Goal: Task Accomplishment & Management: Manage account settings

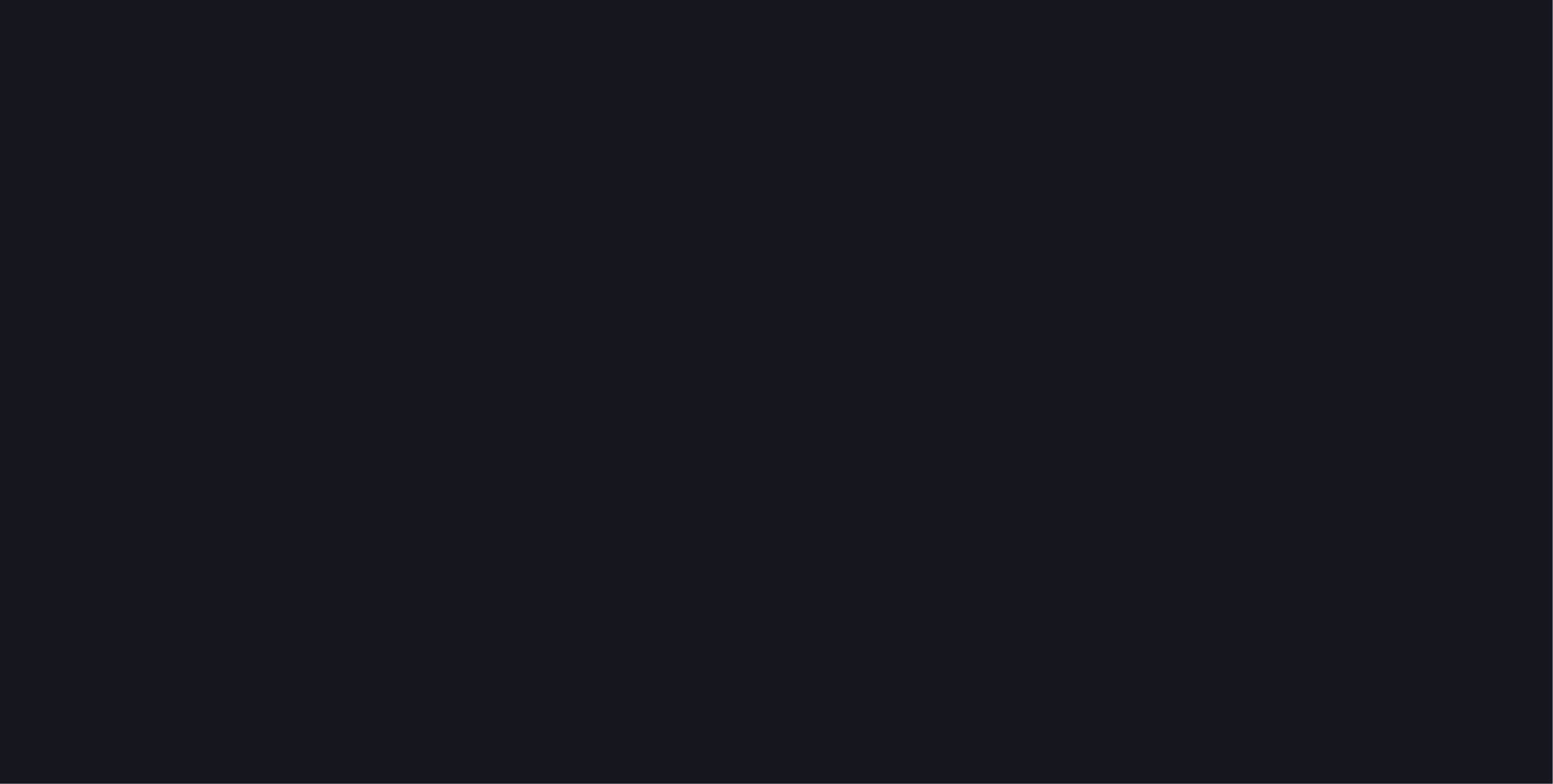
scroll to position [804, 1572]
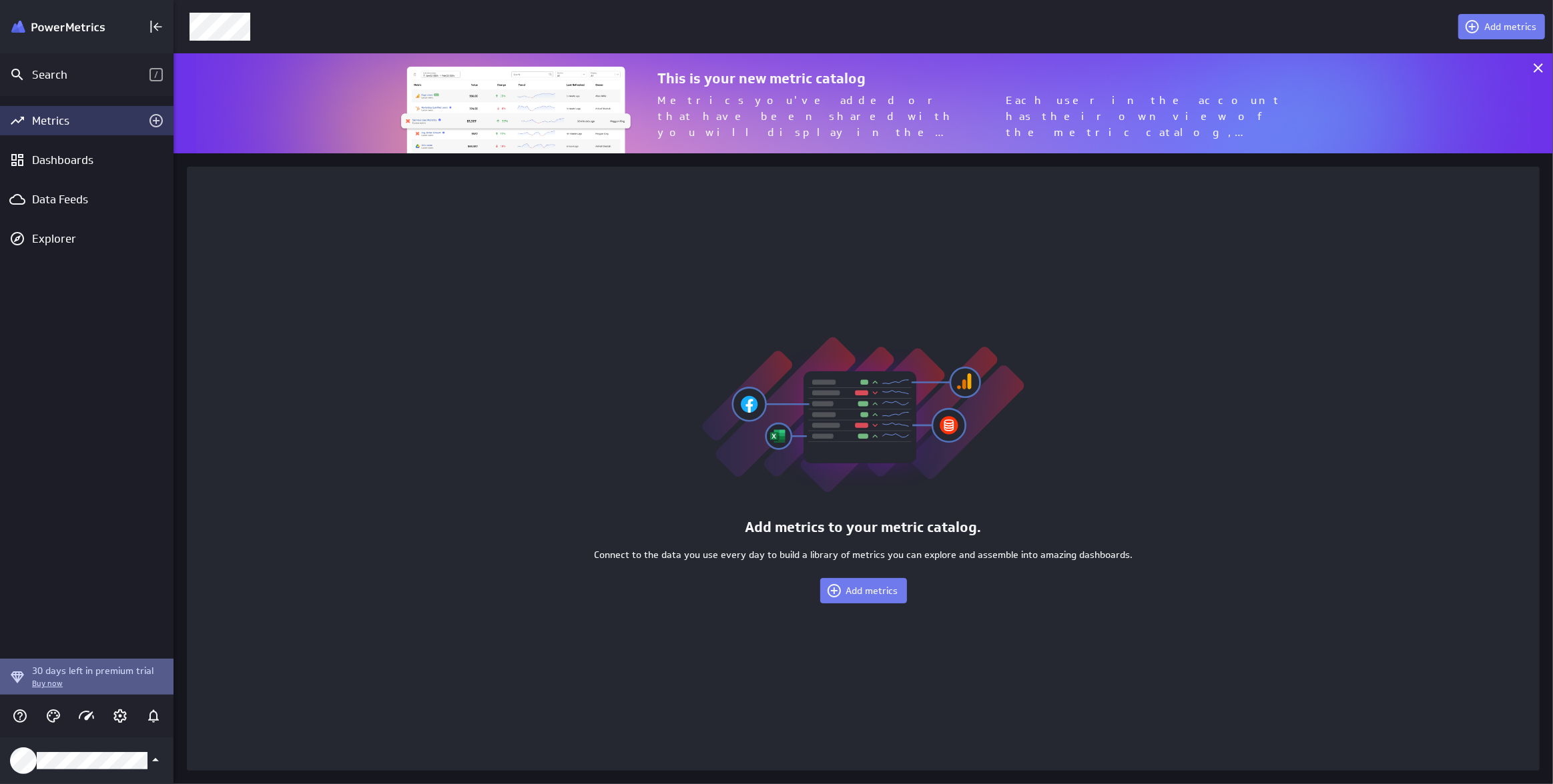
scroll to position [804, 1399]
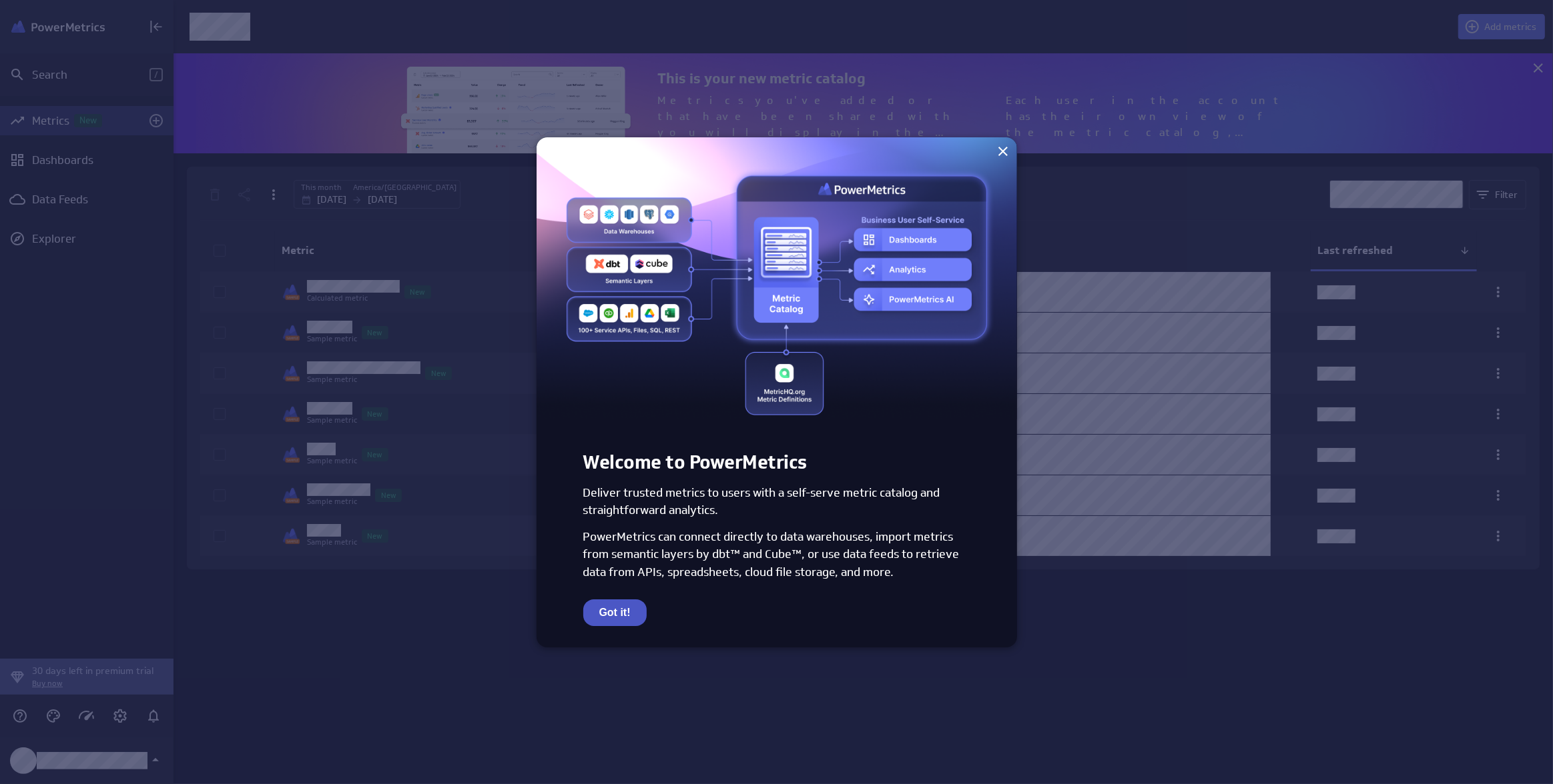
click at [621, 614] on button "Got it!" at bounding box center [614, 612] width 63 height 27
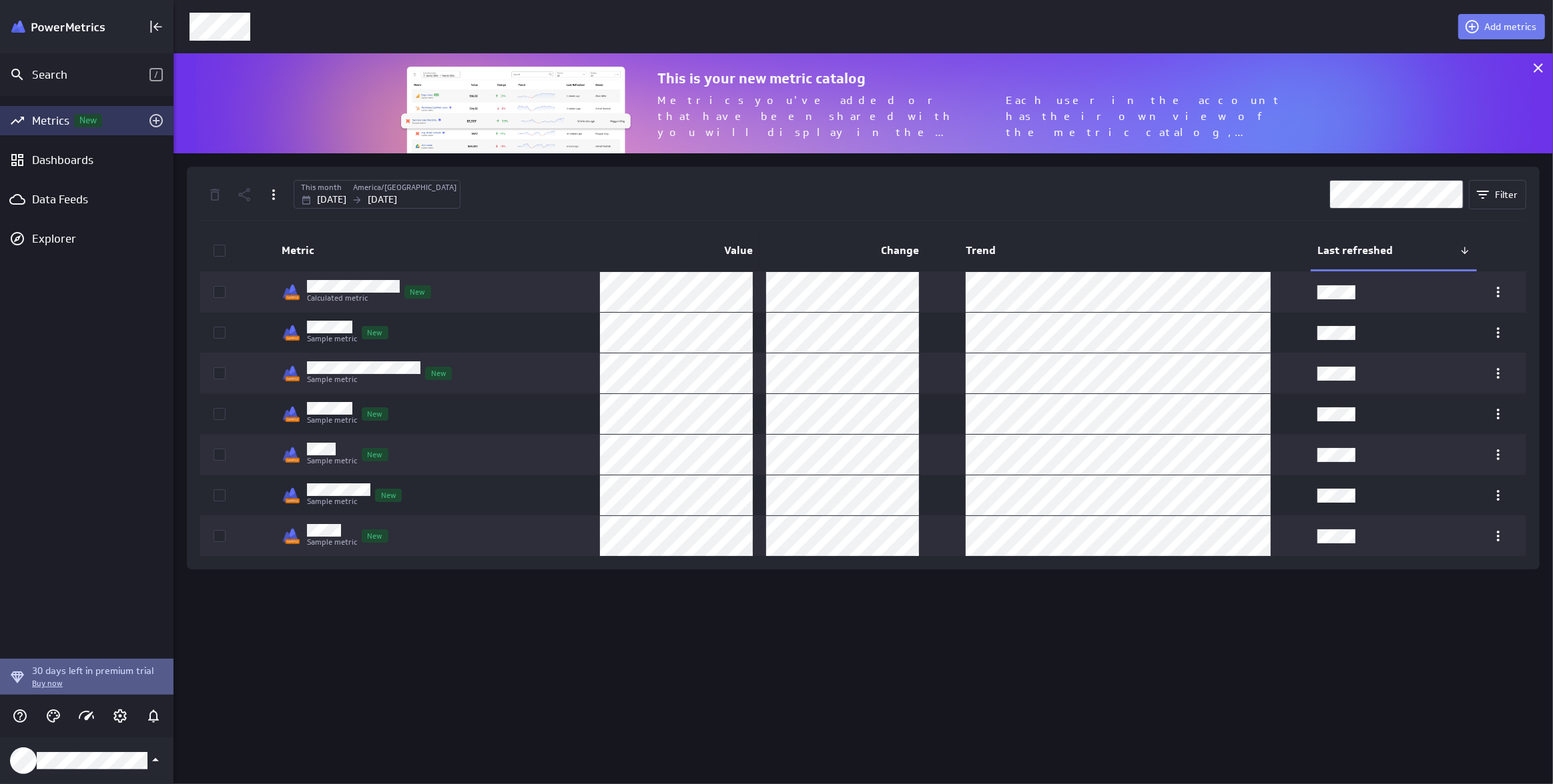
click at [691, 680] on div "Add metrics This is your new metric catalog Metrics you've added or that have b…" at bounding box center [863, 392] width 1379 height 784
click at [157, 121] on icon "Add metrics" at bounding box center [156, 120] width 13 height 13
click at [153, 125] on icon "Add metrics" at bounding box center [156, 120] width 13 height 13
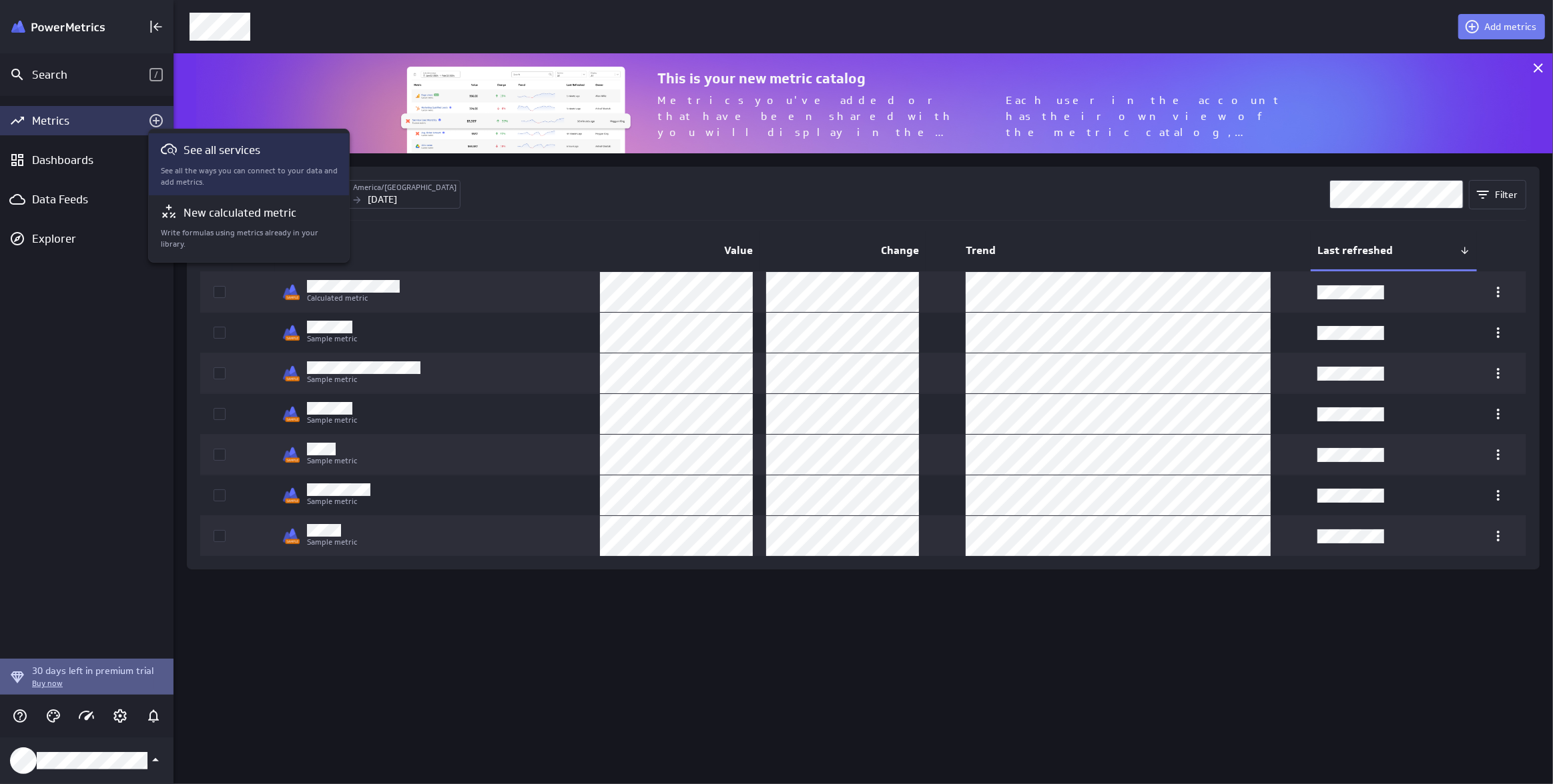
click at [279, 163] on div "See all services See all the ways you can connect to your data and add metrics." at bounding box center [249, 164] width 178 height 46
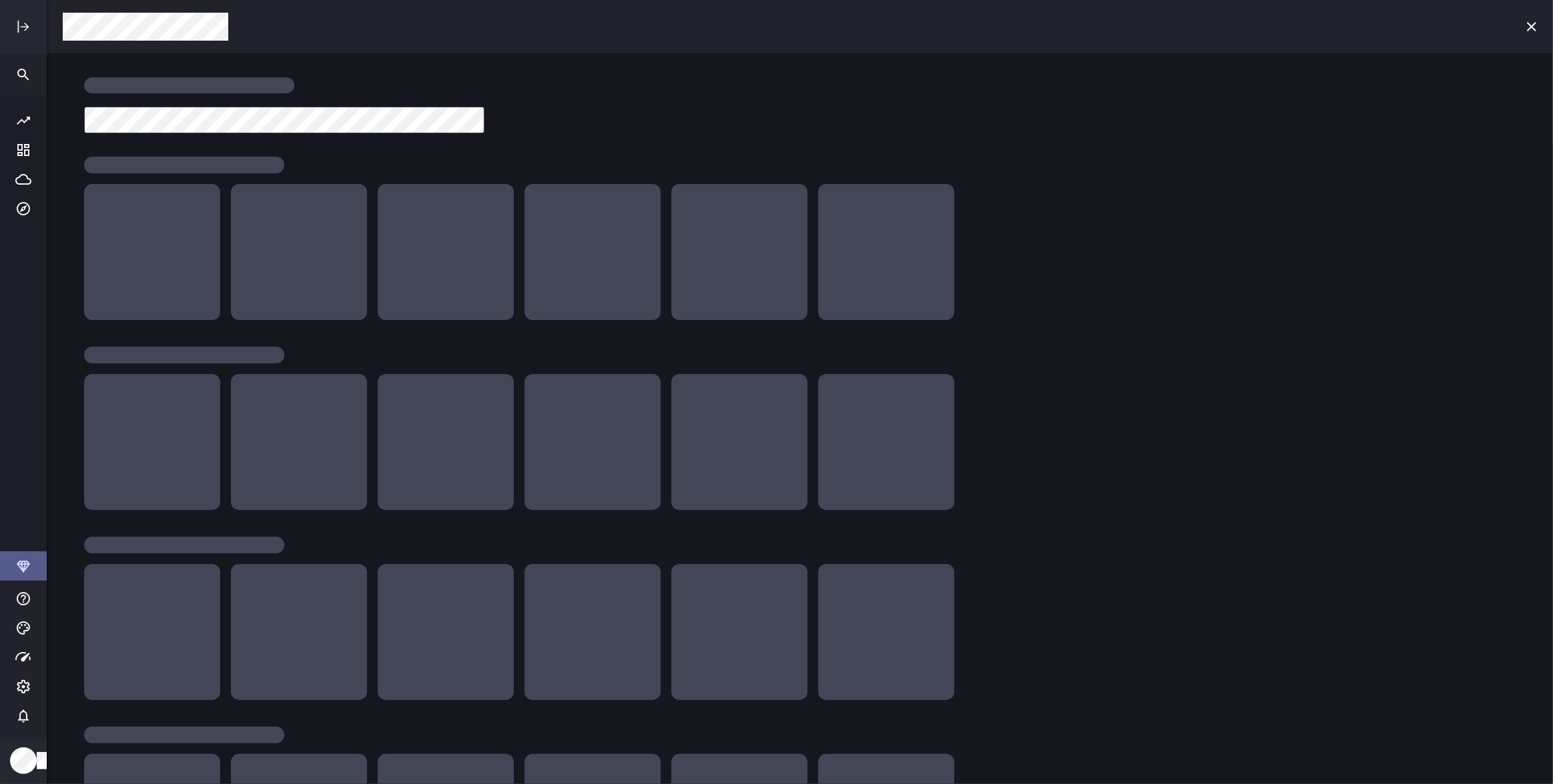
scroll to position [804, 1525]
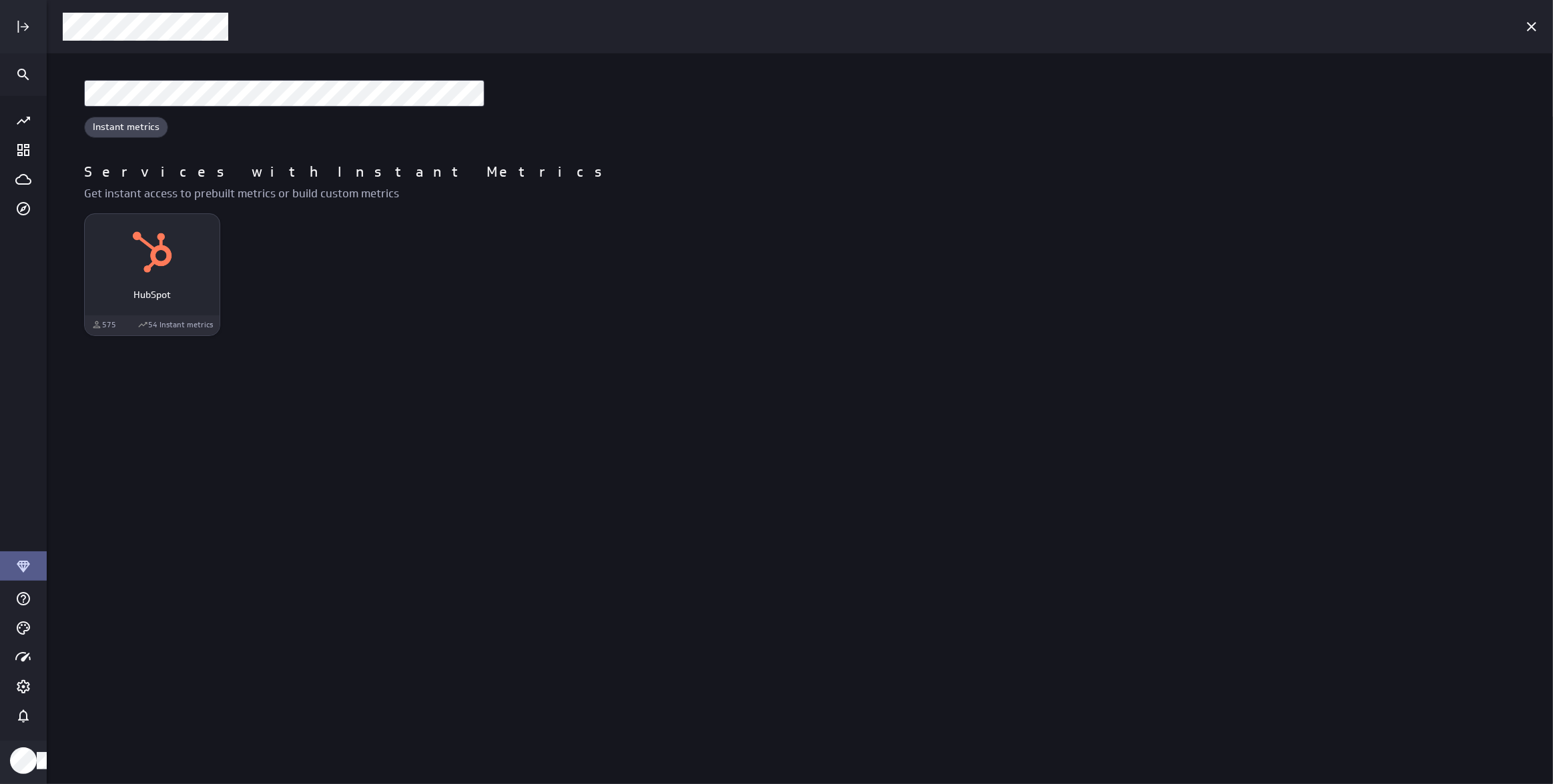
click at [201, 268] on div "HubSpot" at bounding box center [152, 252] width 135 height 51
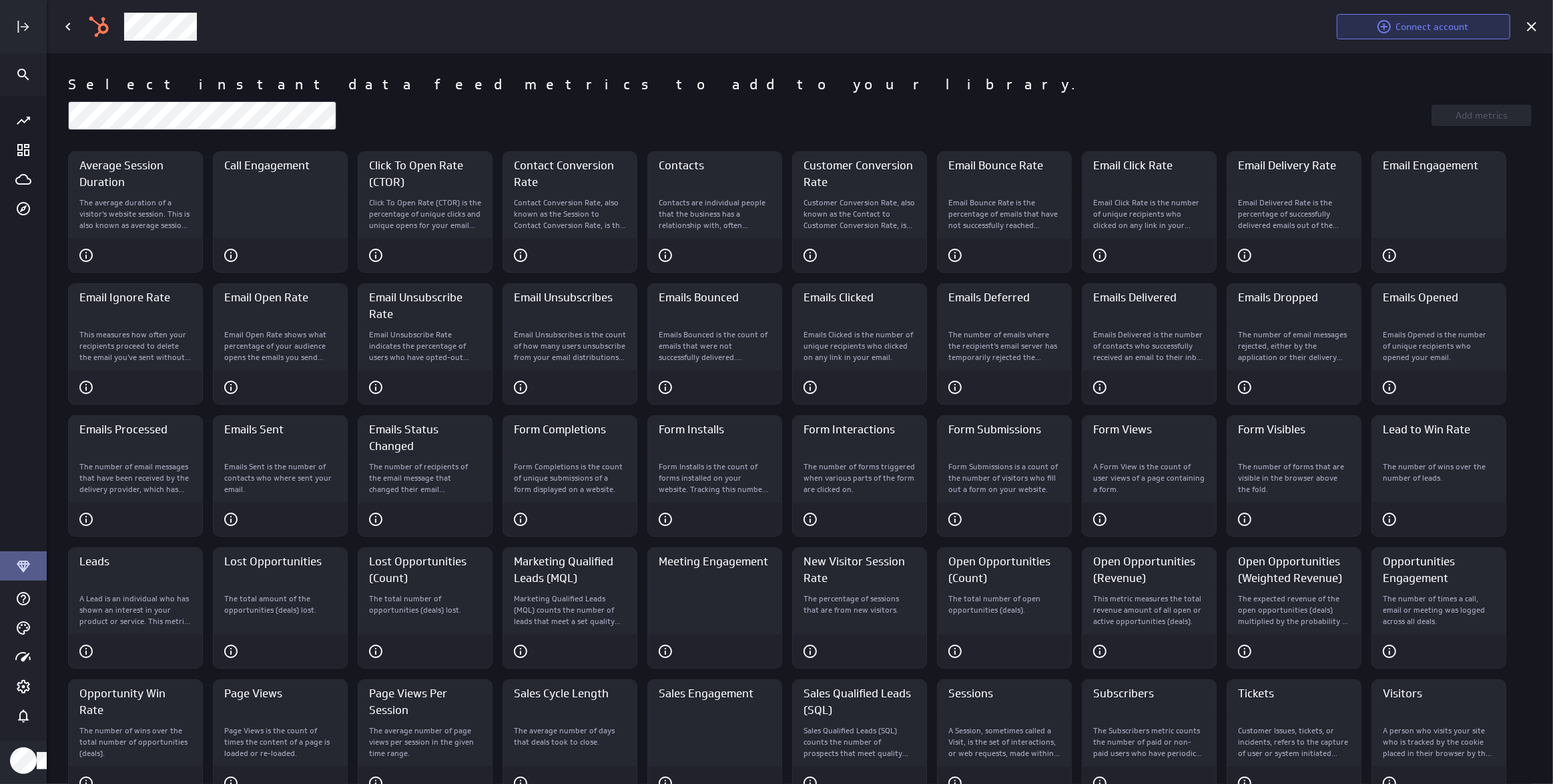
click at [1453, 33] on button "Connect account" at bounding box center [1423, 26] width 173 height 25
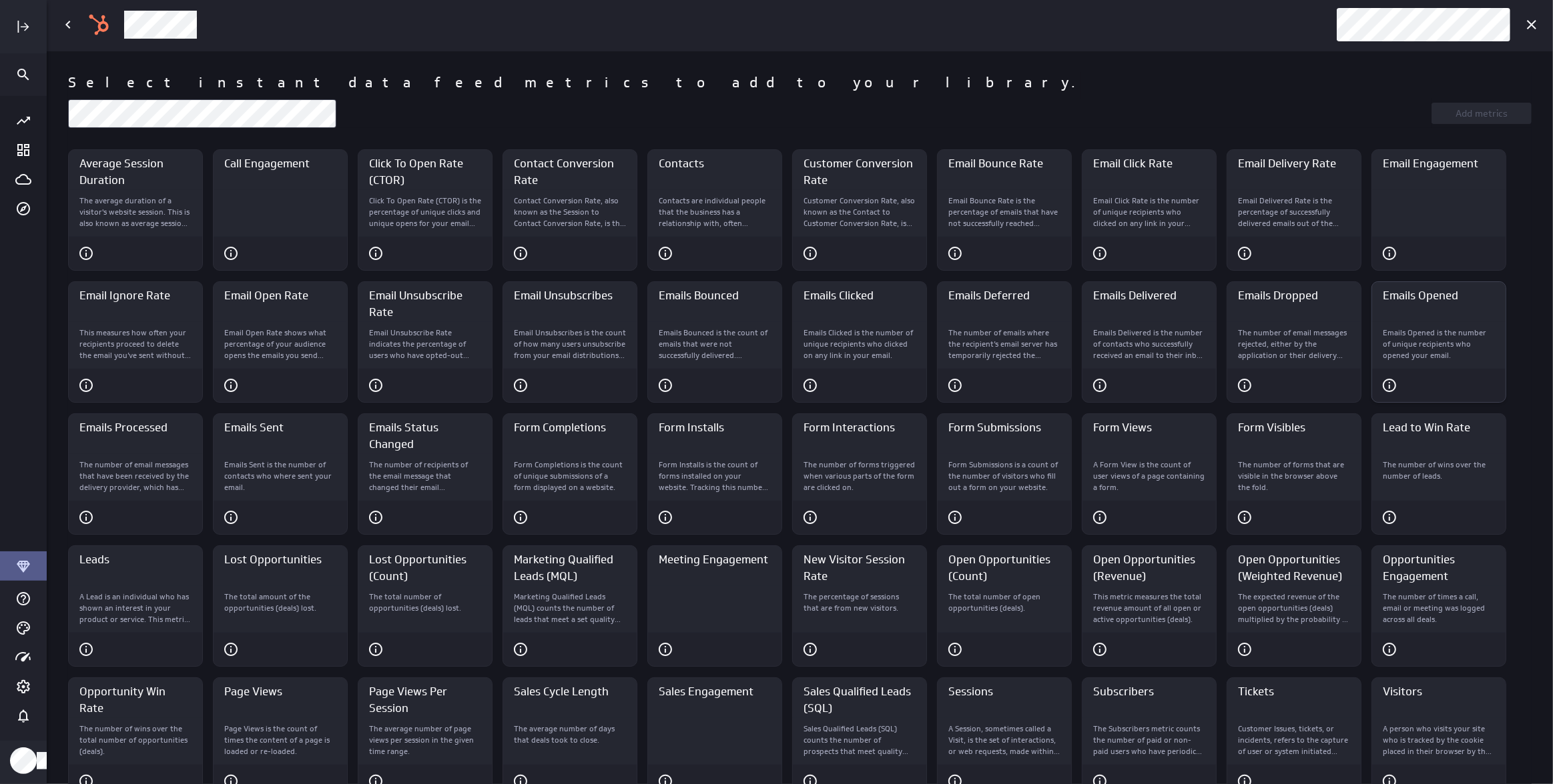
scroll to position [4, 0]
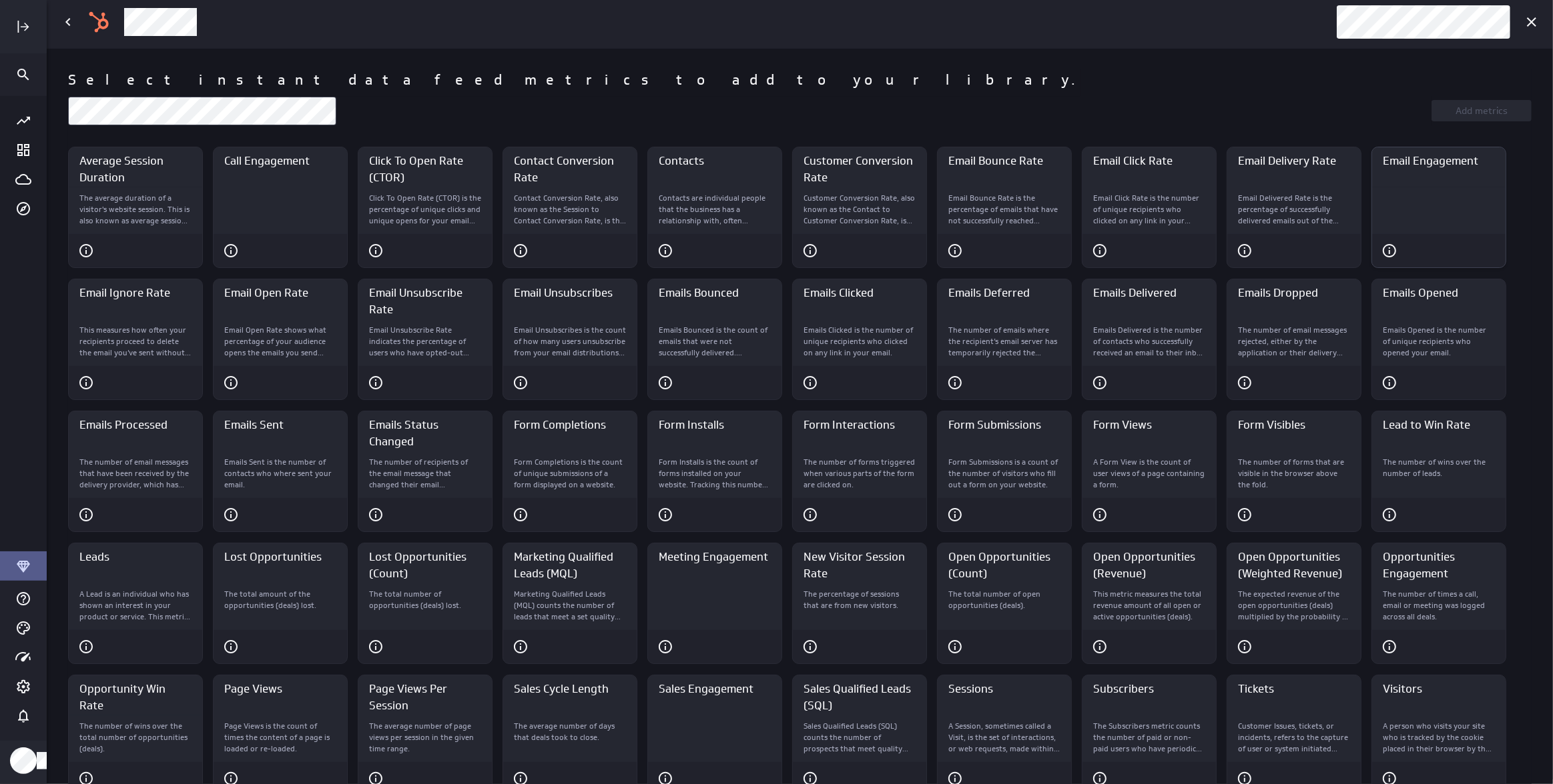
click at [1441, 216] on div "Email Engagement" at bounding box center [1438, 211] width 133 height 46
click at [1491, 109] on span "Add metrics (1)" at bounding box center [1481, 111] width 67 height 12
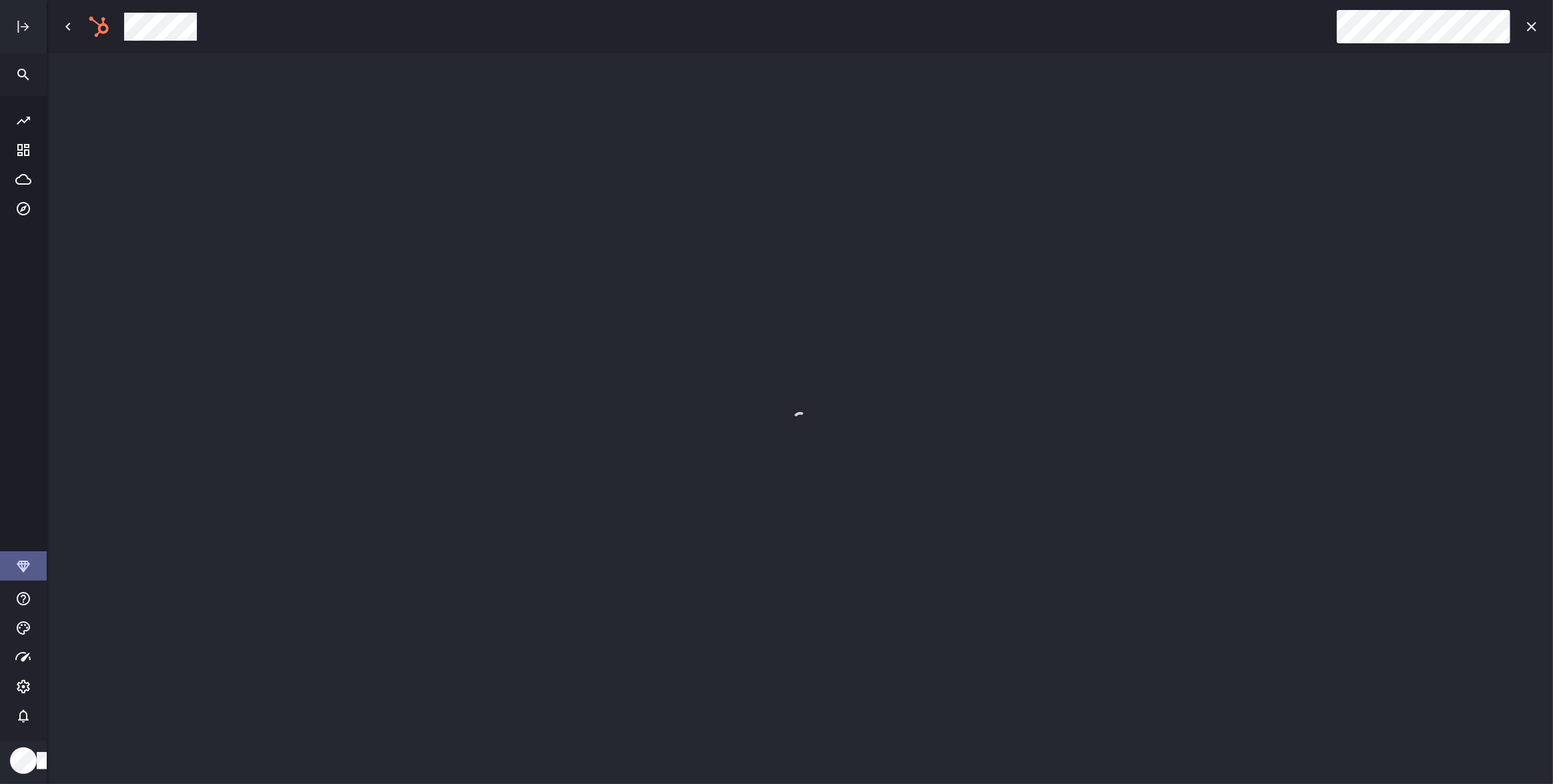
scroll to position [0, 0]
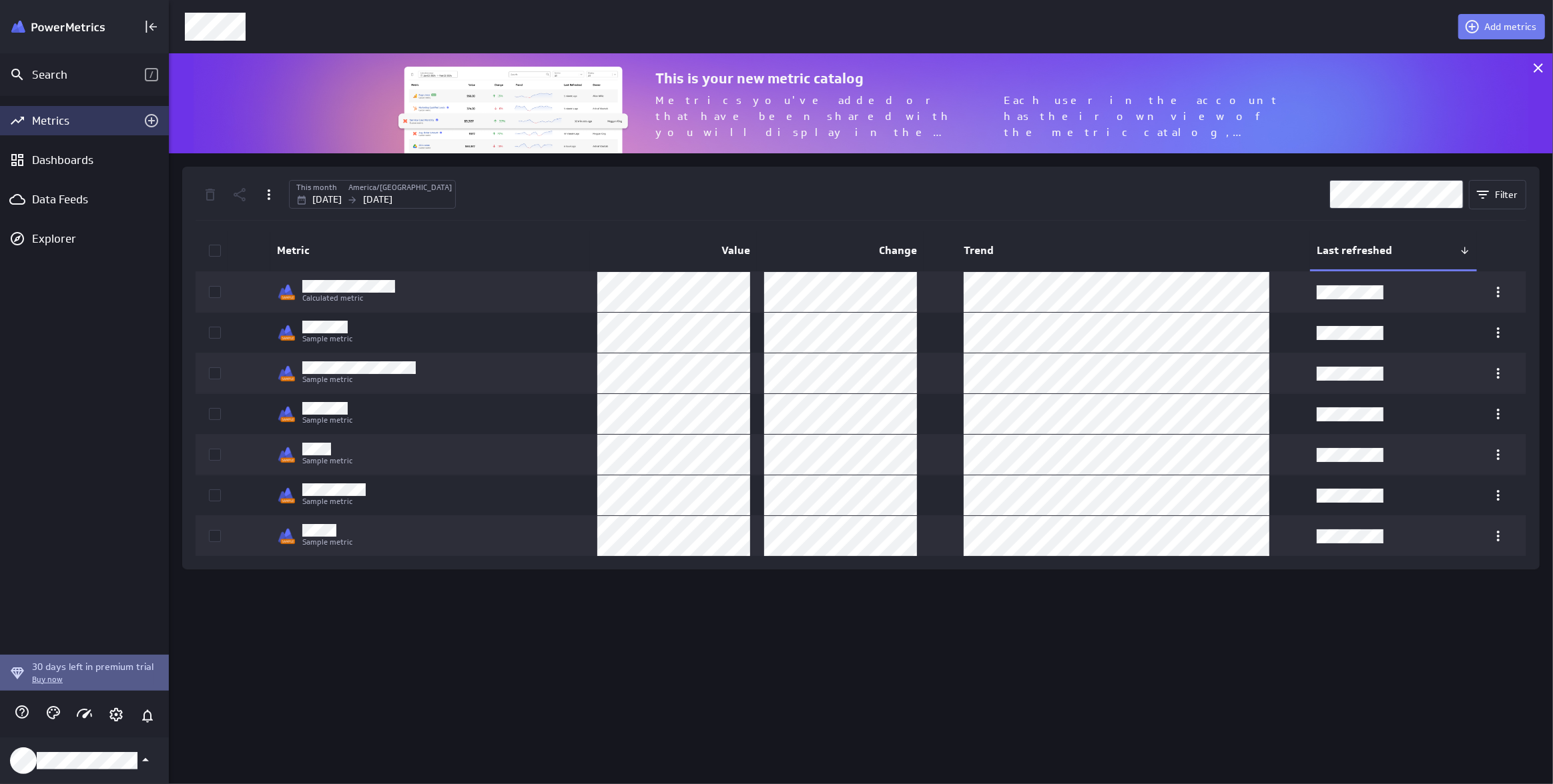
scroll to position [7, 7]
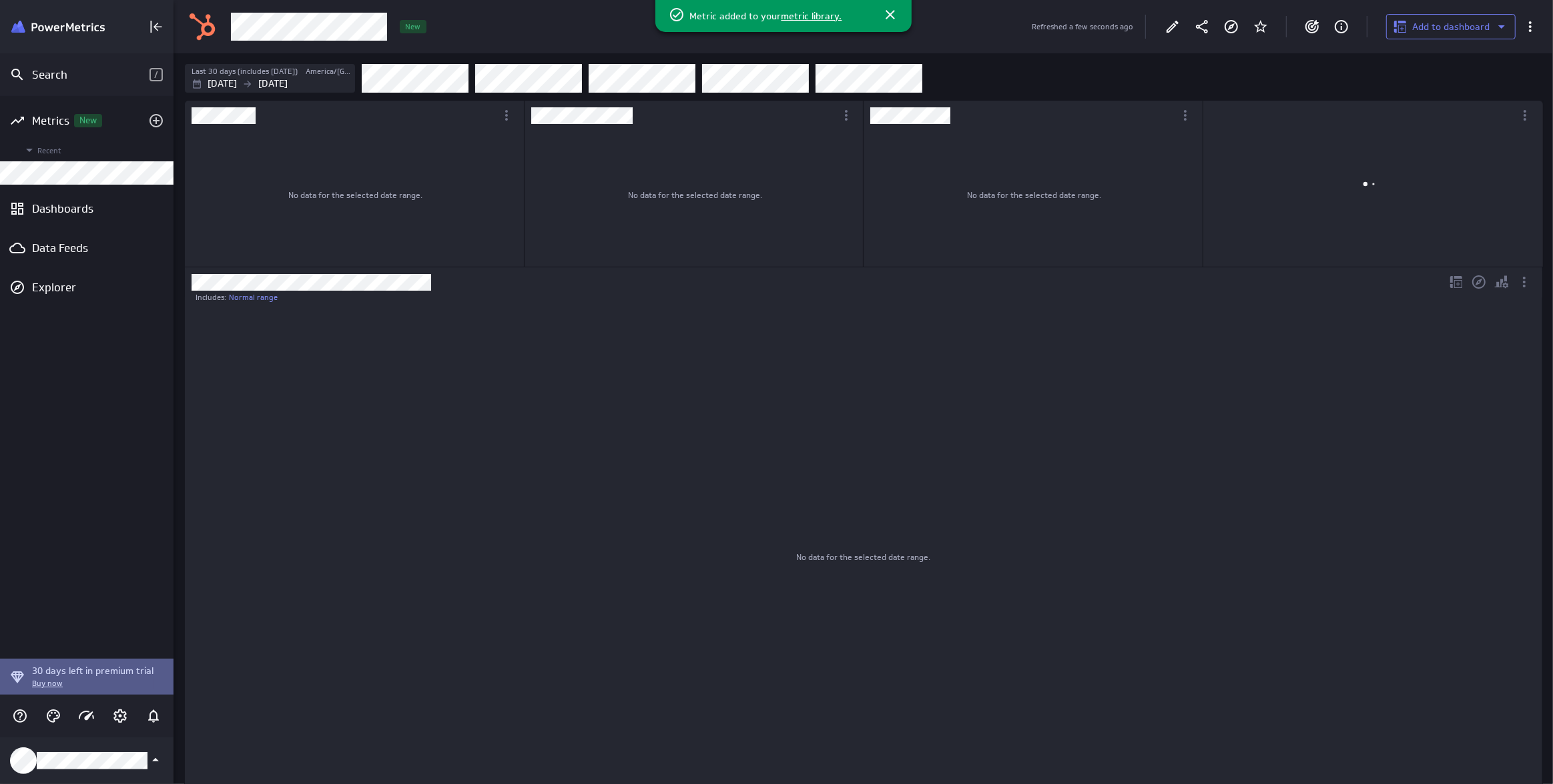
scroll to position [750, 1399]
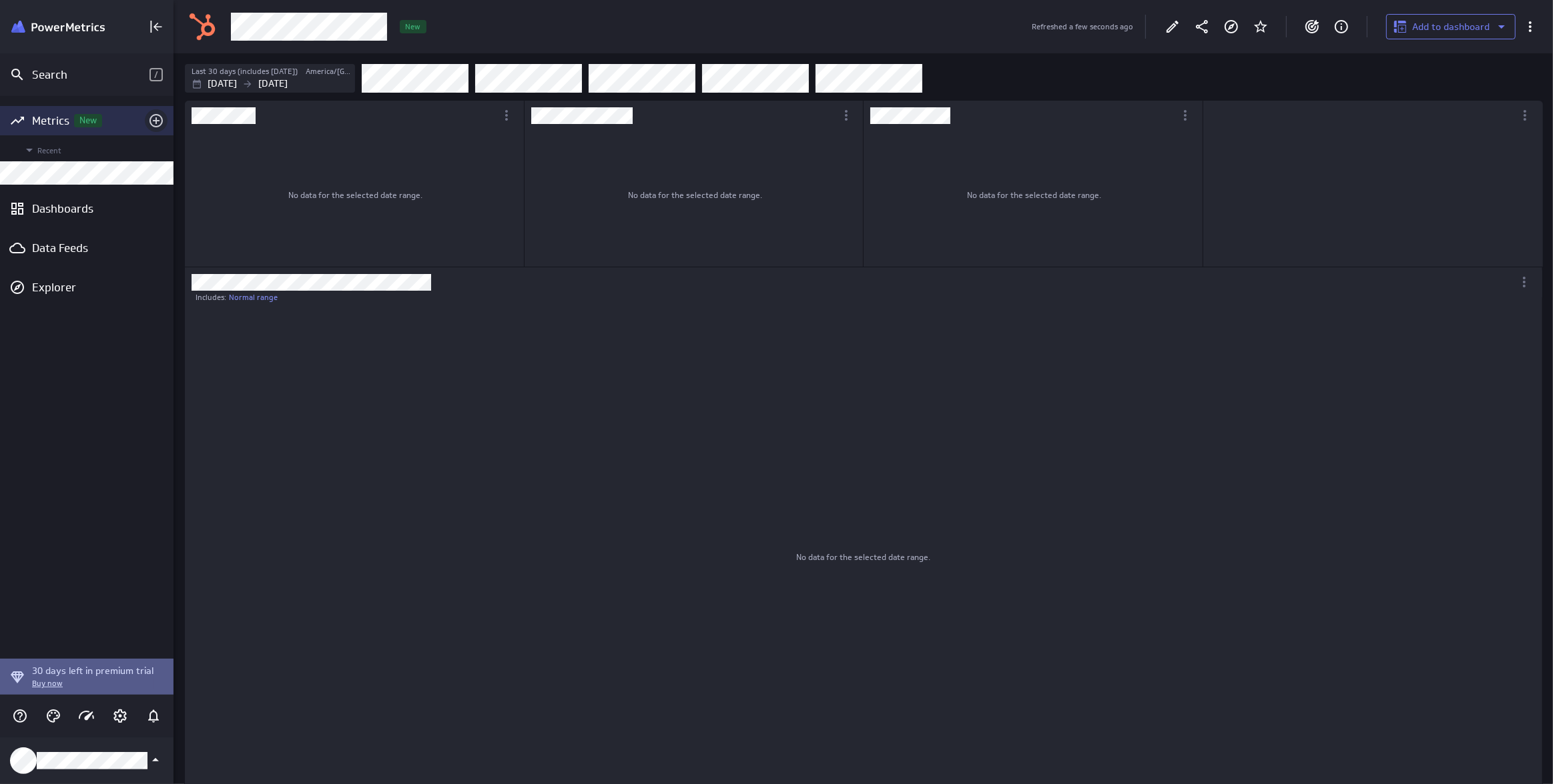
click at [154, 118] on icon "Add metrics" at bounding box center [156, 121] width 16 height 16
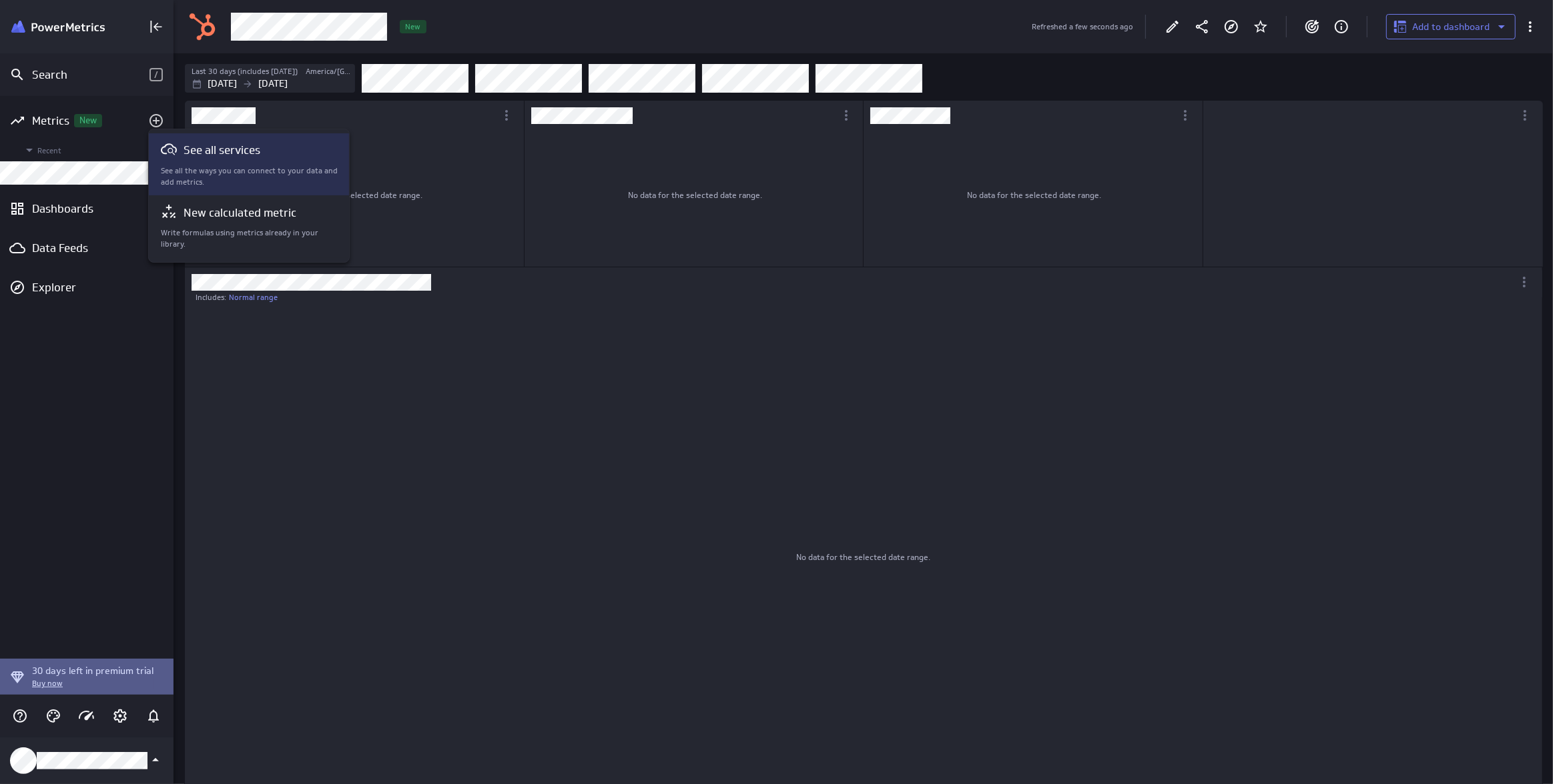
click at [216, 146] on p "See all services" at bounding box center [222, 150] width 77 height 17
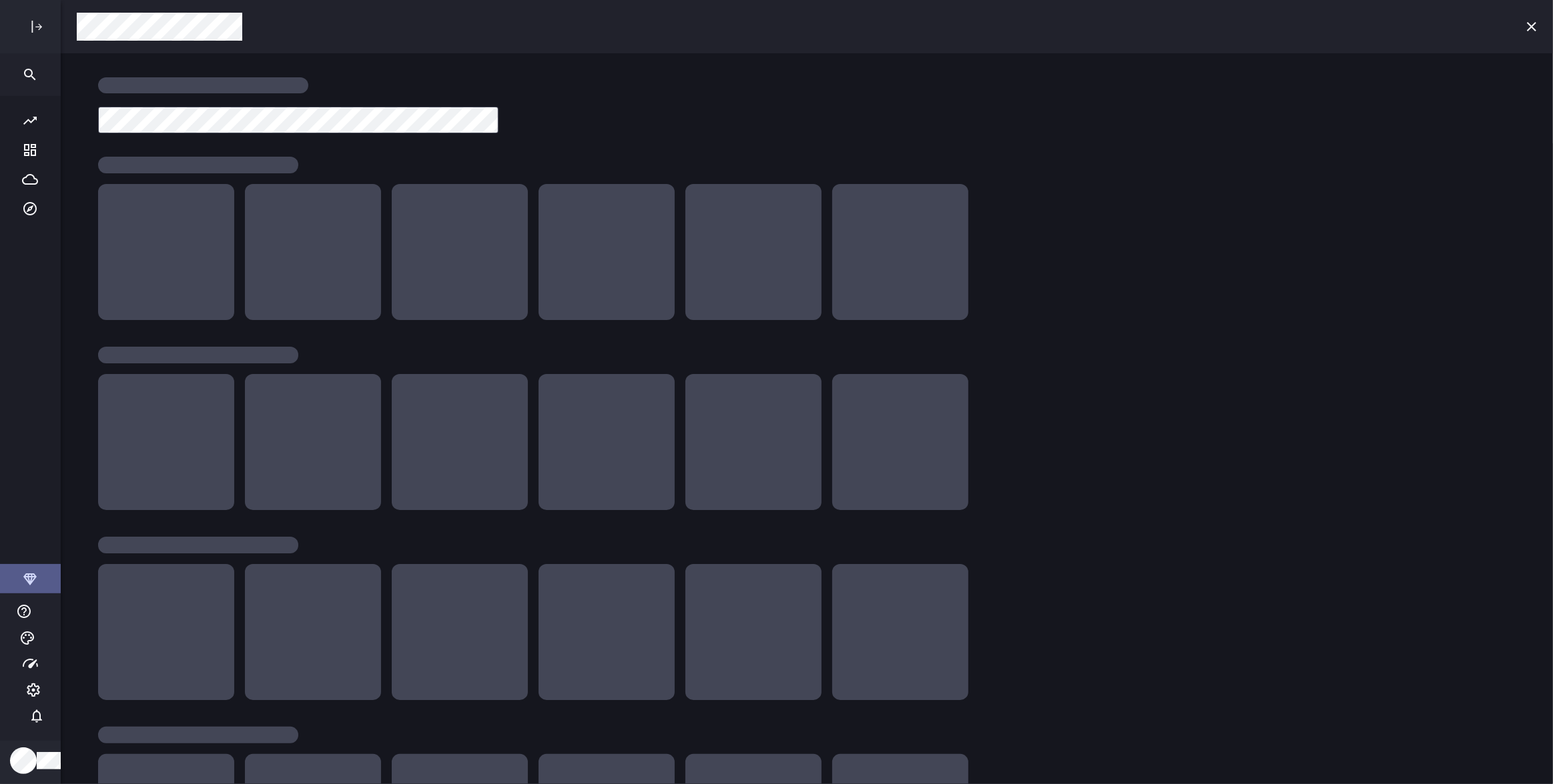
scroll to position [804, 1525]
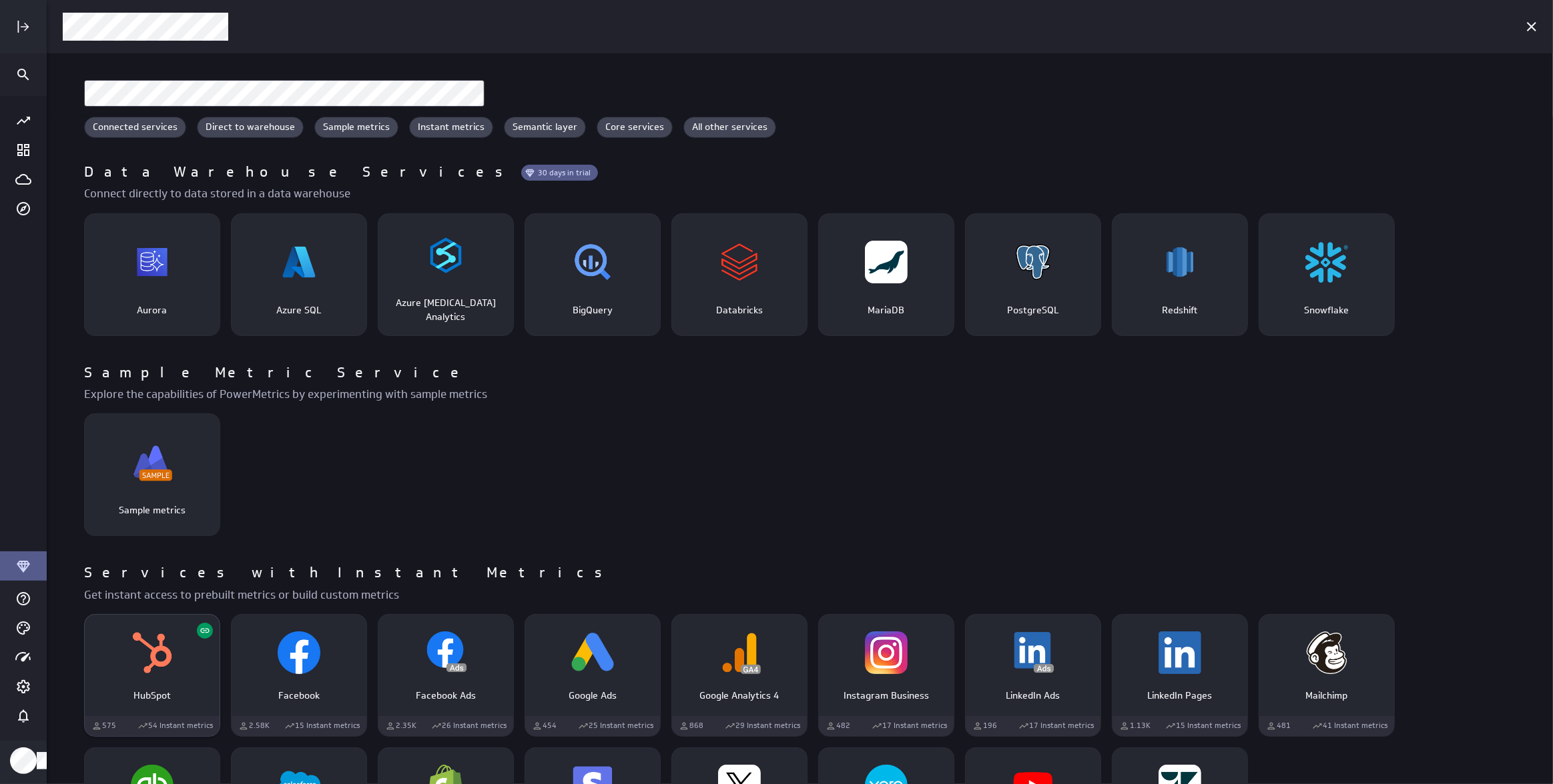
click at [136, 689] on div "HubSpot" at bounding box center [152, 691] width 135 height 25
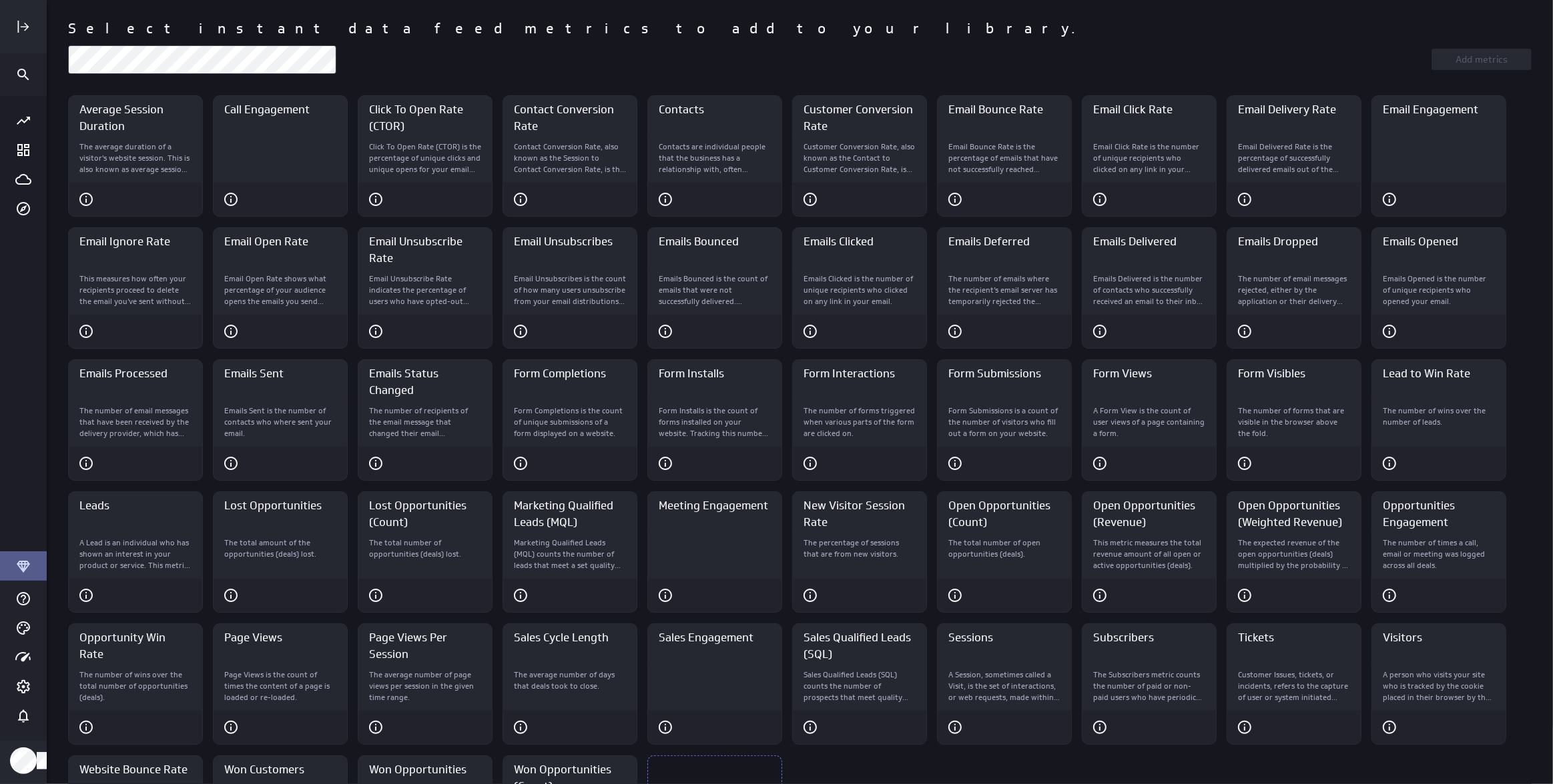
scroll to position [190, 0]
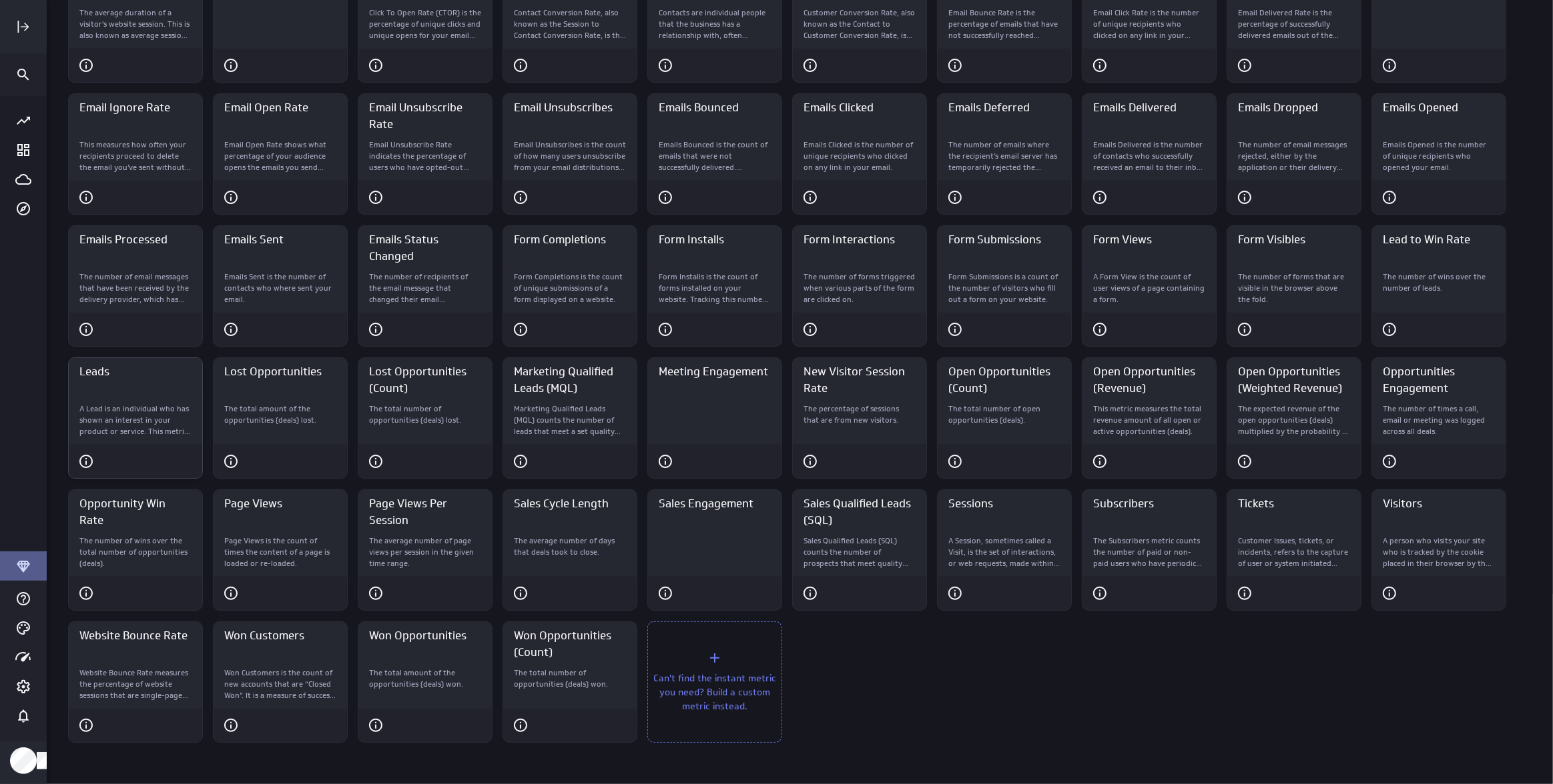
click at [170, 388] on div "Leads" at bounding box center [136, 378] width 133 height 40
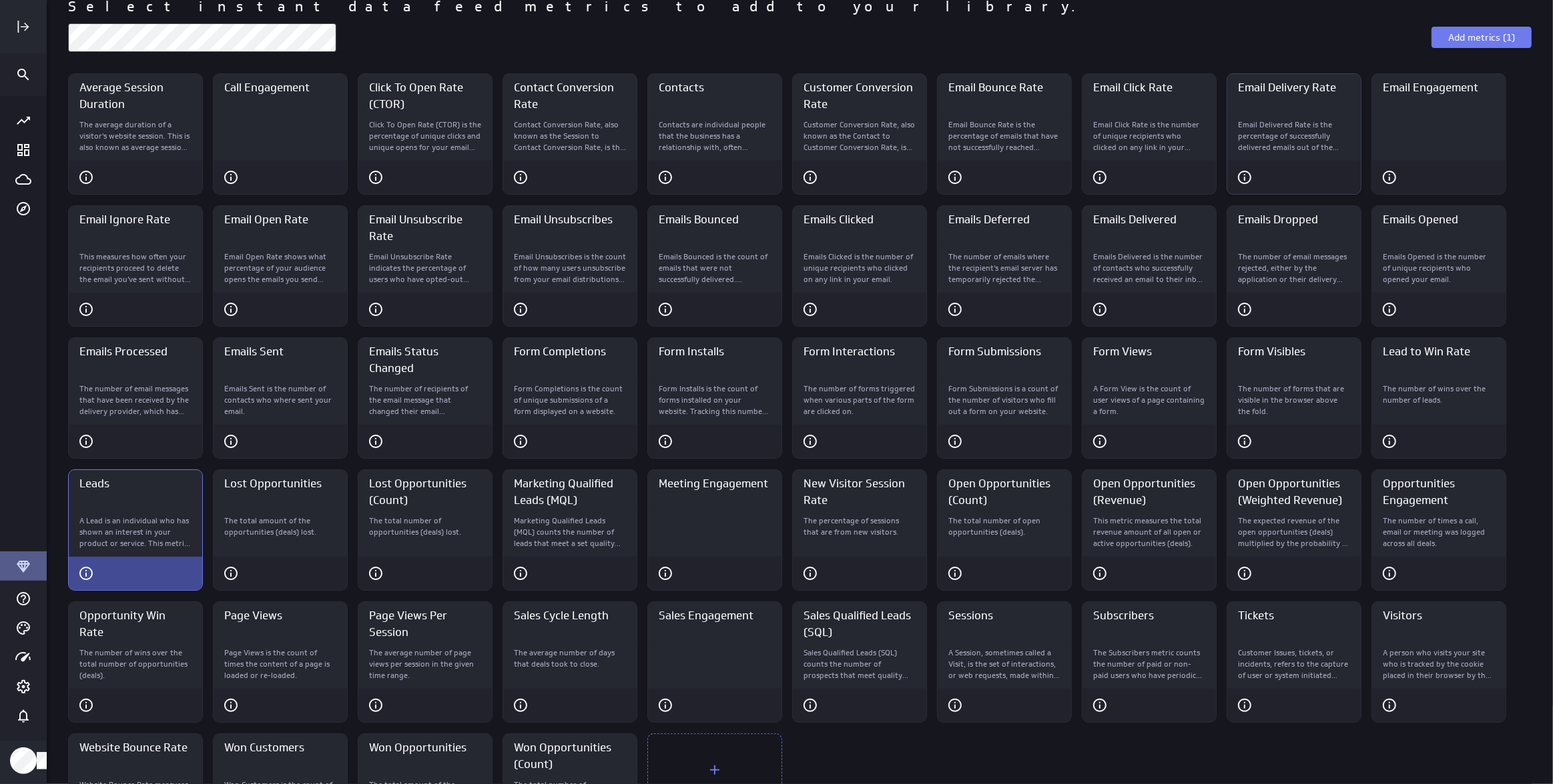
scroll to position [0, 0]
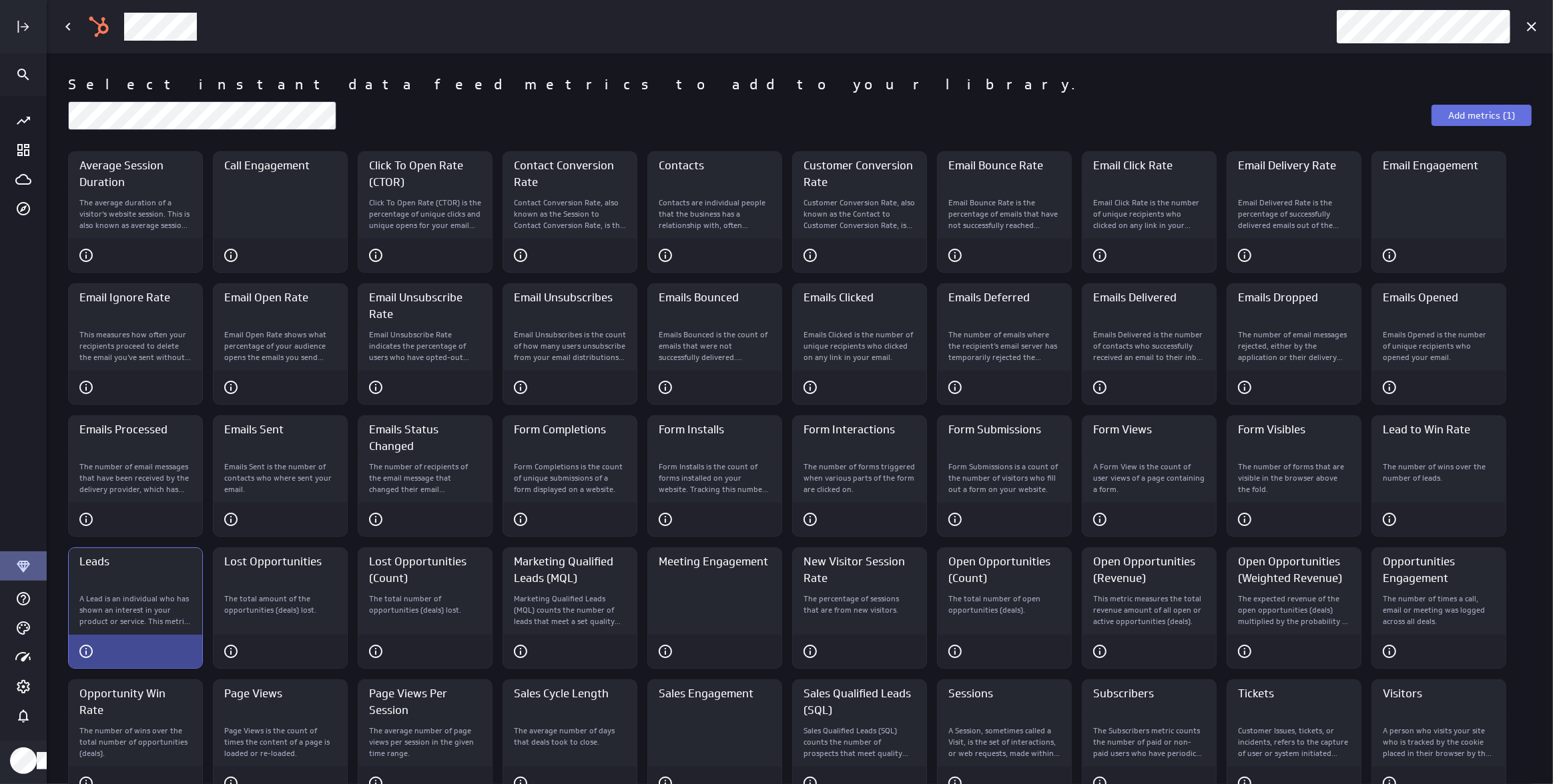
click at [1463, 125] on button "Add metrics (1)" at bounding box center [1481, 115] width 100 height 21
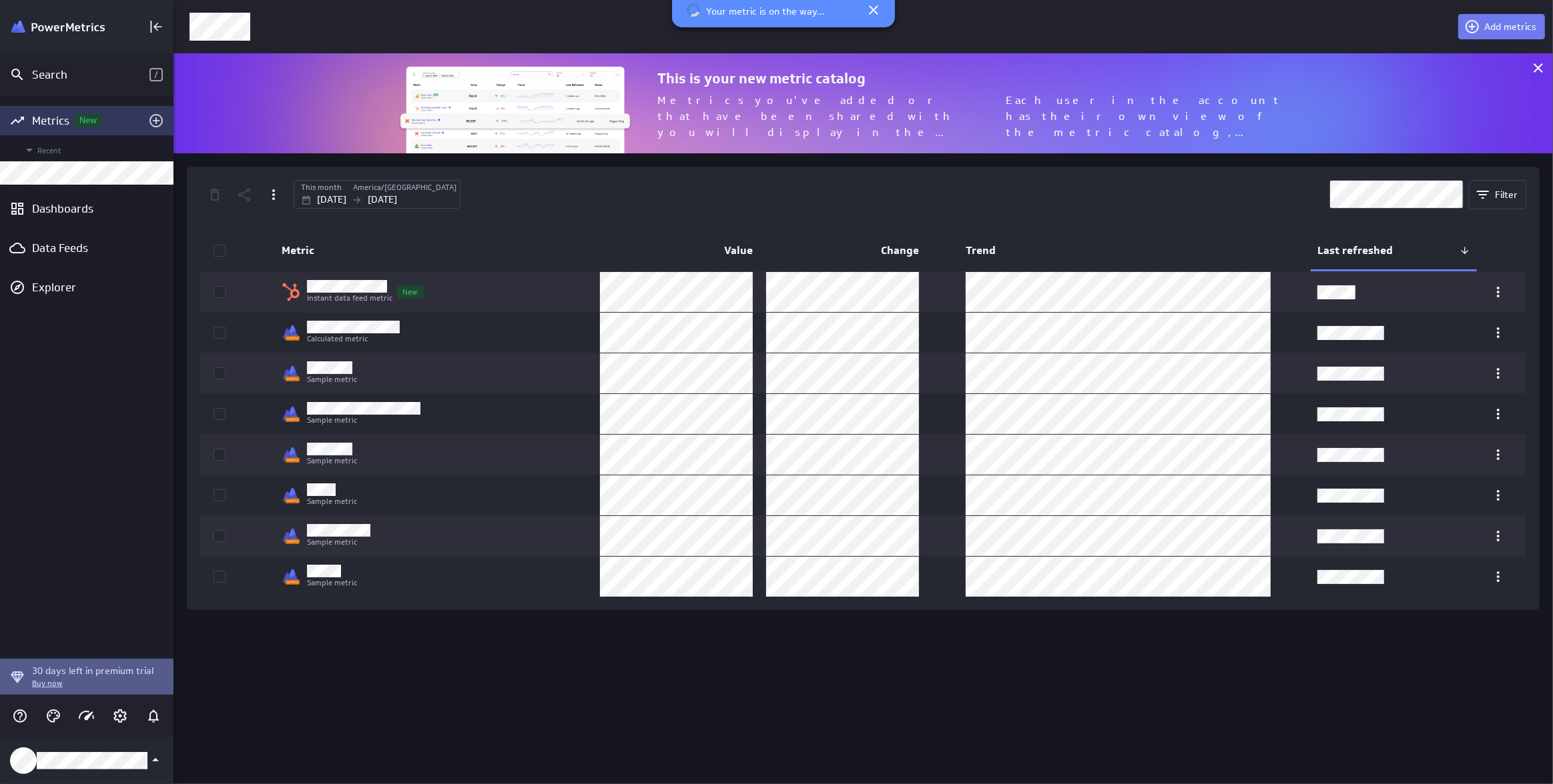
scroll to position [7, 7]
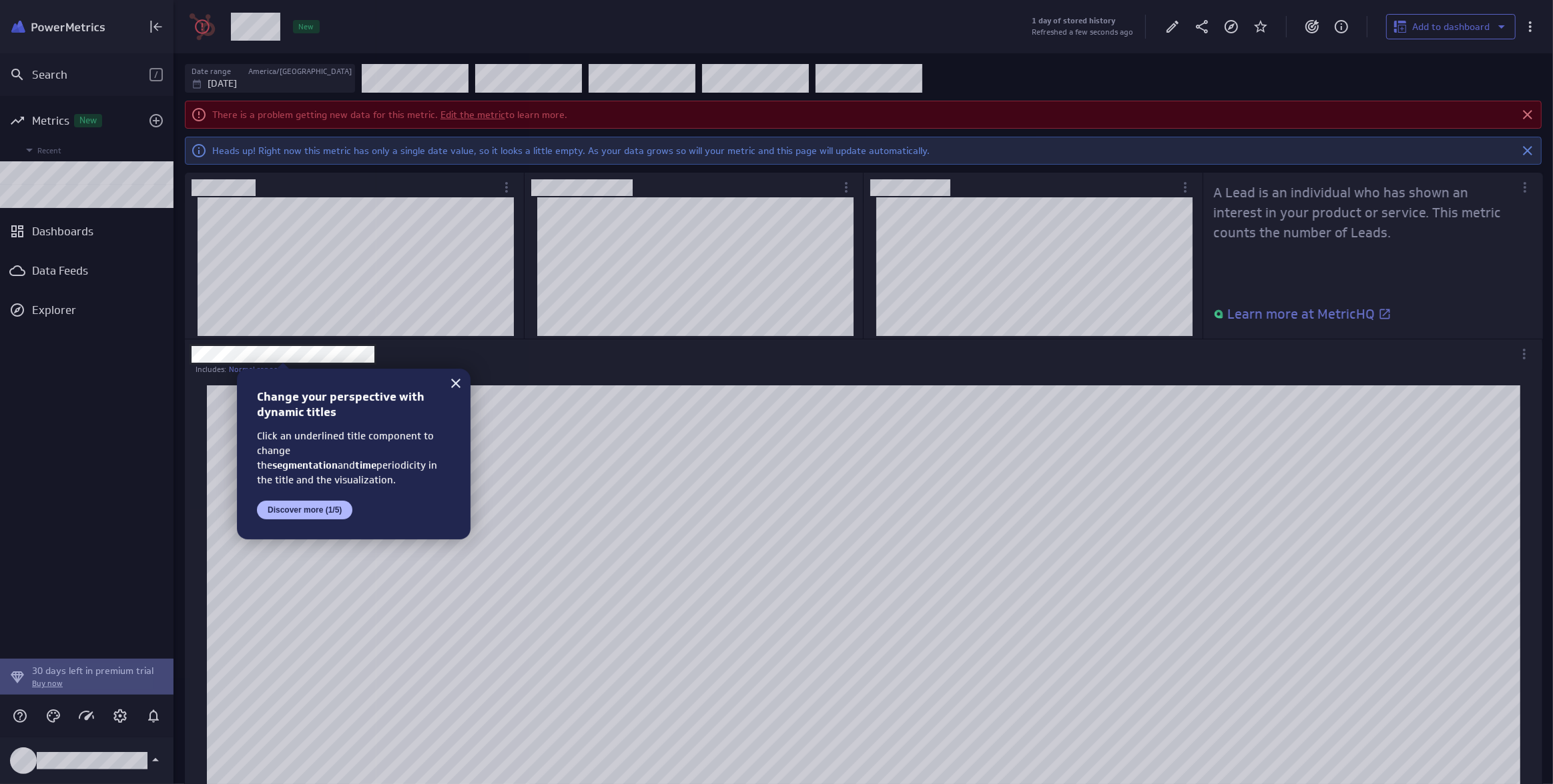
click at [111, 273] on div at bounding box center [94, 392] width 189 height 784
click at [455, 386] on icon at bounding box center [456, 383] width 16 height 16
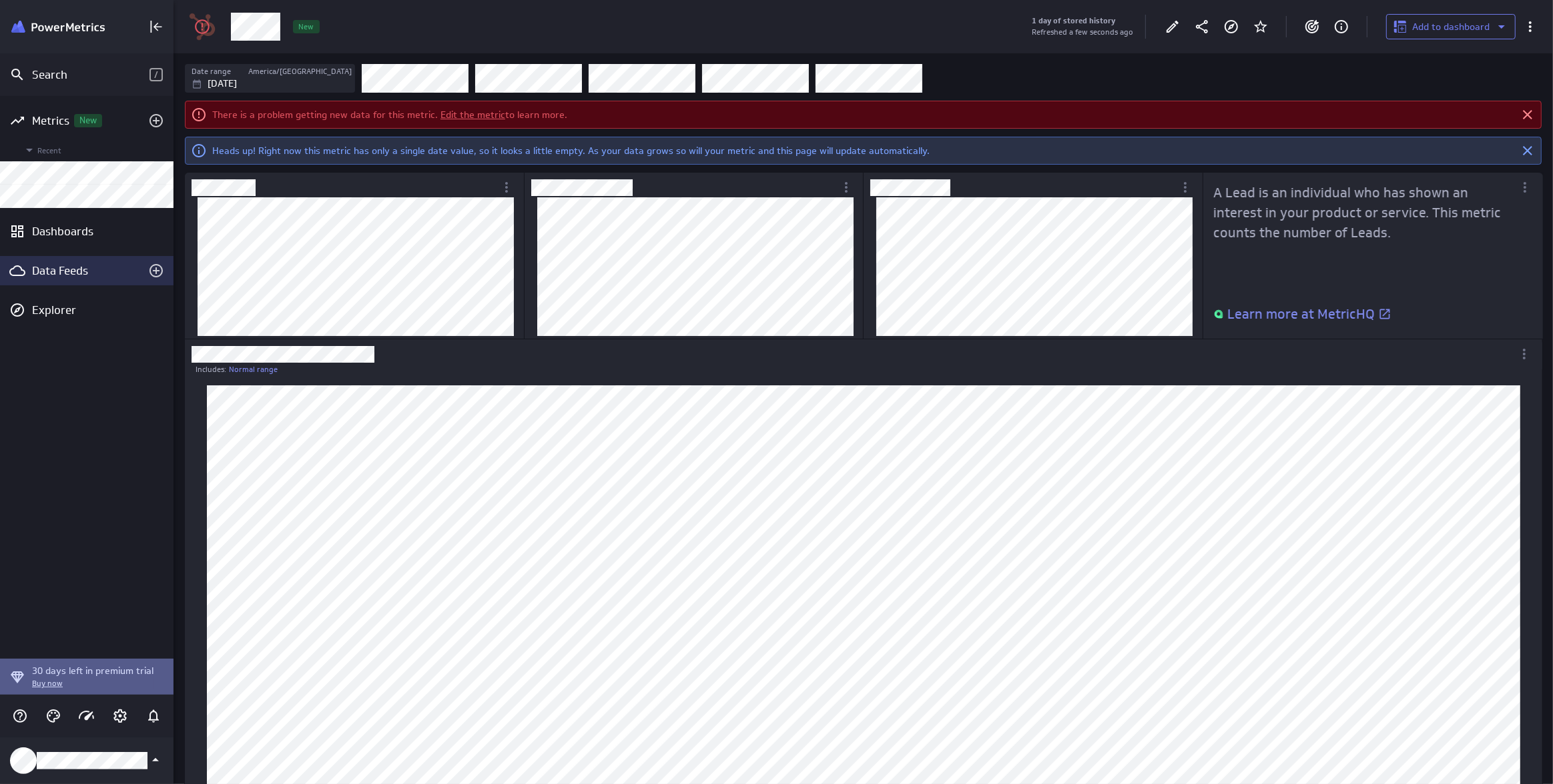
click at [95, 270] on div "Data Feeds" at bounding box center [86, 271] width 109 height 14
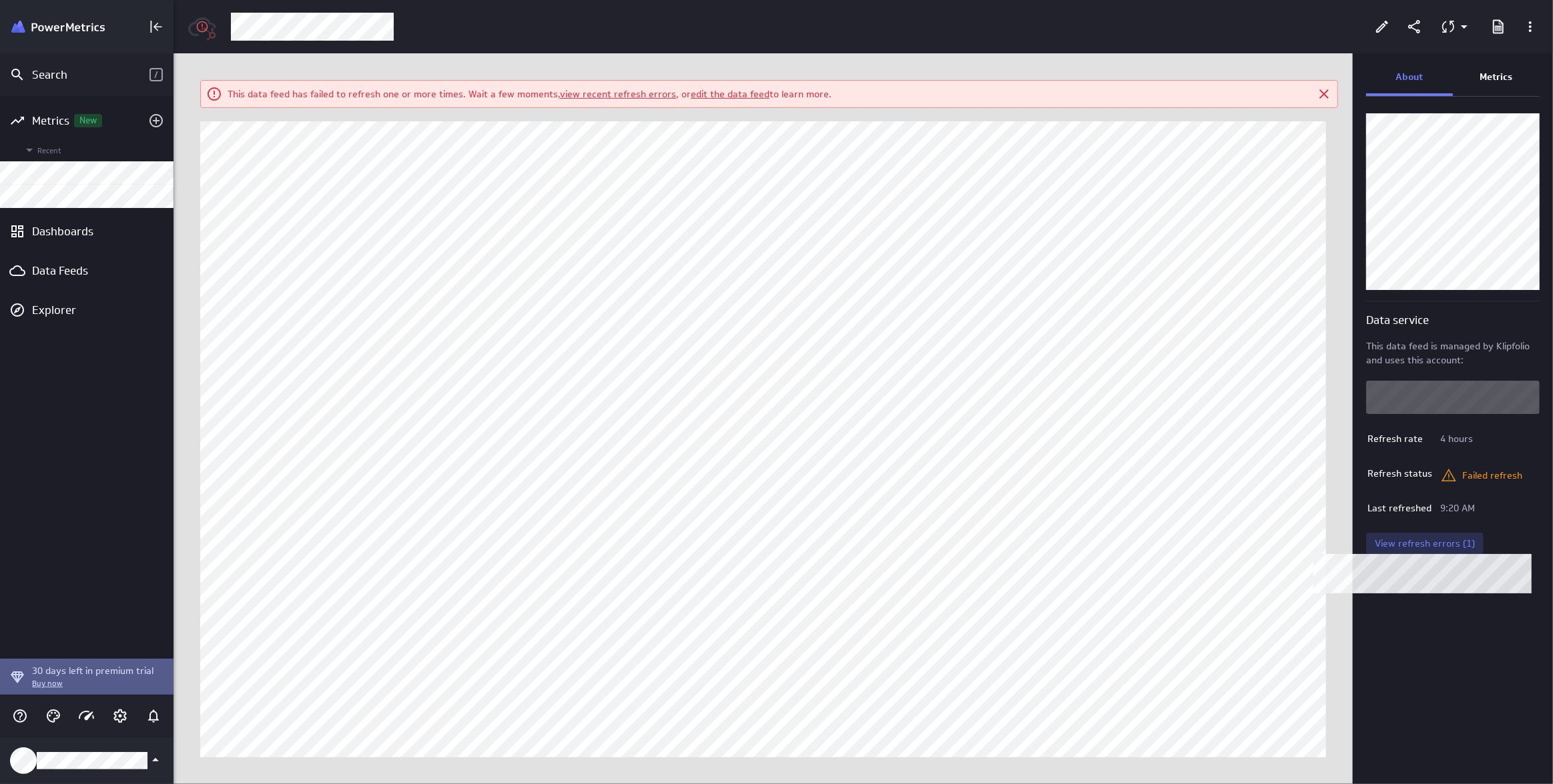
click at [1443, 546] on span "View refresh errors (1)" at bounding box center [1425, 543] width 100 height 12
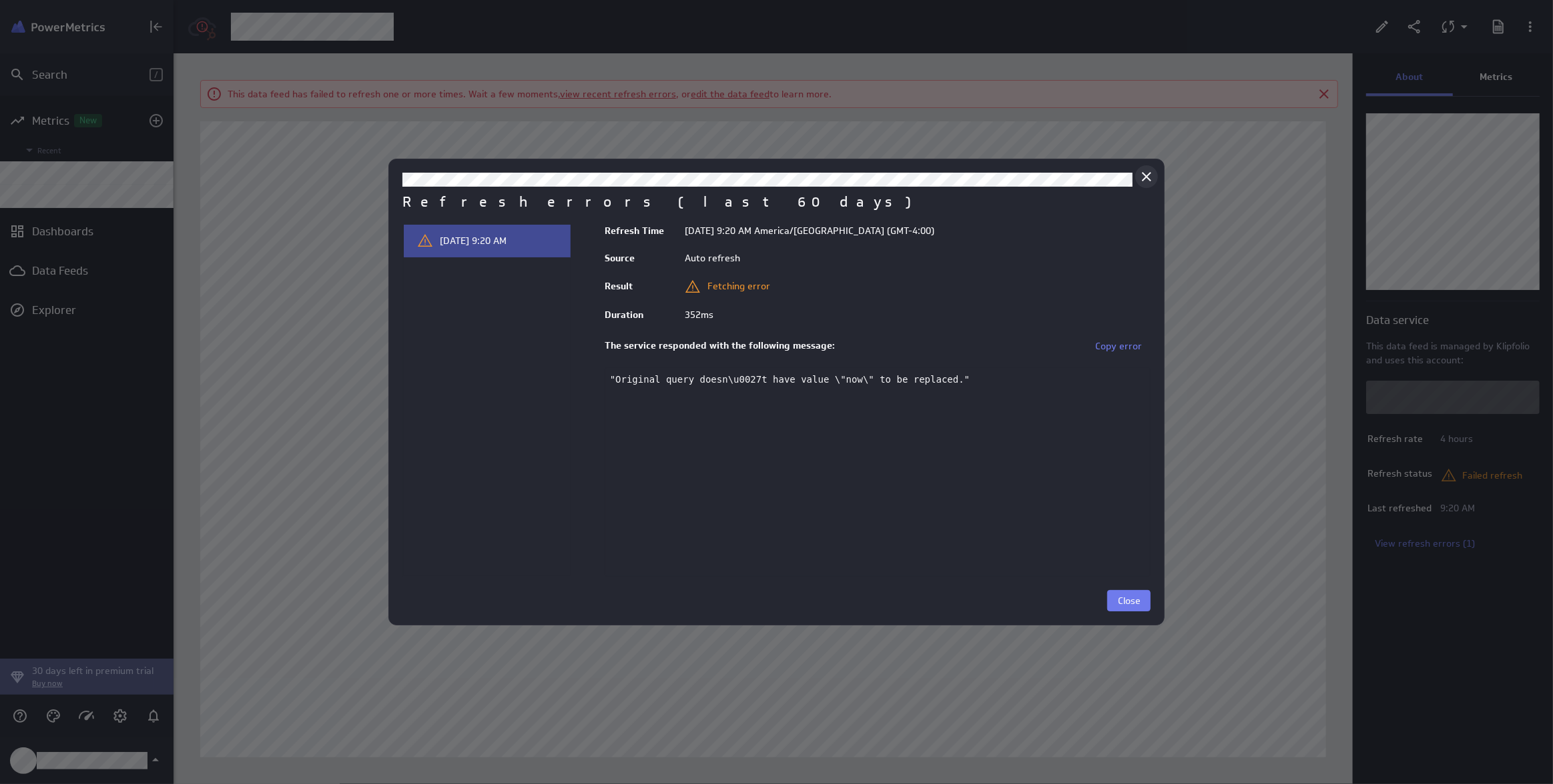
click at [1150, 171] on icon "Close" at bounding box center [1146, 177] width 16 height 16
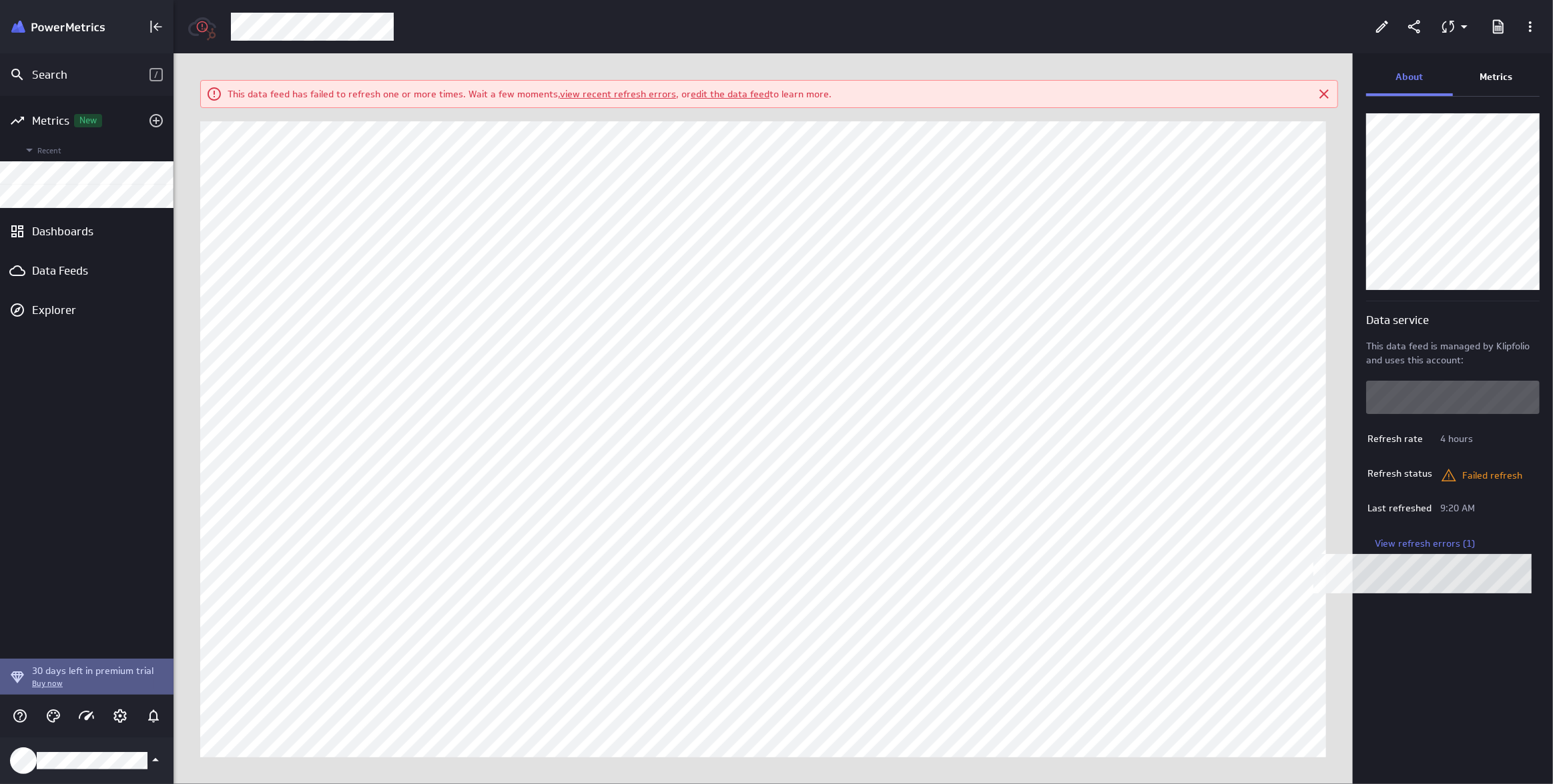
click at [1510, 77] on p "Metrics" at bounding box center [1496, 77] width 33 height 14
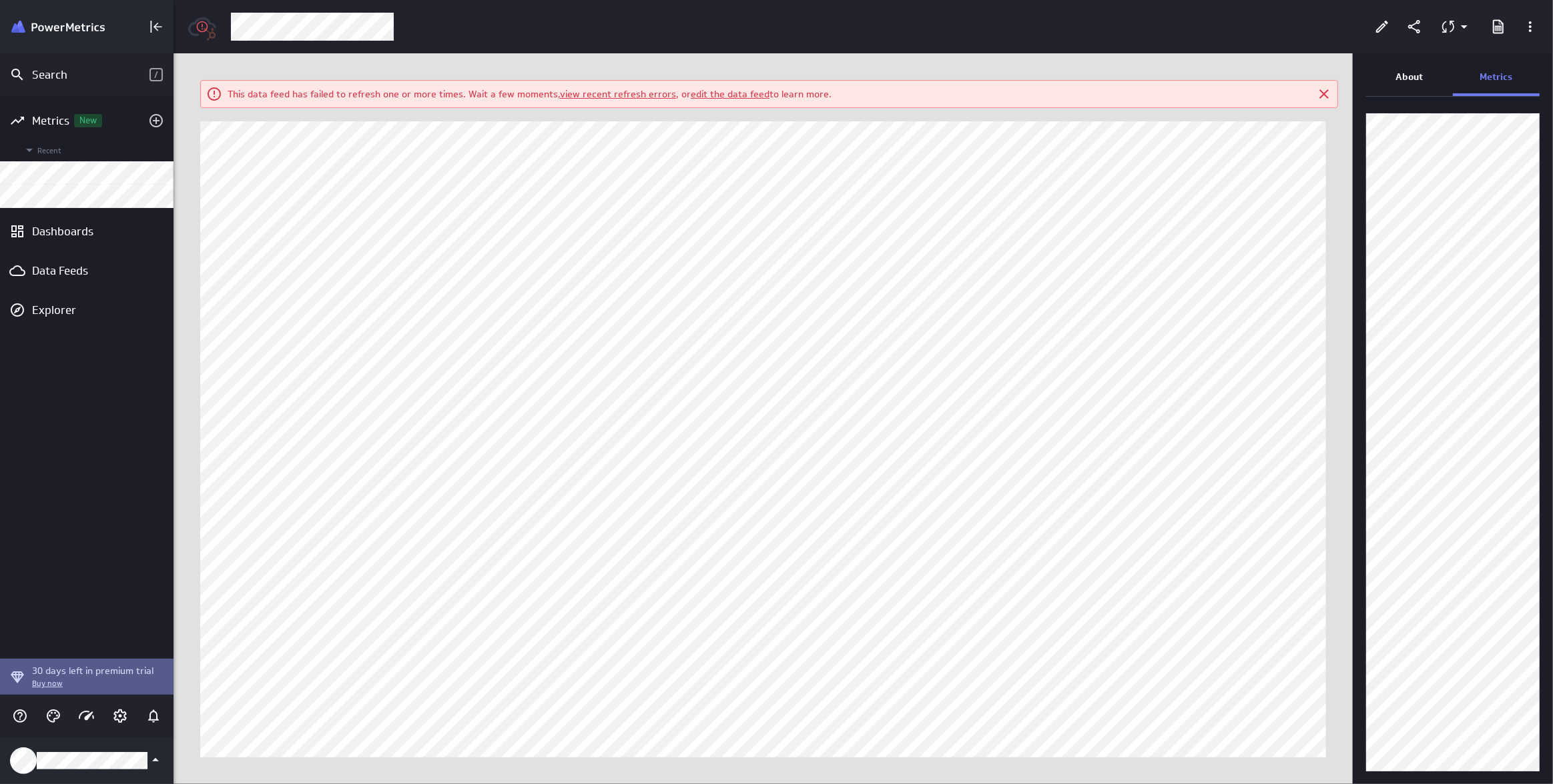
click at [1415, 86] on div "About" at bounding box center [1409, 78] width 87 height 36
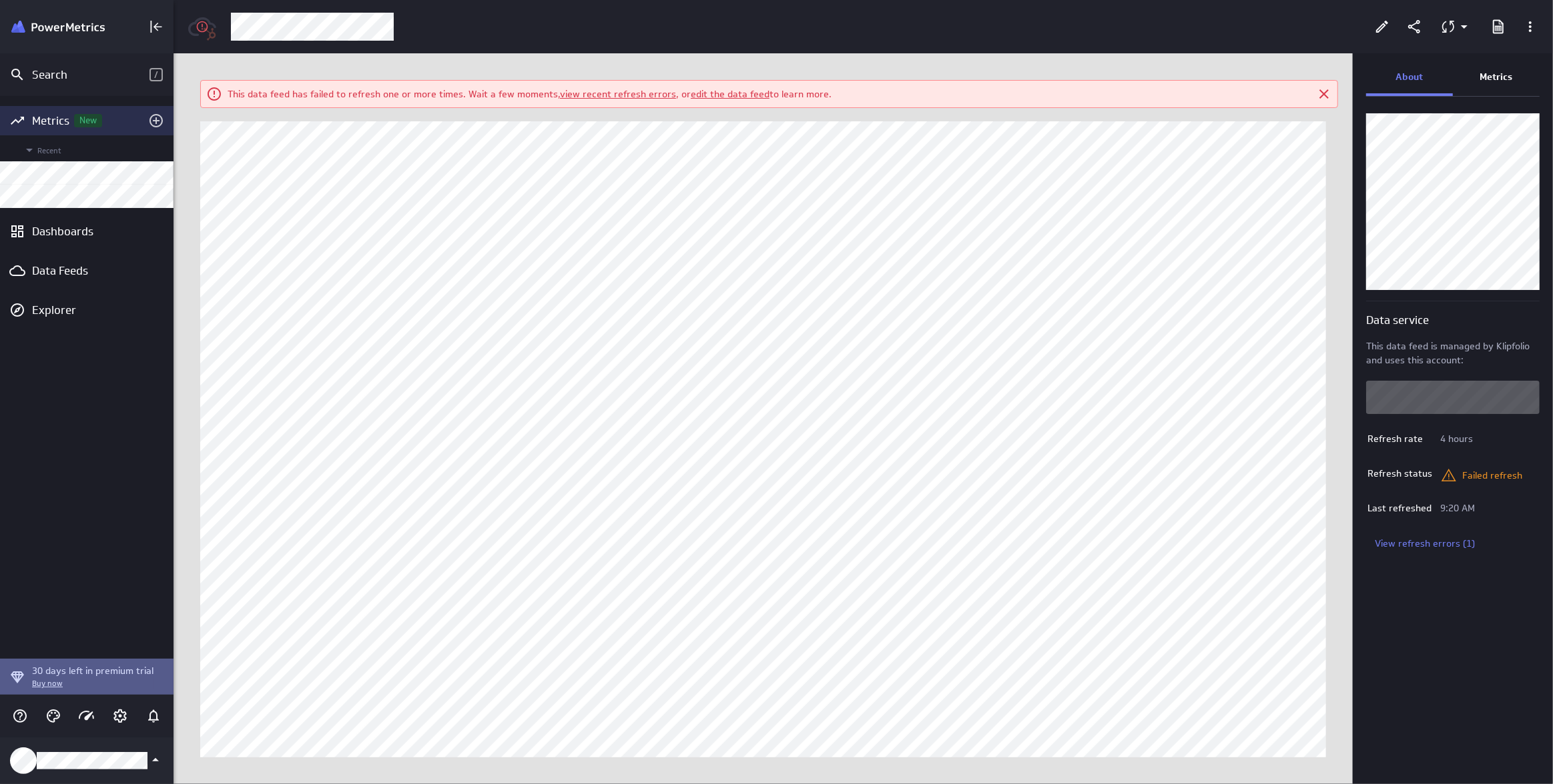
click at [49, 112] on div "Metrics New" at bounding box center [86, 120] width 173 height 29
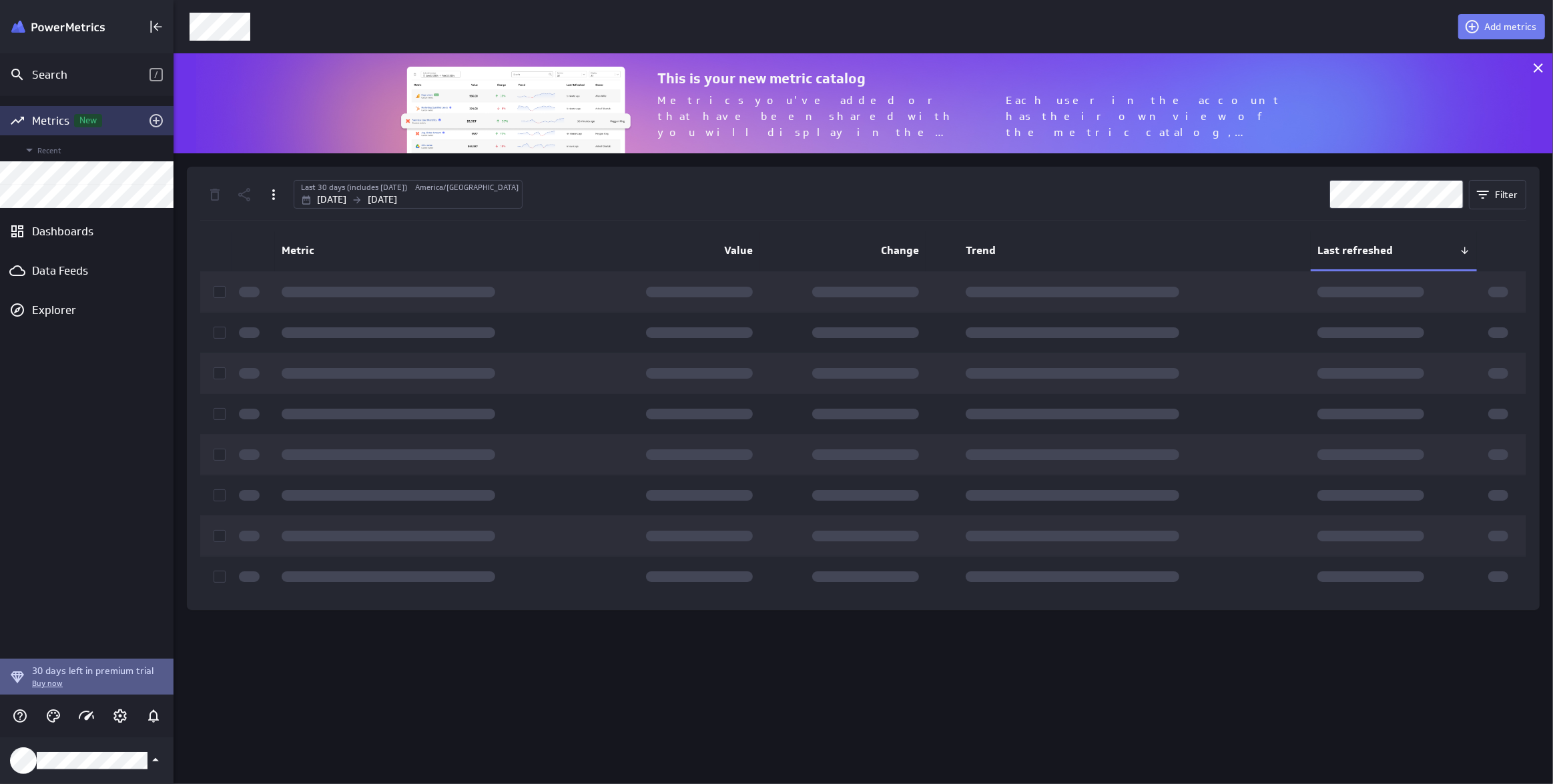
scroll to position [120, 1399]
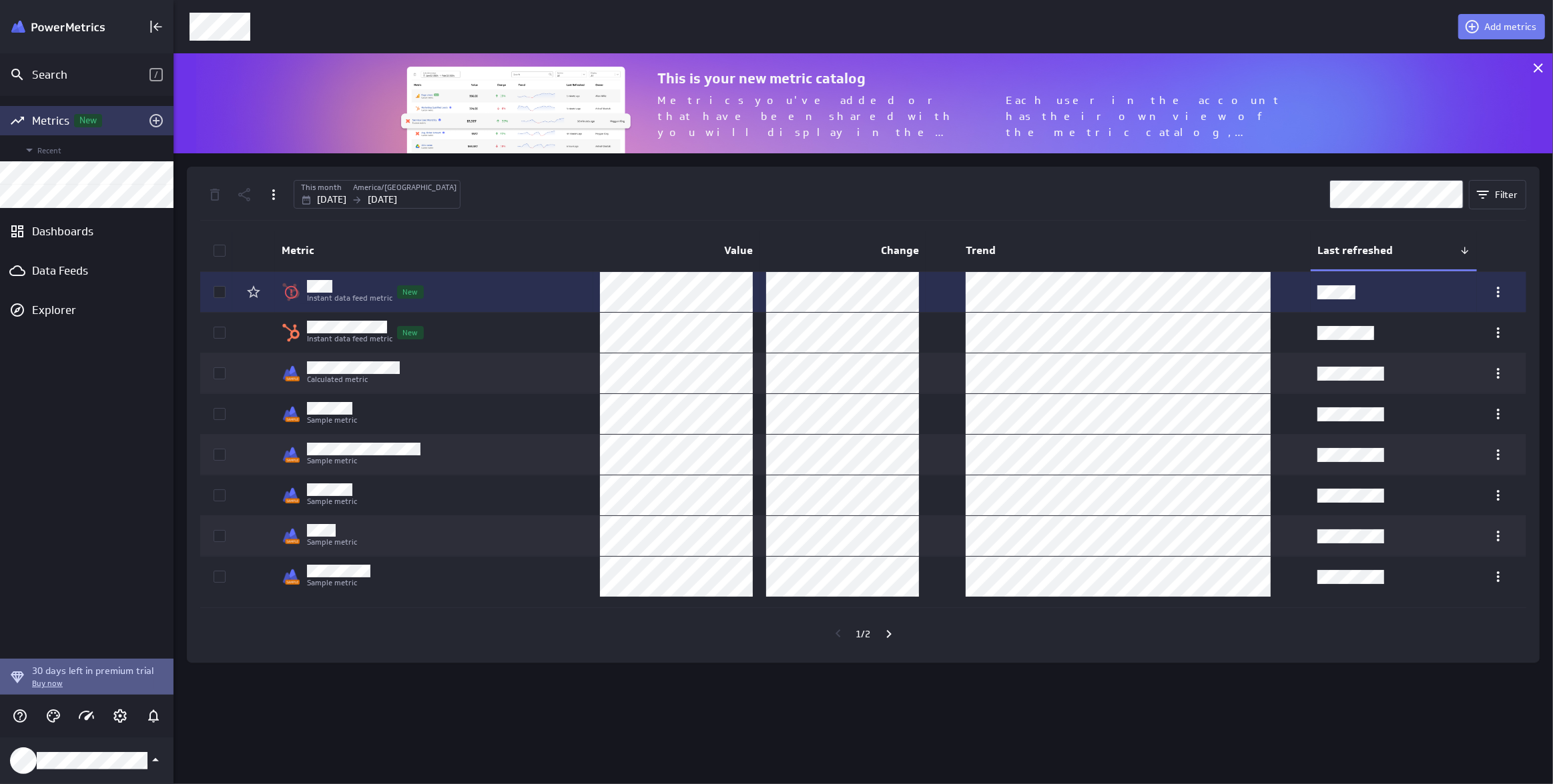
click at [223, 287] on icon at bounding box center [219, 292] width 11 height 11
click at [0, 0] on input "checkbox" at bounding box center [0, 0] width 0 height 0
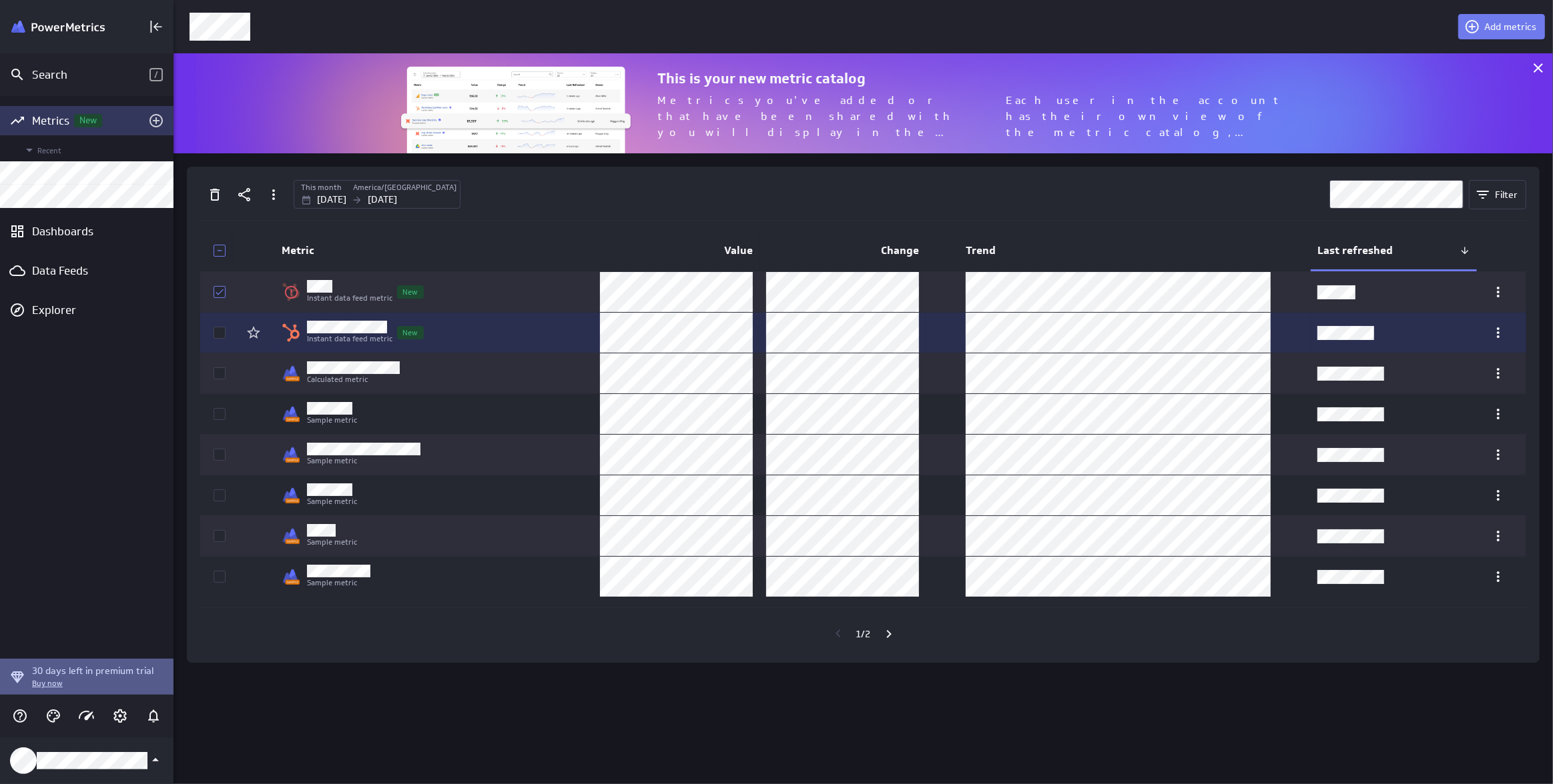
click at [223, 327] on span at bounding box center [220, 333] width 12 height 12
click at [0, 0] on input "checkbox" at bounding box center [0, 0] width 0 height 0
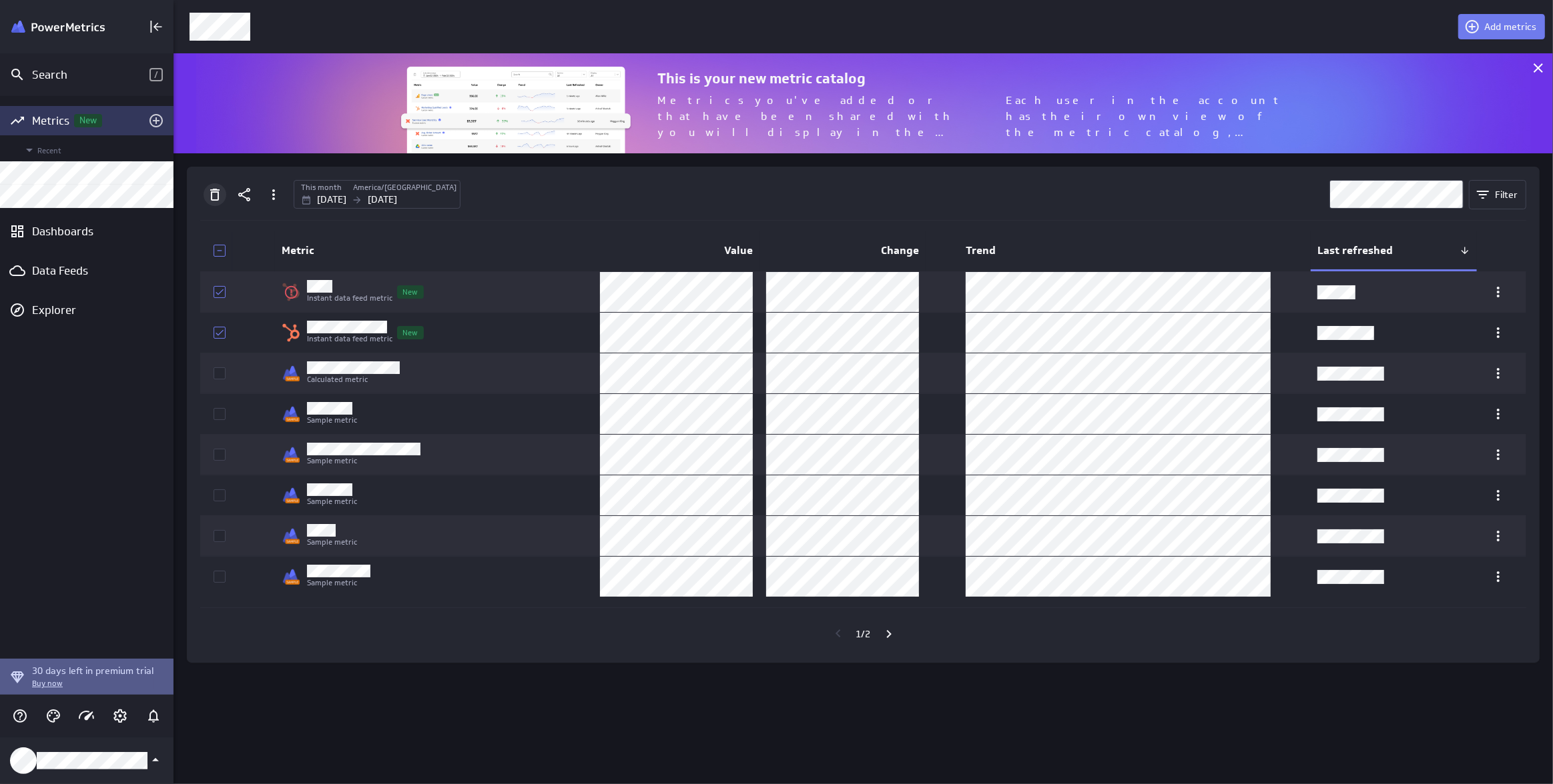
click at [213, 193] on icon "Delete" at bounding box center [215, 195] width 16 height 16
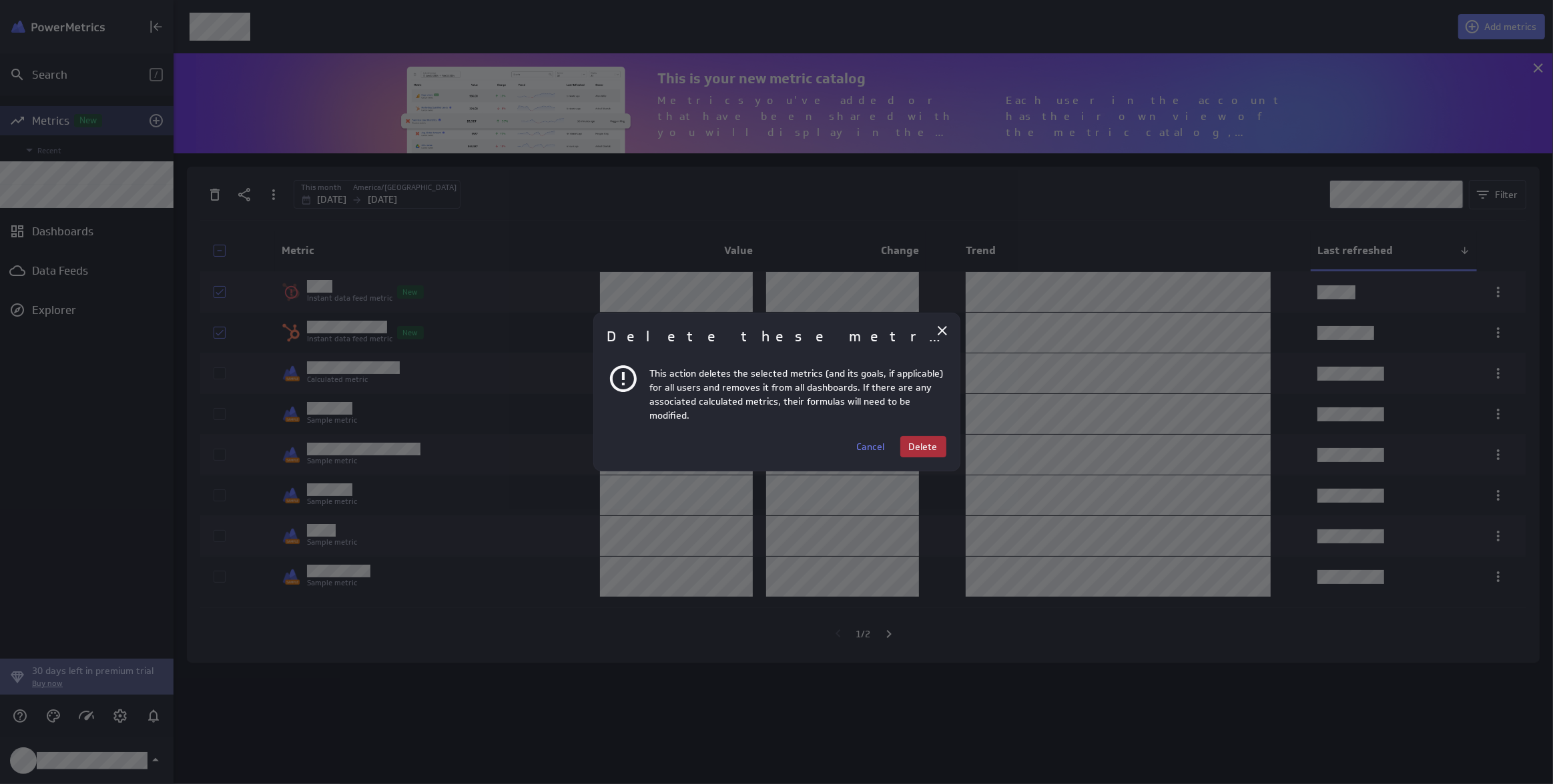
click at [913, 444] on span "Delete" at bounding box center [924, 446] width 29 height 12
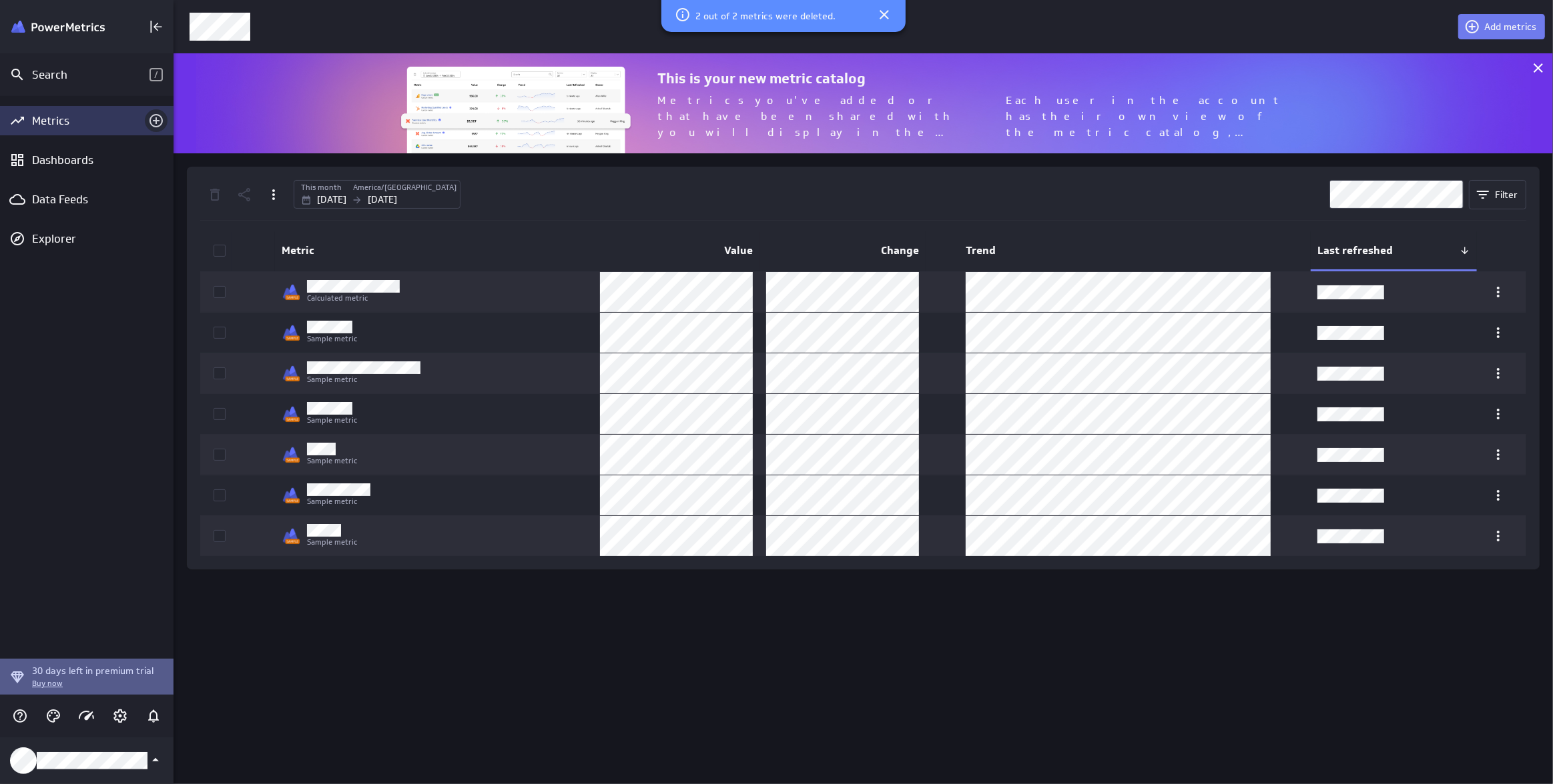
click at [157, 119] on icon "Add metrics" at bounding box center [156, 121] width 16 height 16
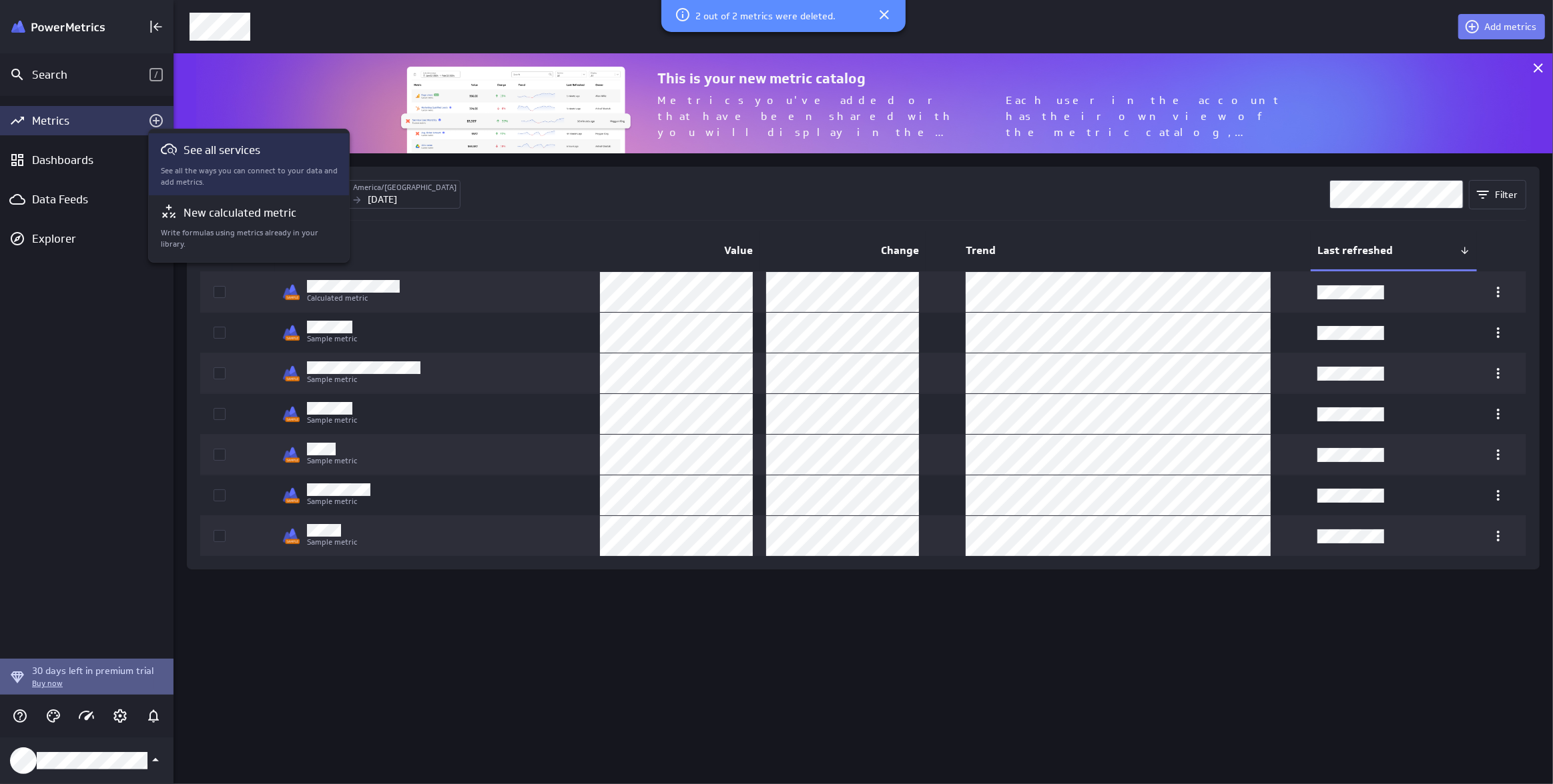
click at [248, 173] on p "See all the ways you can connect to your data and add metrics." at bounding box center [249, 176] width 178 height 22
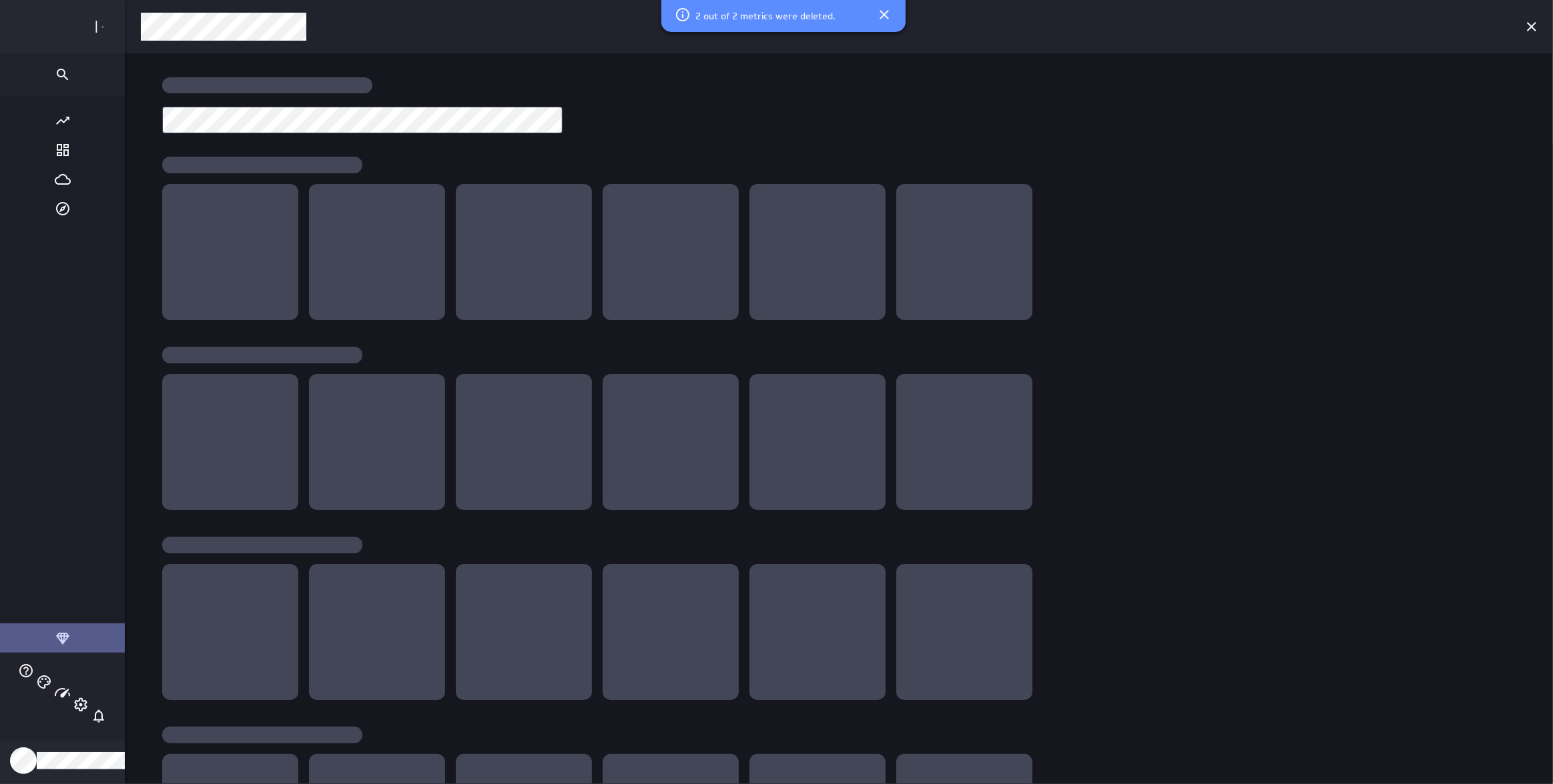
scroll to position [804, 1525]
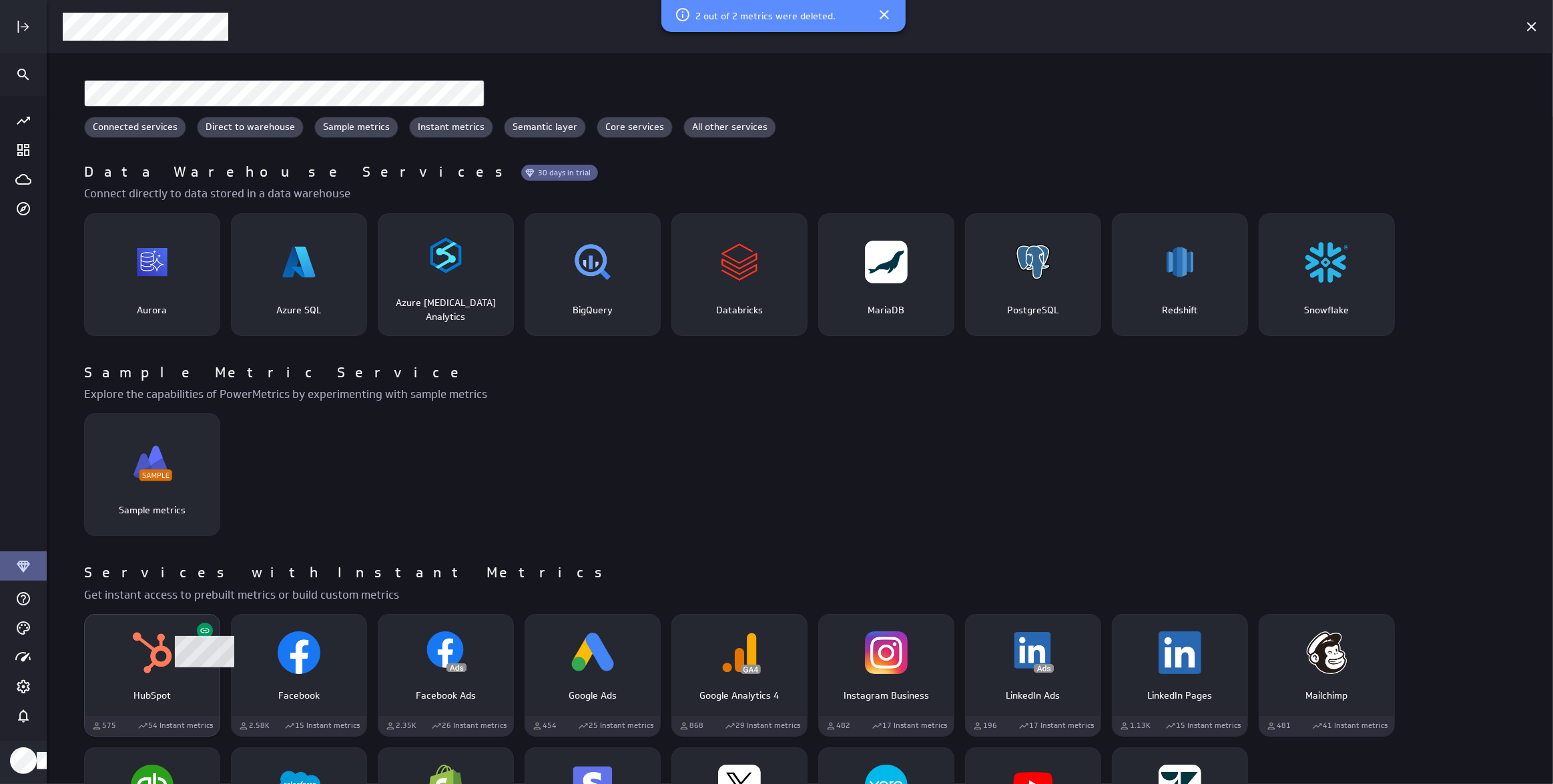
click at [189, 661] on div "HubSpot" at bounding box center [152, 653] width 135 height 51
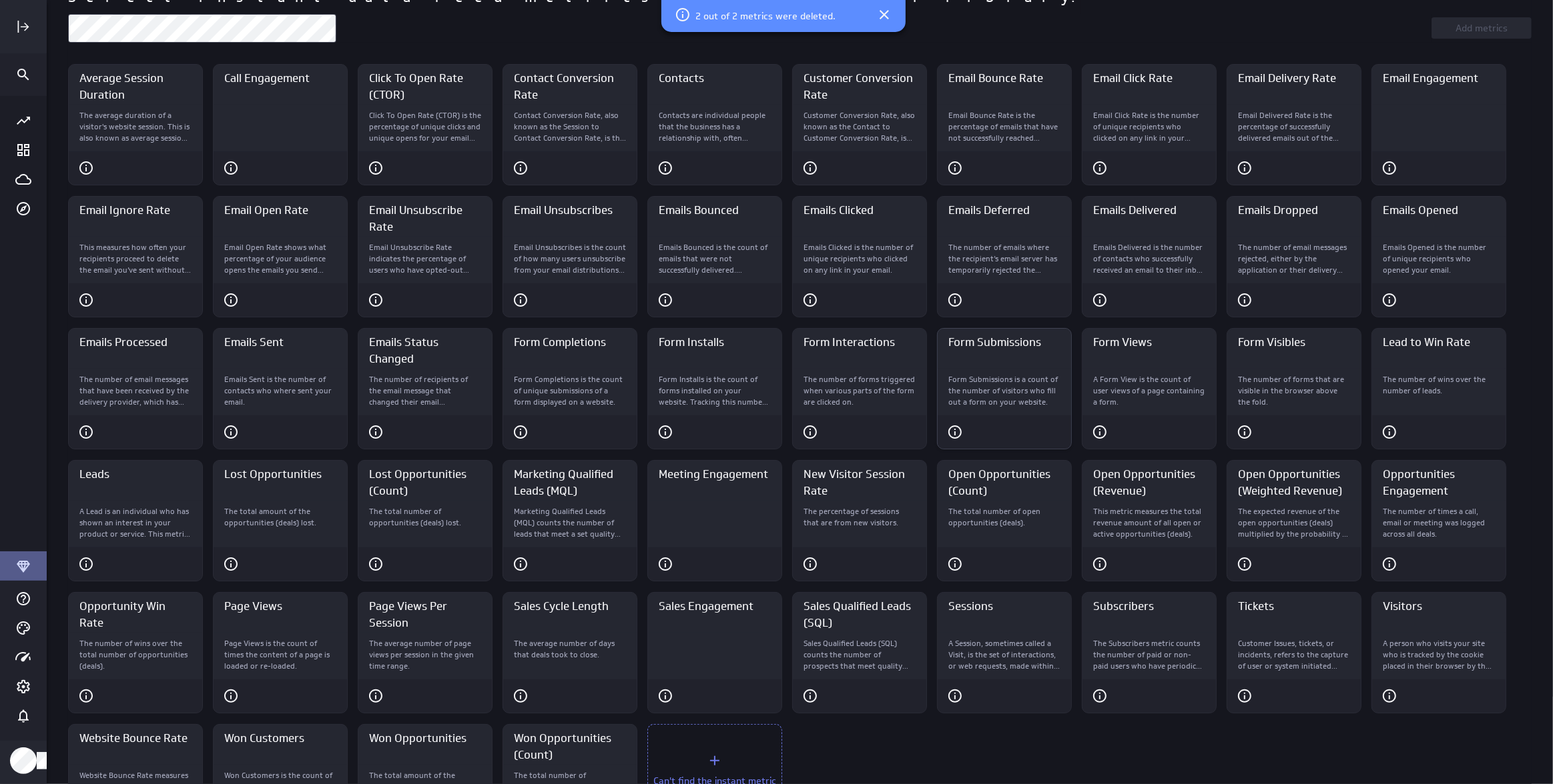
scroll to position [135, 0]
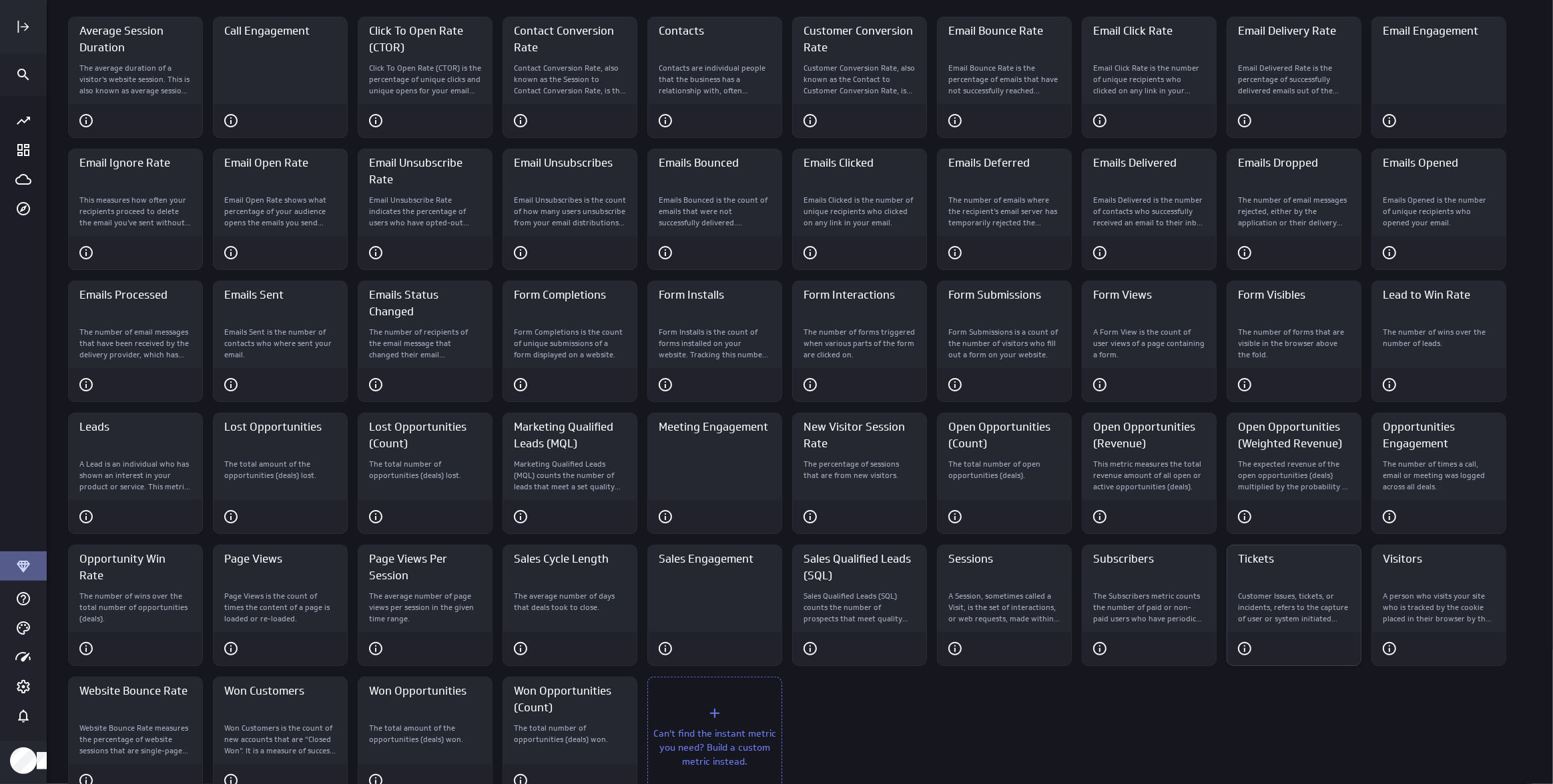
click at [1321, 607] on p "Customer Issues, tickets, or incidents, refers to the capture of user or system…" at bounding box center [1293, 607] width 112 height 33
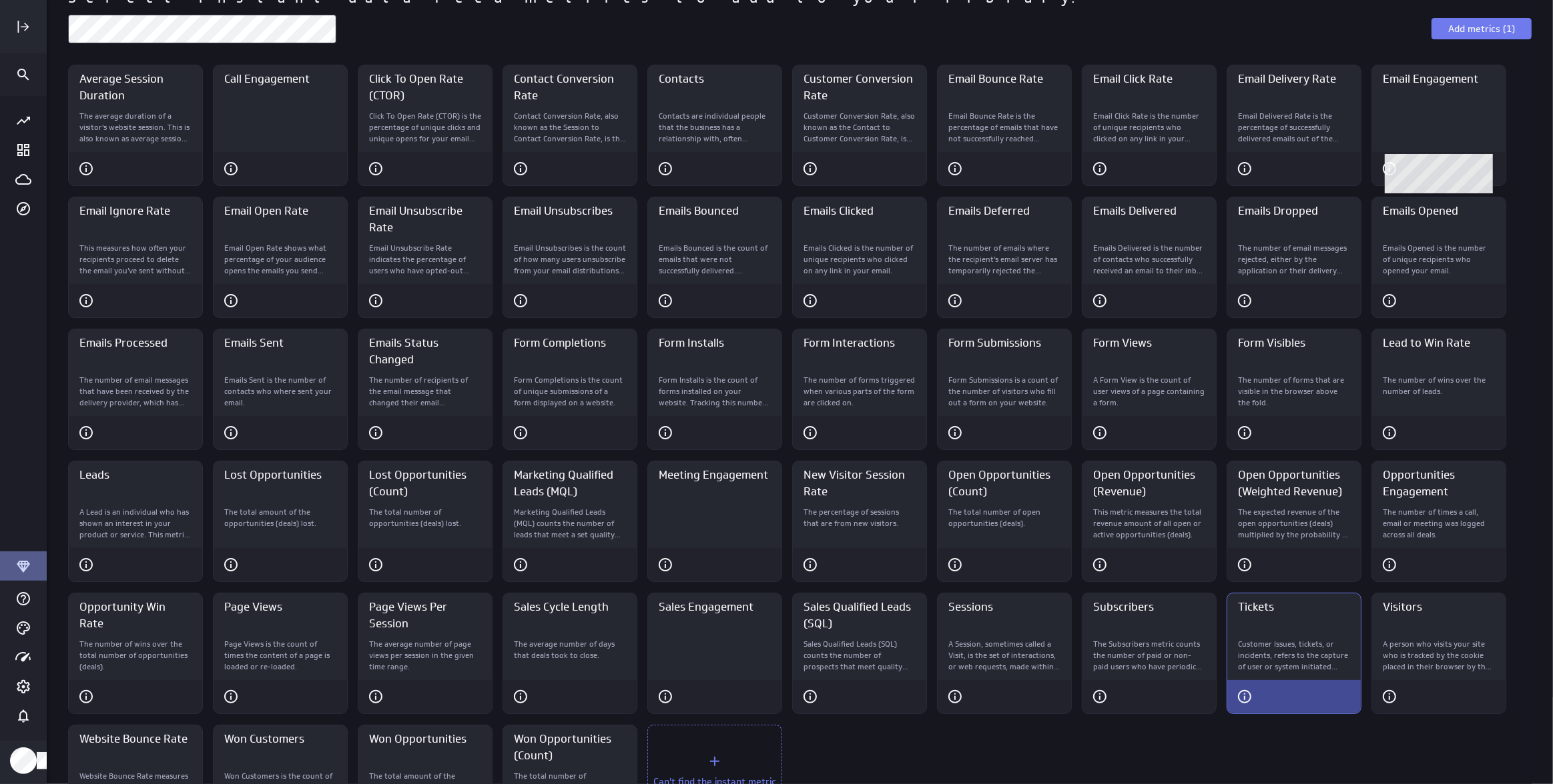
scroll to position [0, 0]
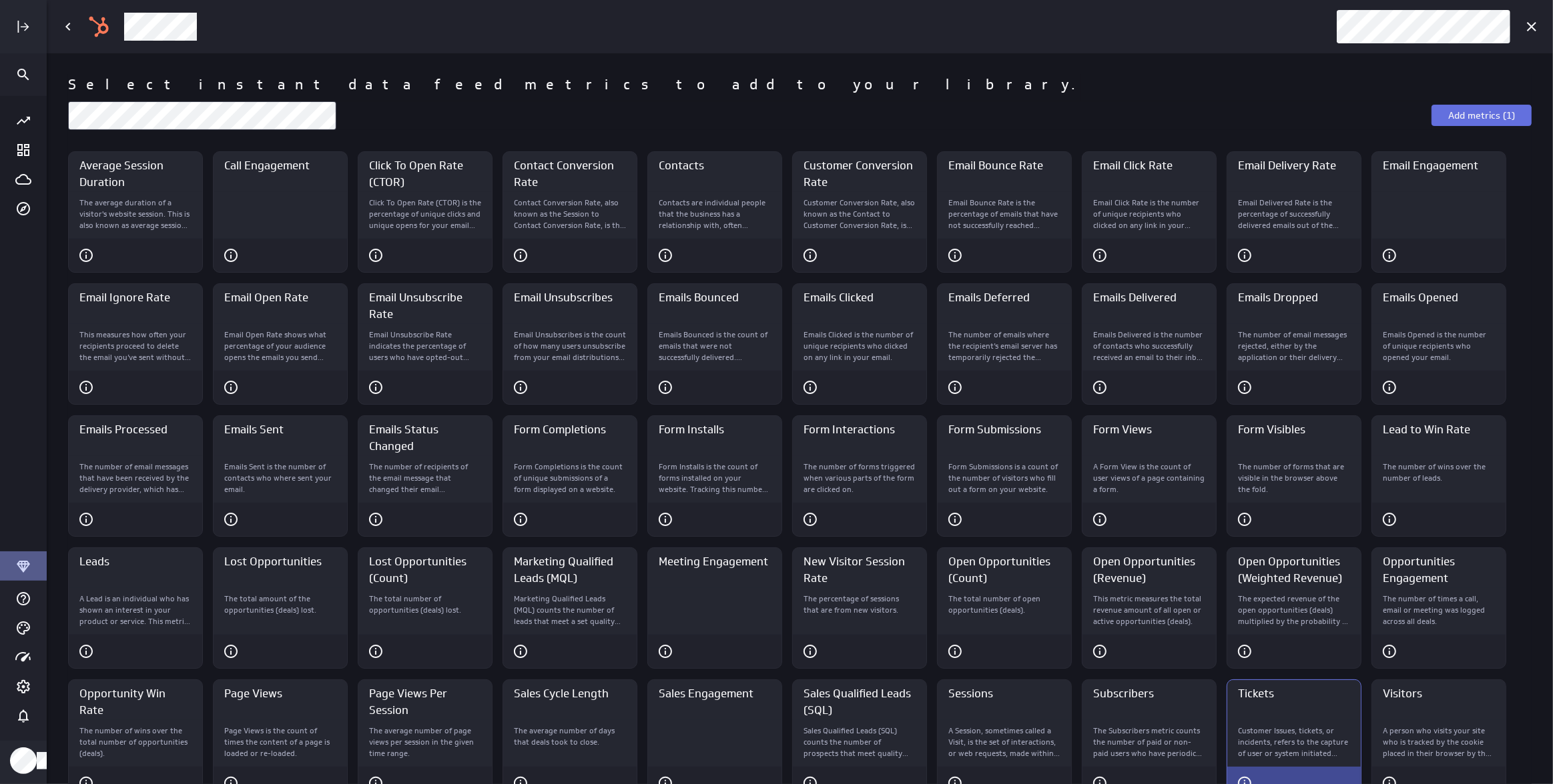
click at [1491, 113] on span "Add metrics (1)" at bounding box center [1481, 115] width 67 height 12
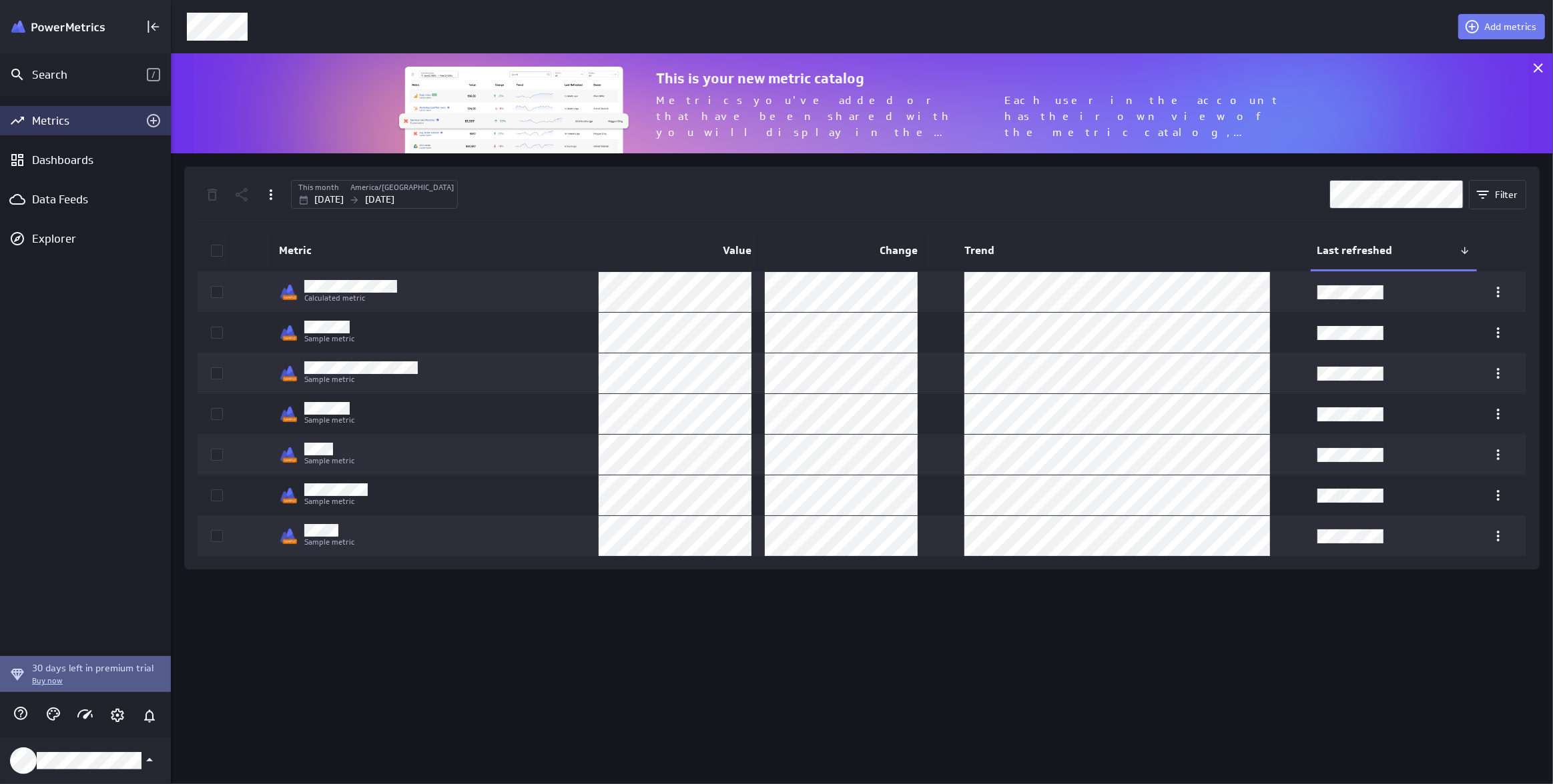
scroll to position [7, 7]
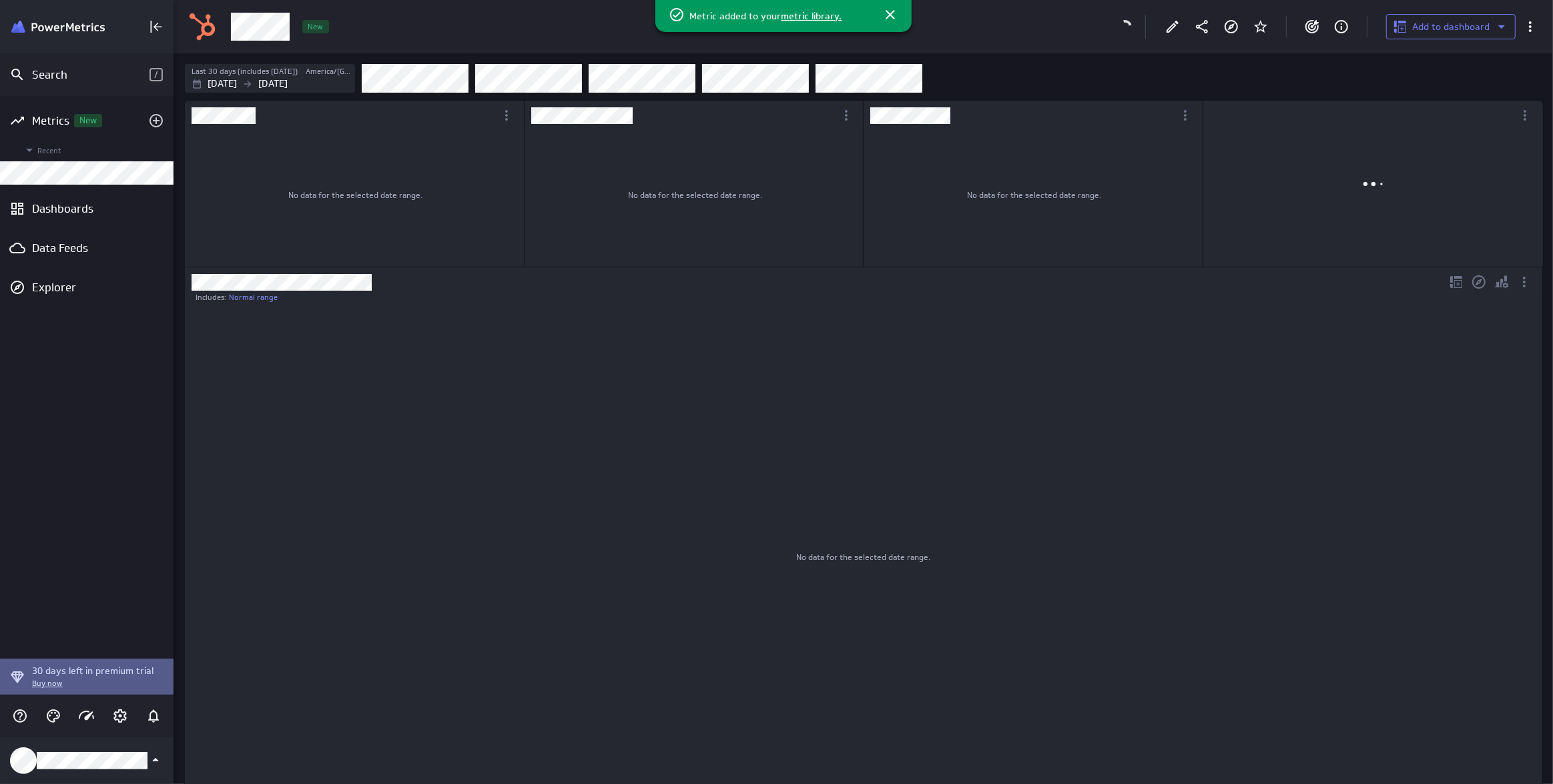
scroll to position [750, 1399]
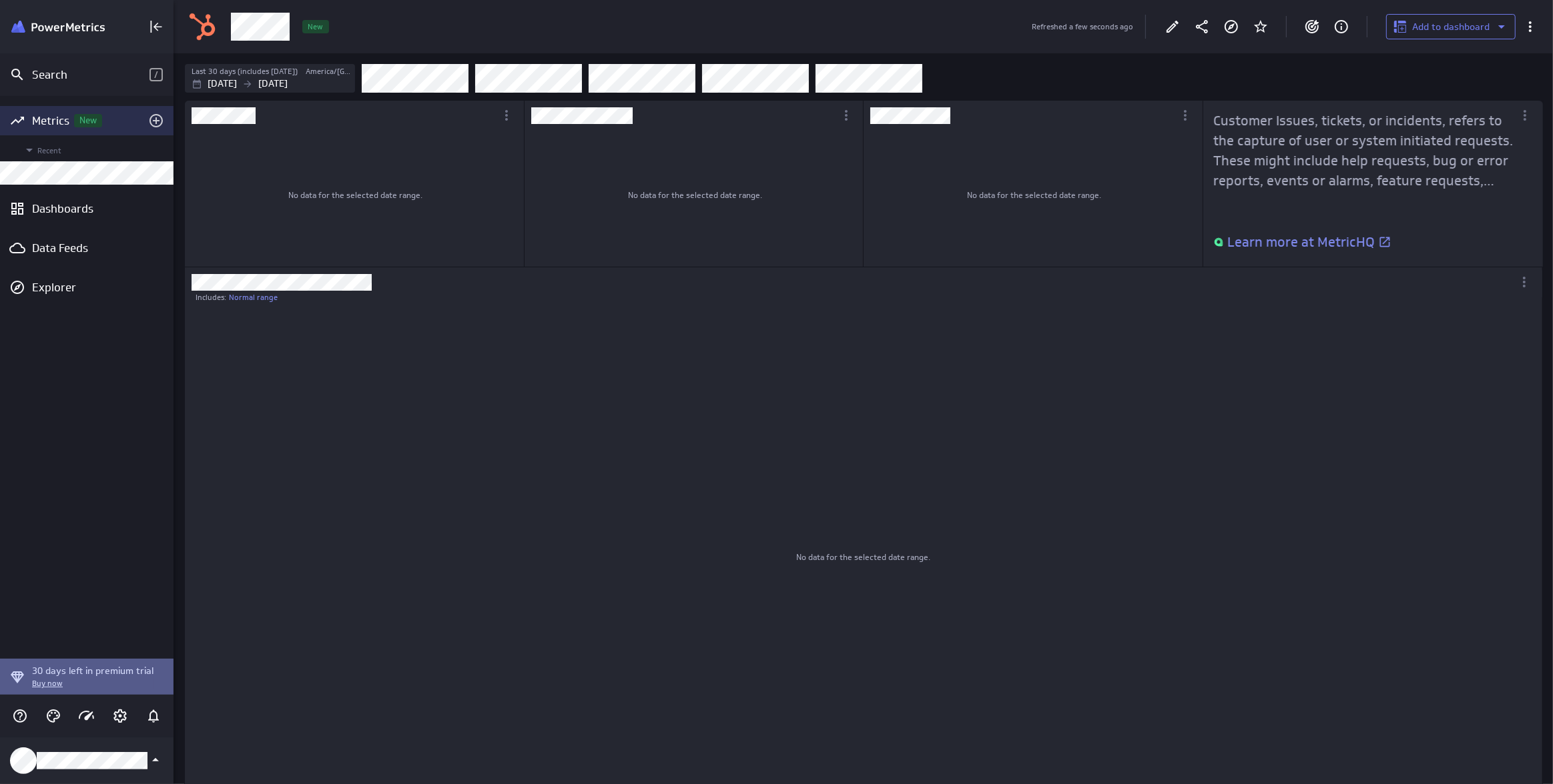
click at [55, 122] on div "Metrics New" at bounding box center [86, 120] width 109 height 14
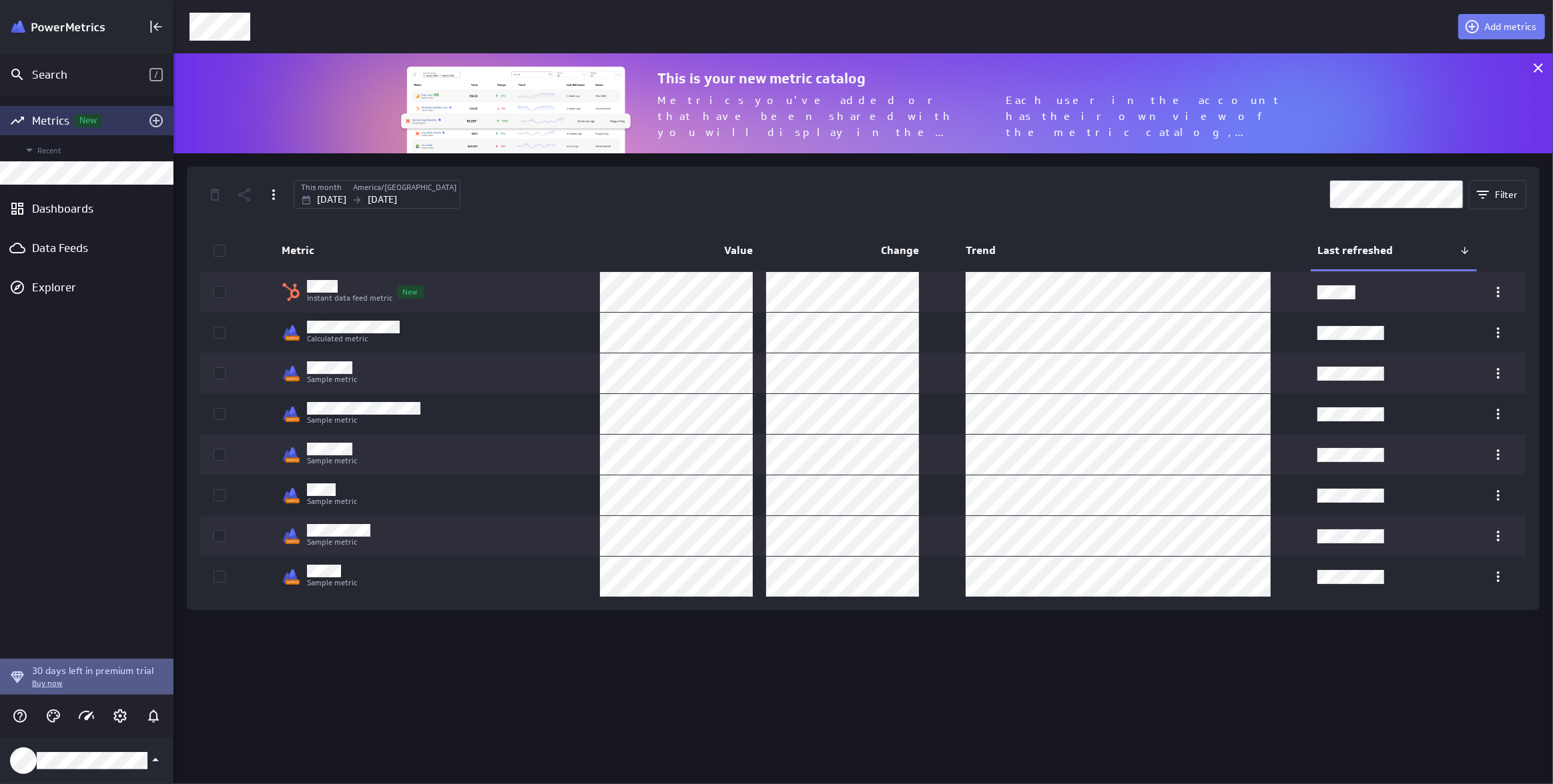
scroll to position [120, 1399]
drag, startPoint x: 222, startPoint y: 288, endPoint x: 225, endPoint y: 224, distance: 64.1
click at [218, 286] on span at bounding box center [220, 292] width 12 height 12
click at [0, 0] on input "checkbox" at bounding box center [0, 0] width 0 height 0
click at [219, 189] on icon "Delete" at bounding box center [215, 194] width 9 height 12
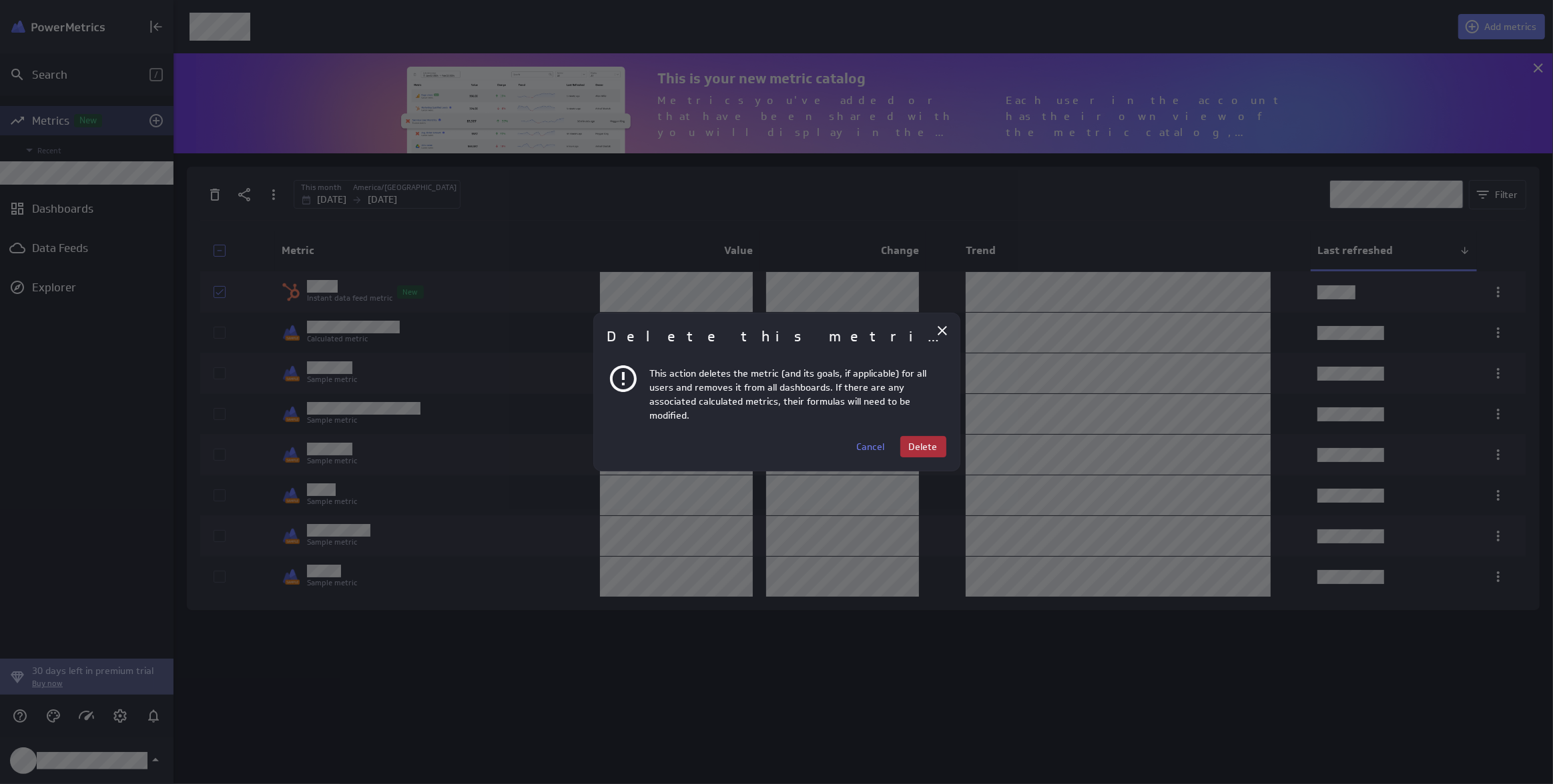
drag, startPoint x: 930, startPoint y: 442, endPoint x: 792, endPoint y: 406, distance: 142.6
click at [930, 441] on span "Delete" at bounding box center [924, 446] width 29 height 12
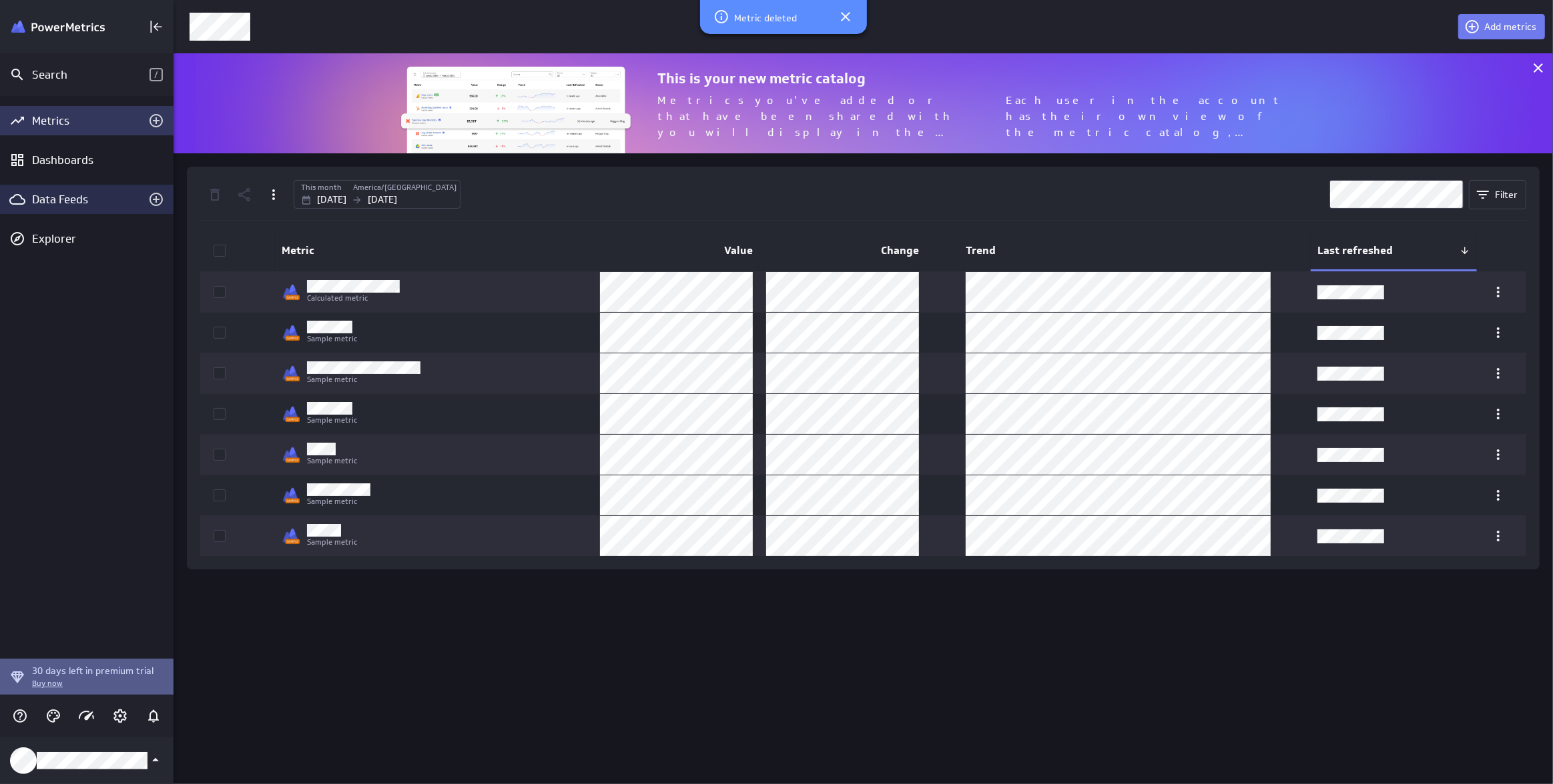
click at [81, 201] on div "Data Feeds" at bounding box center [86, 199] width 109 height 14
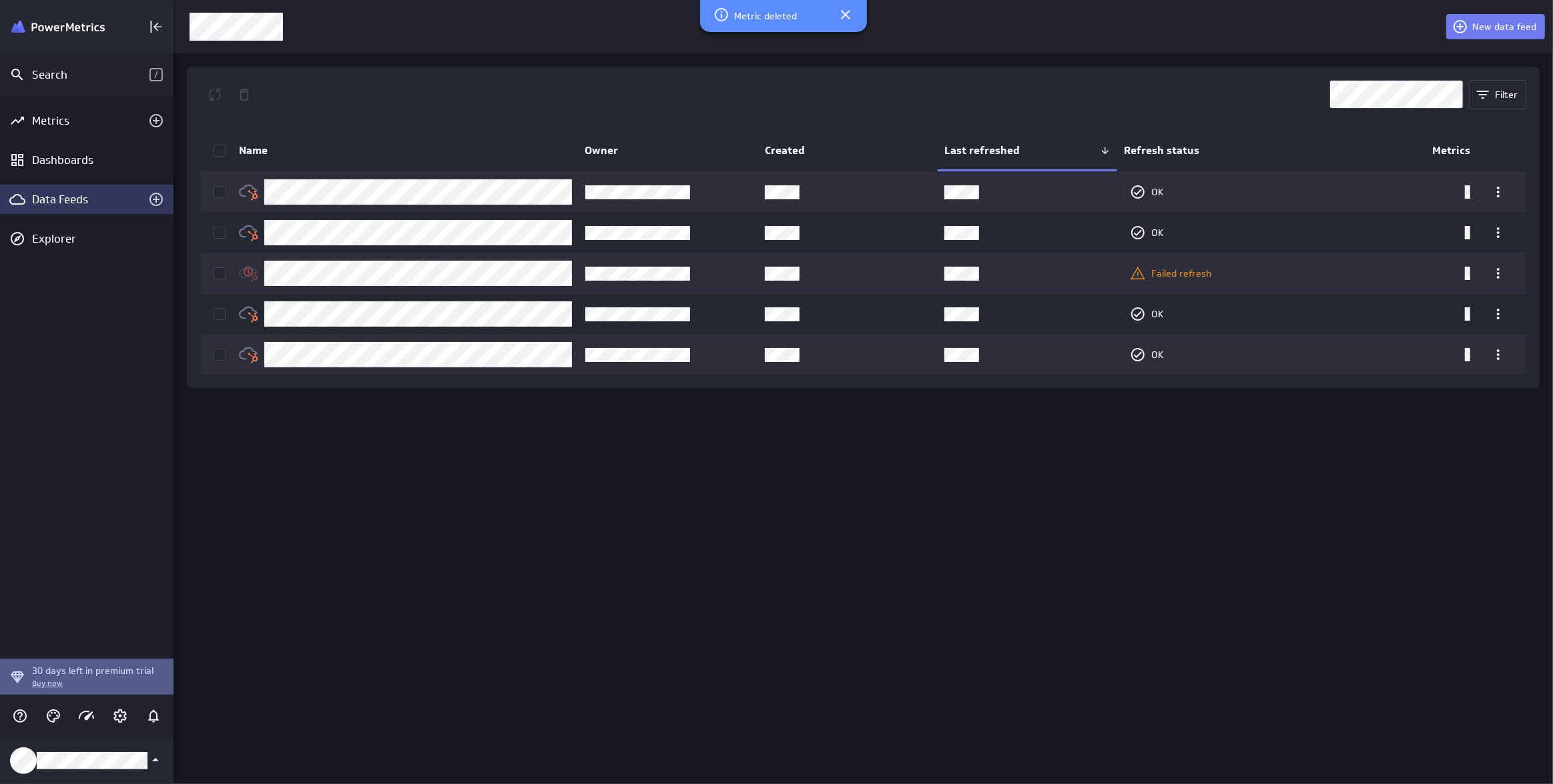
click at [223, 146] on icon at bounding box center [219, 151] width 11 height 11
click at [0, 0] on input "checkbox" at bounding box center [0, 0] width 0 height 0
click at [241, 91] on icon "Delete" at bounding box center [244, 95] width 16 height 16
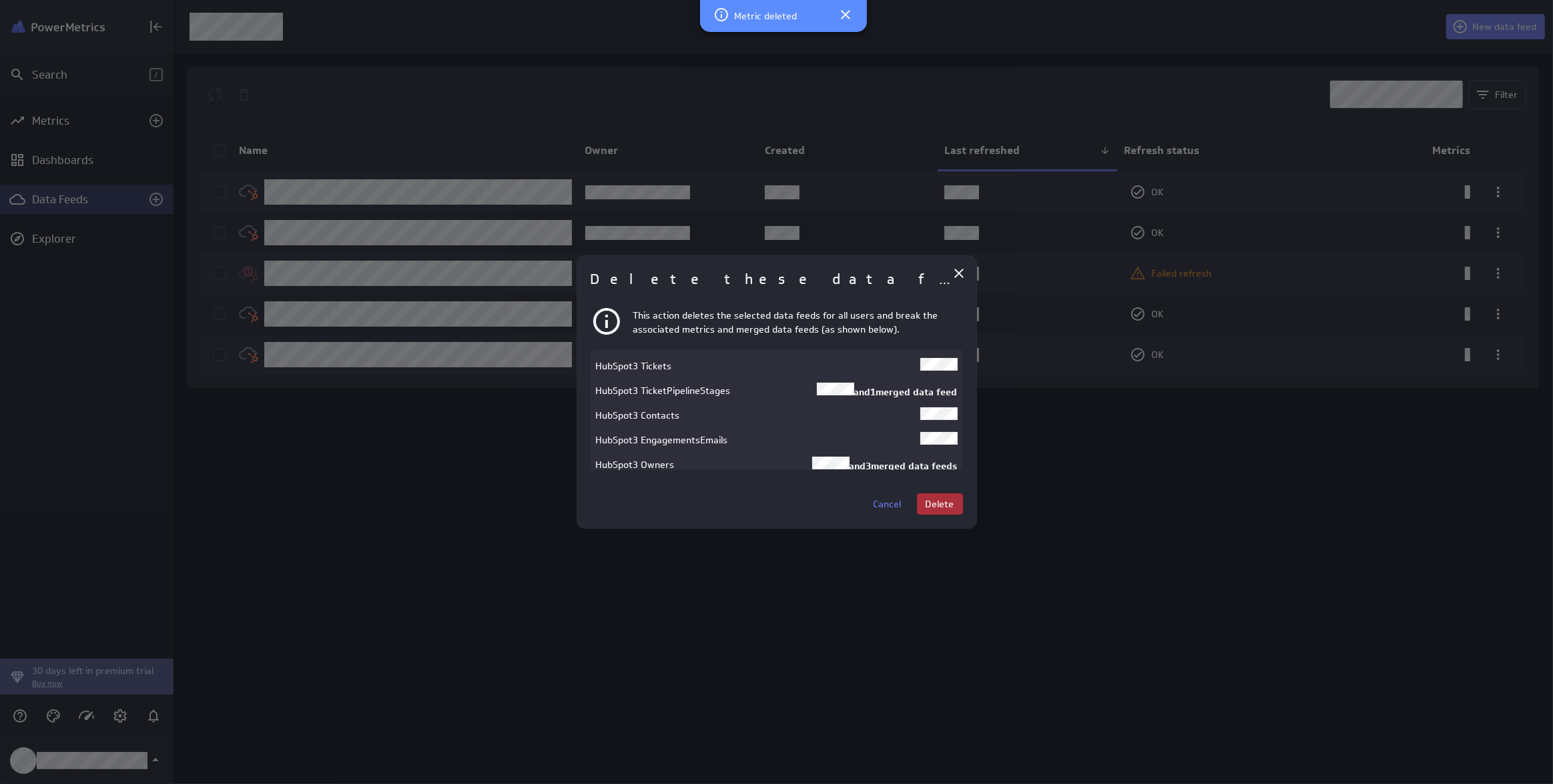
click at [940, 507] on span "Delete" at bounding box center [940, 504] width 29 height 12
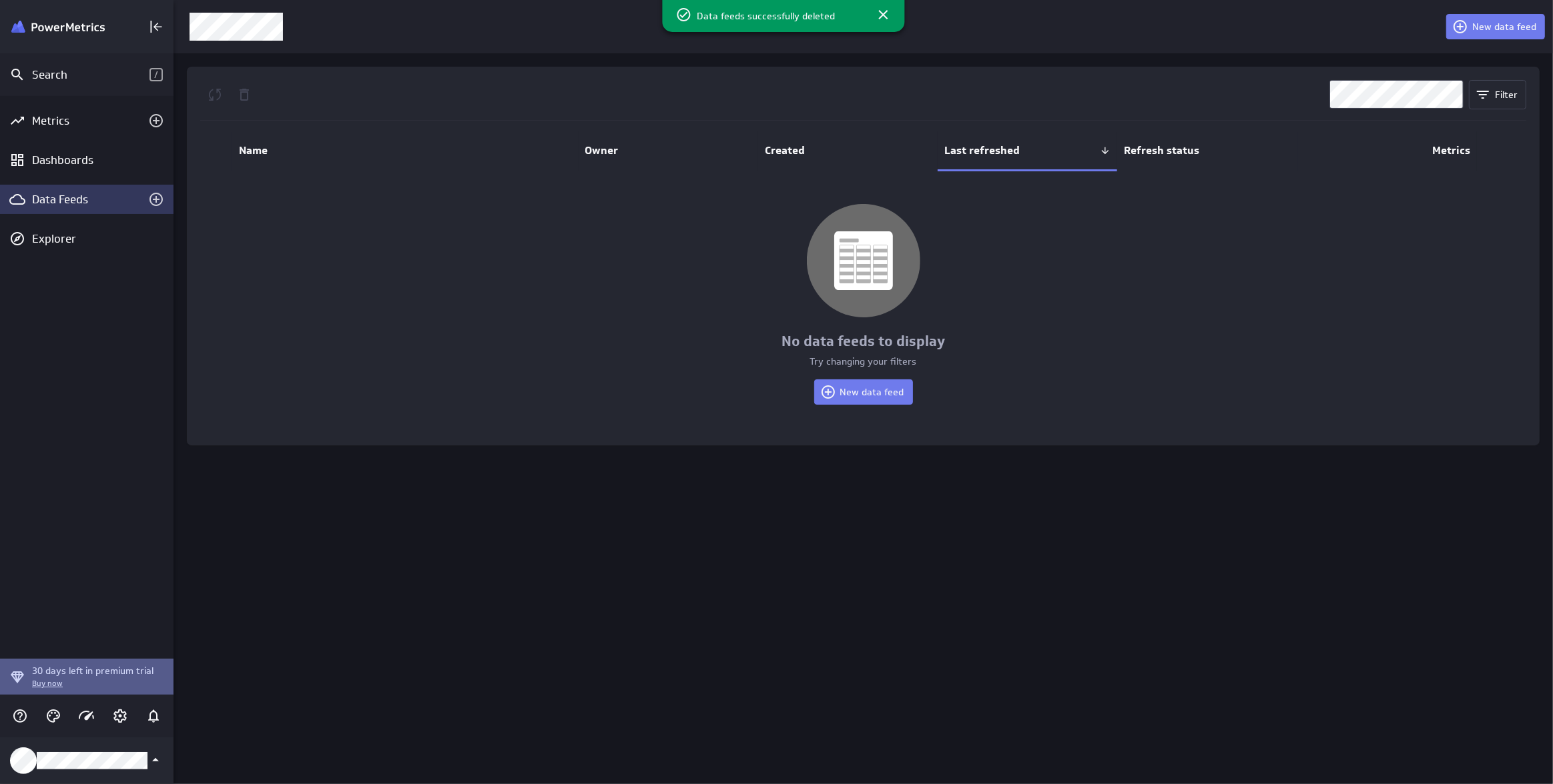
click at [990, 525] on div "New data feed Filter Name Owner Created Last refreshed Refresh status Metrics N…" at bounding box center [863, 392] width 1379 height 784
click at [162, 120] on icon "Add metrics" at bounding box center [156, 120] width 13 height 13
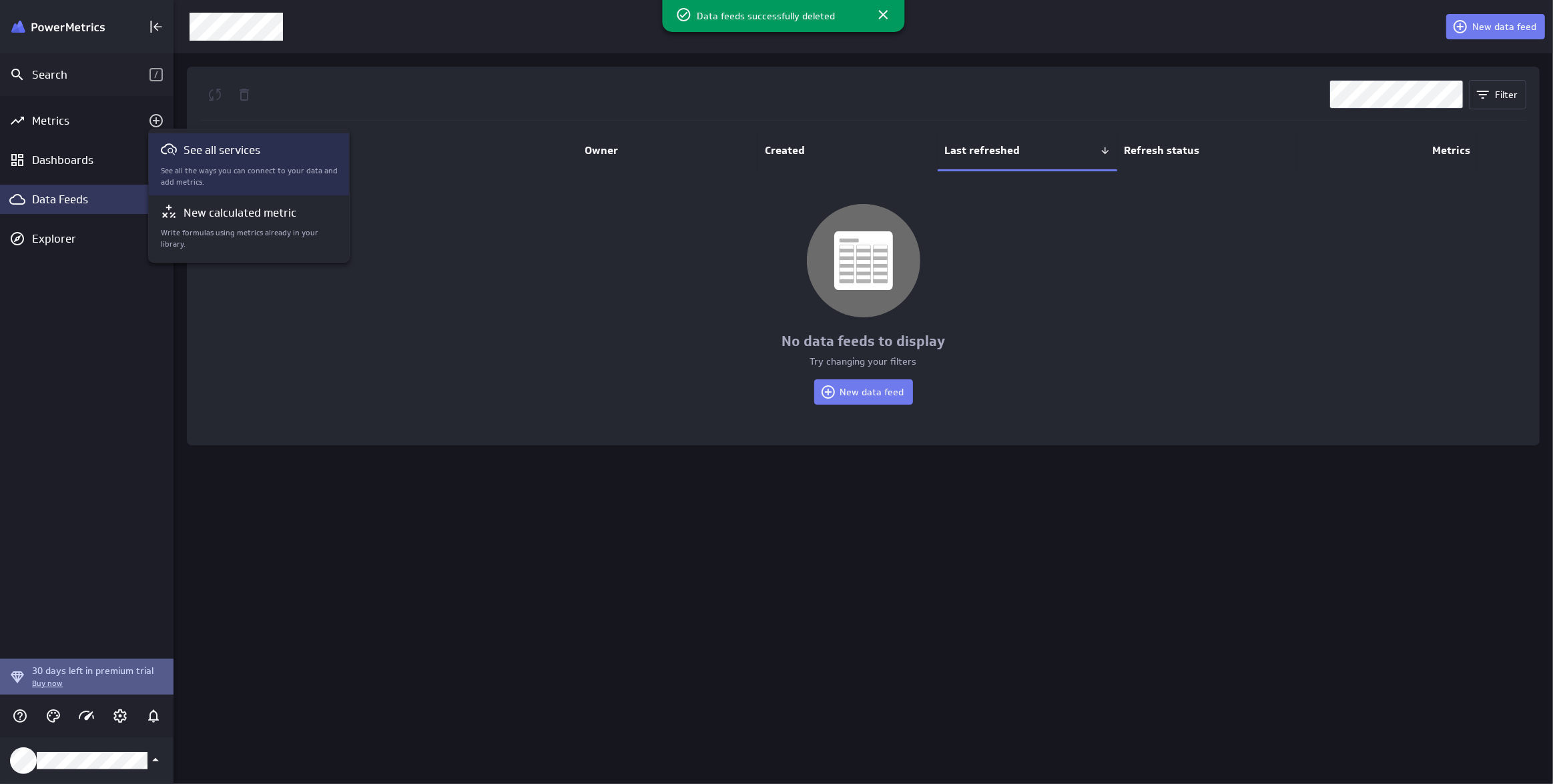
click at [223, 169] on p "See all the ways you can connect to your data and add metrics." at bounding box center [249, 176] width 178 height 22
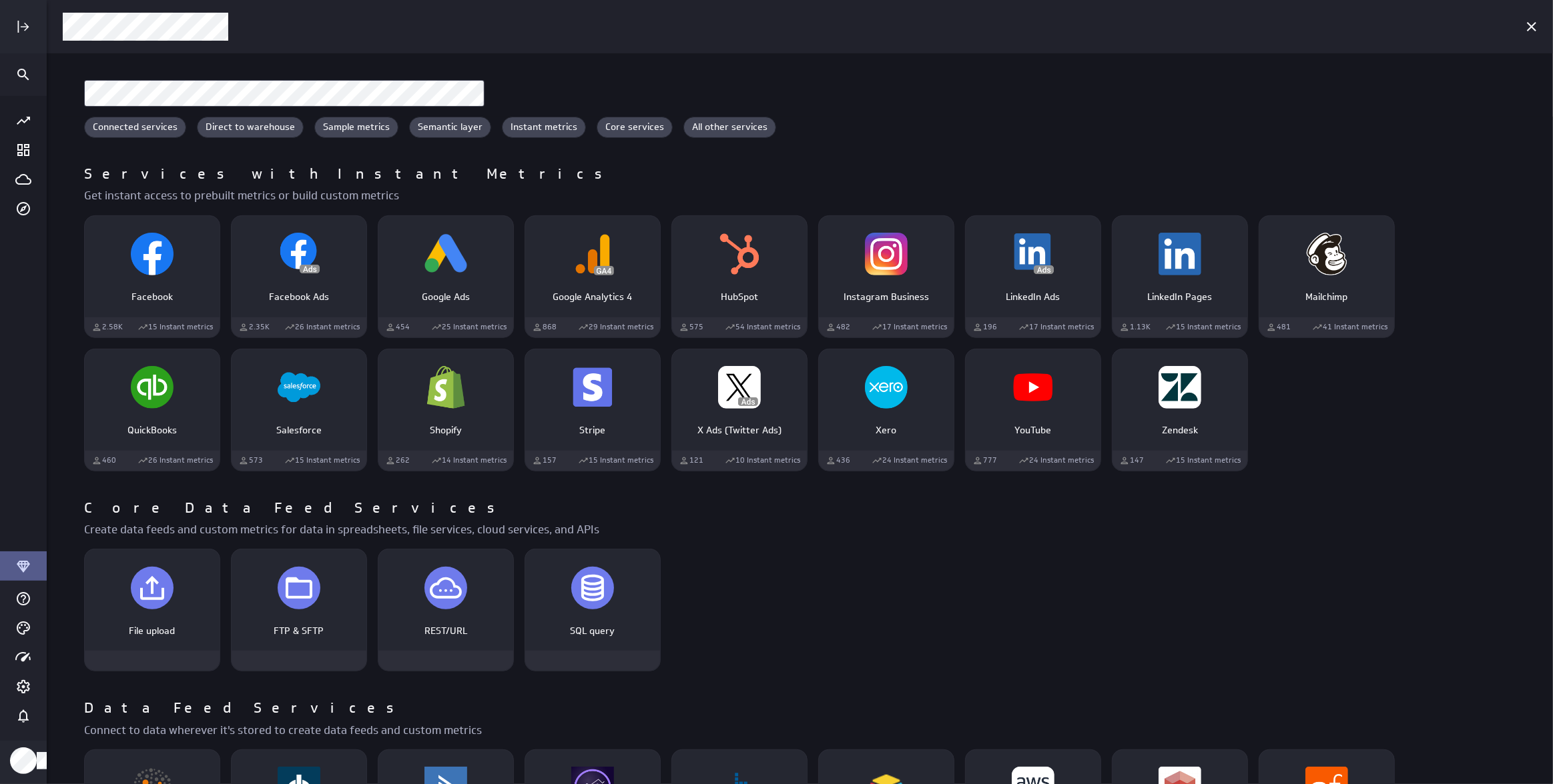
scroll to position [604, 0]
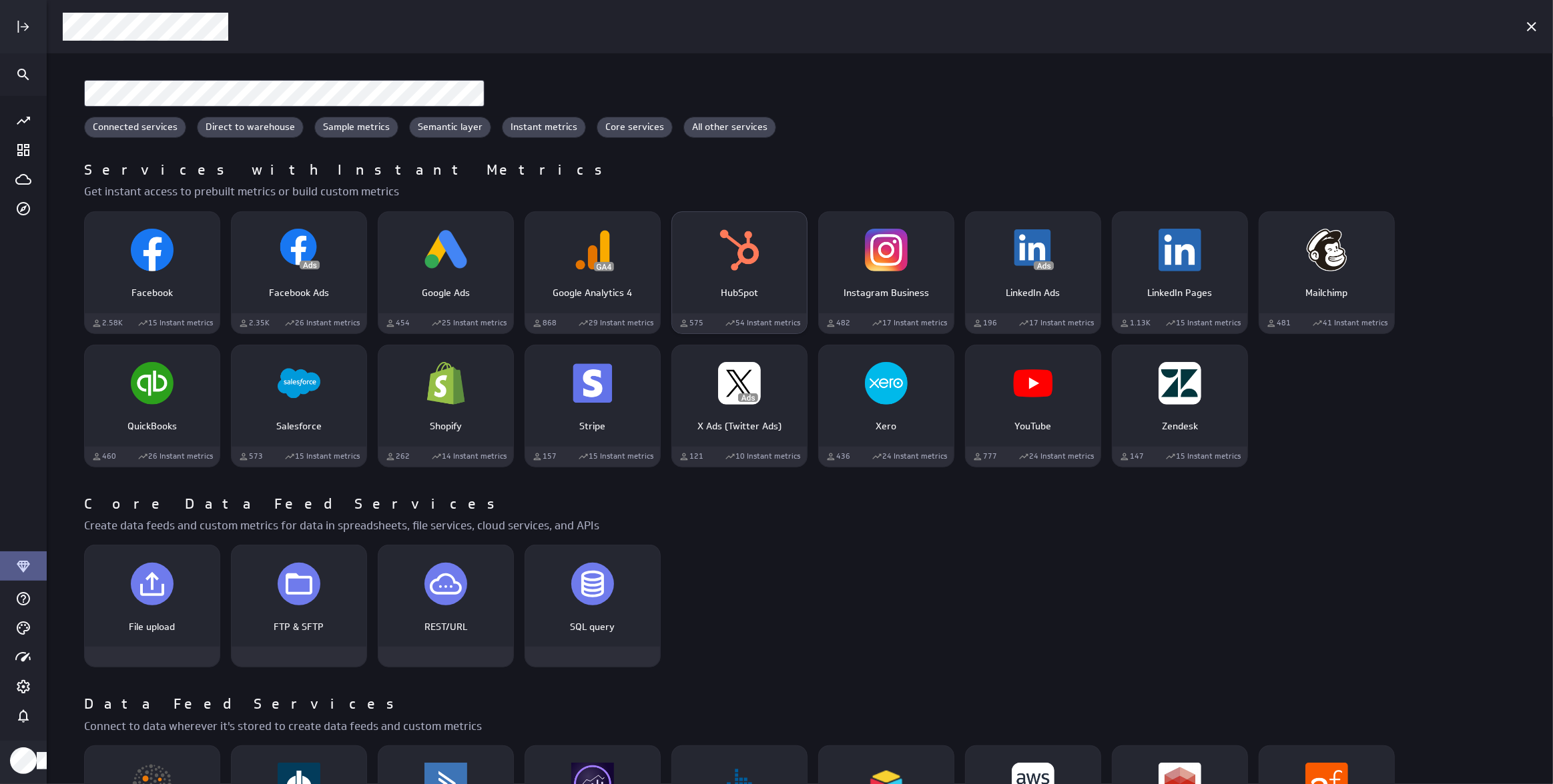
click at [743, 283] on div "HubSpot" at bounding box center [740, 288] width 135 height 25
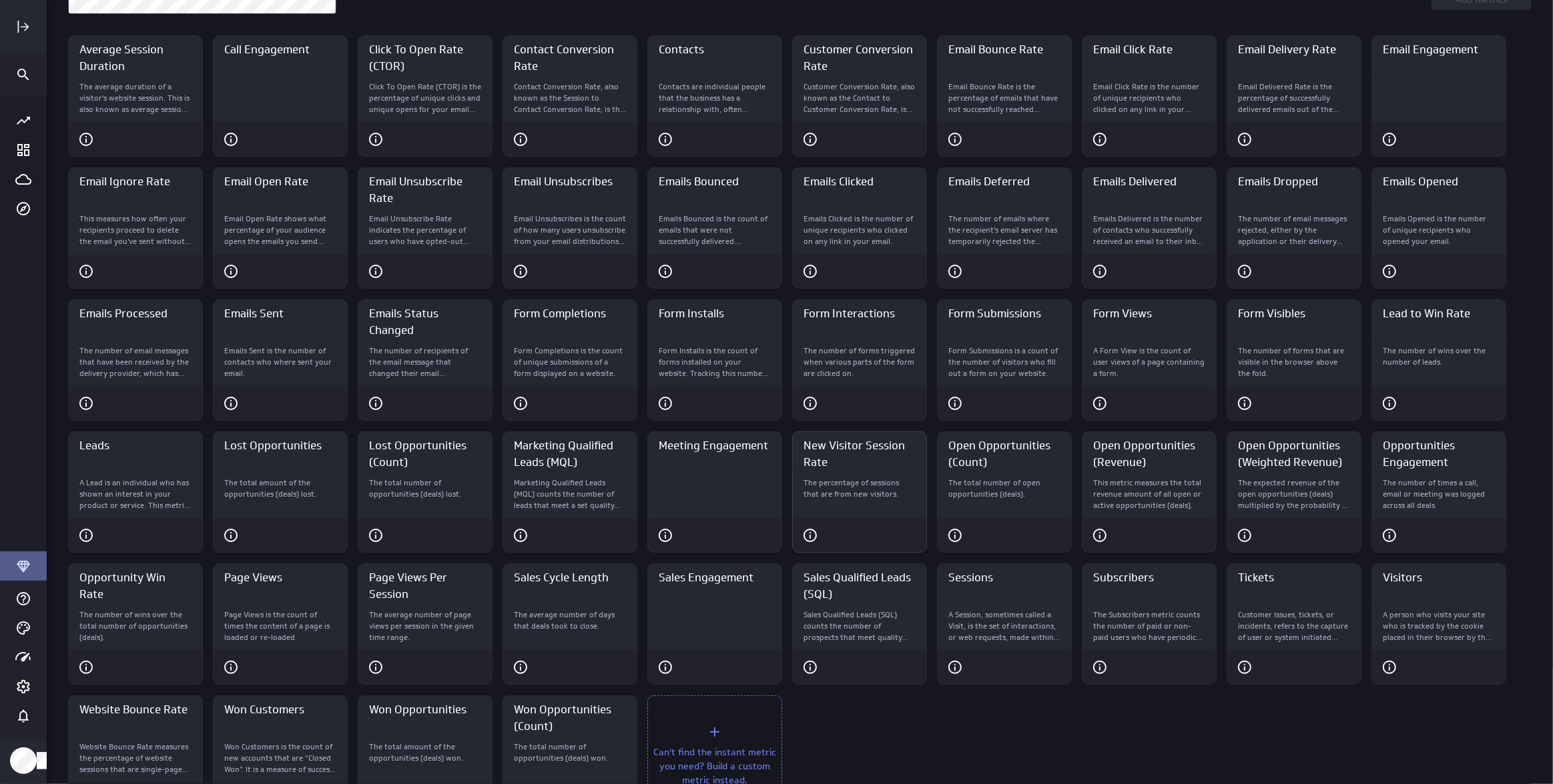
scroll to position [190, 0]
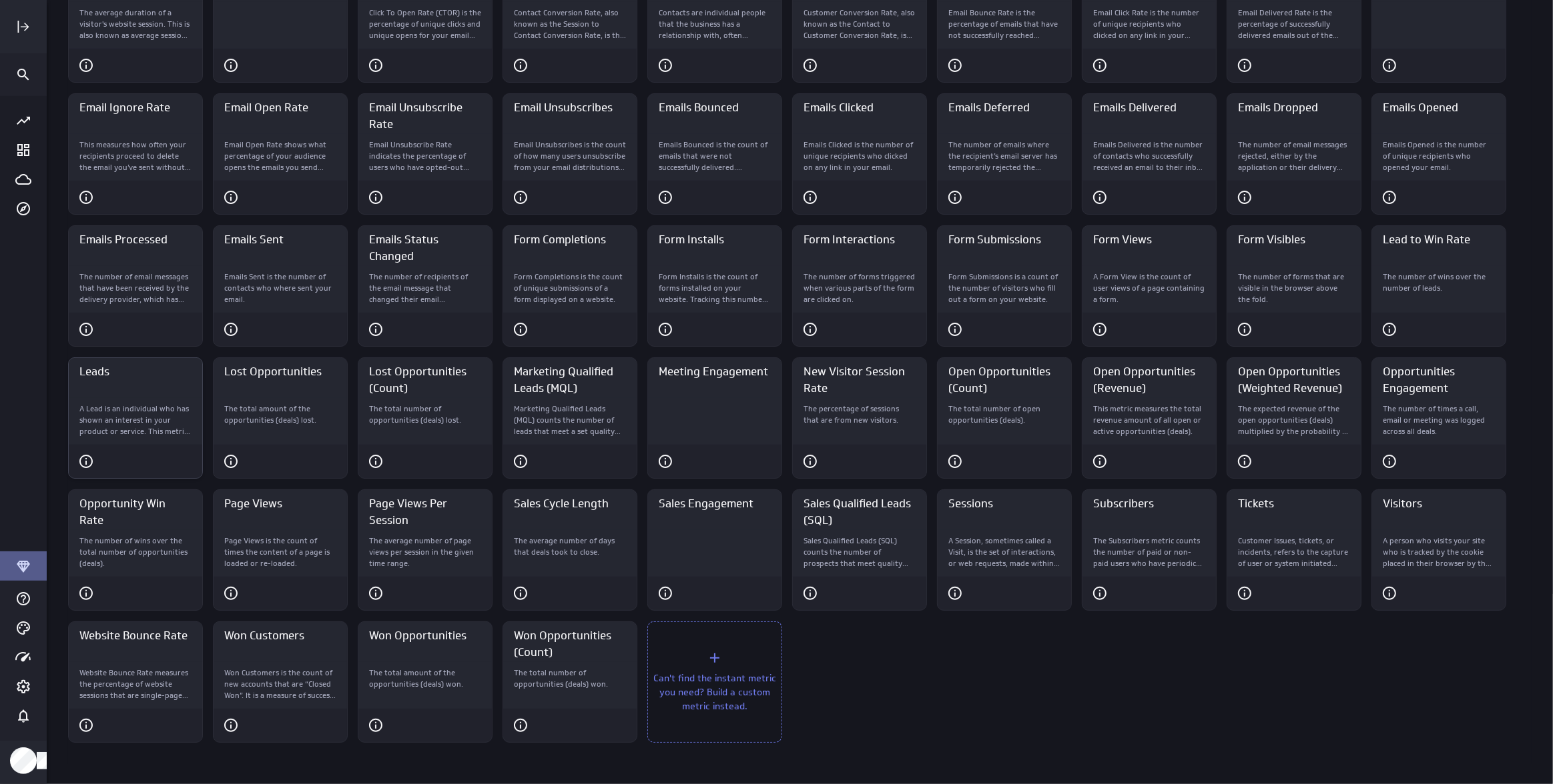
click at [192, 396] on div "Leads" at bounding box center [136, 378] width 133 height 40
click at [1295, 530] on div "Customer Issues, tickets, or incidents, refers to the capture of user or system…" at bounding box center [1294, 549] width 133 height 38
click at [1376, 526] on div "Visitors" at bounding box center [1438, 509] width 133 height 40
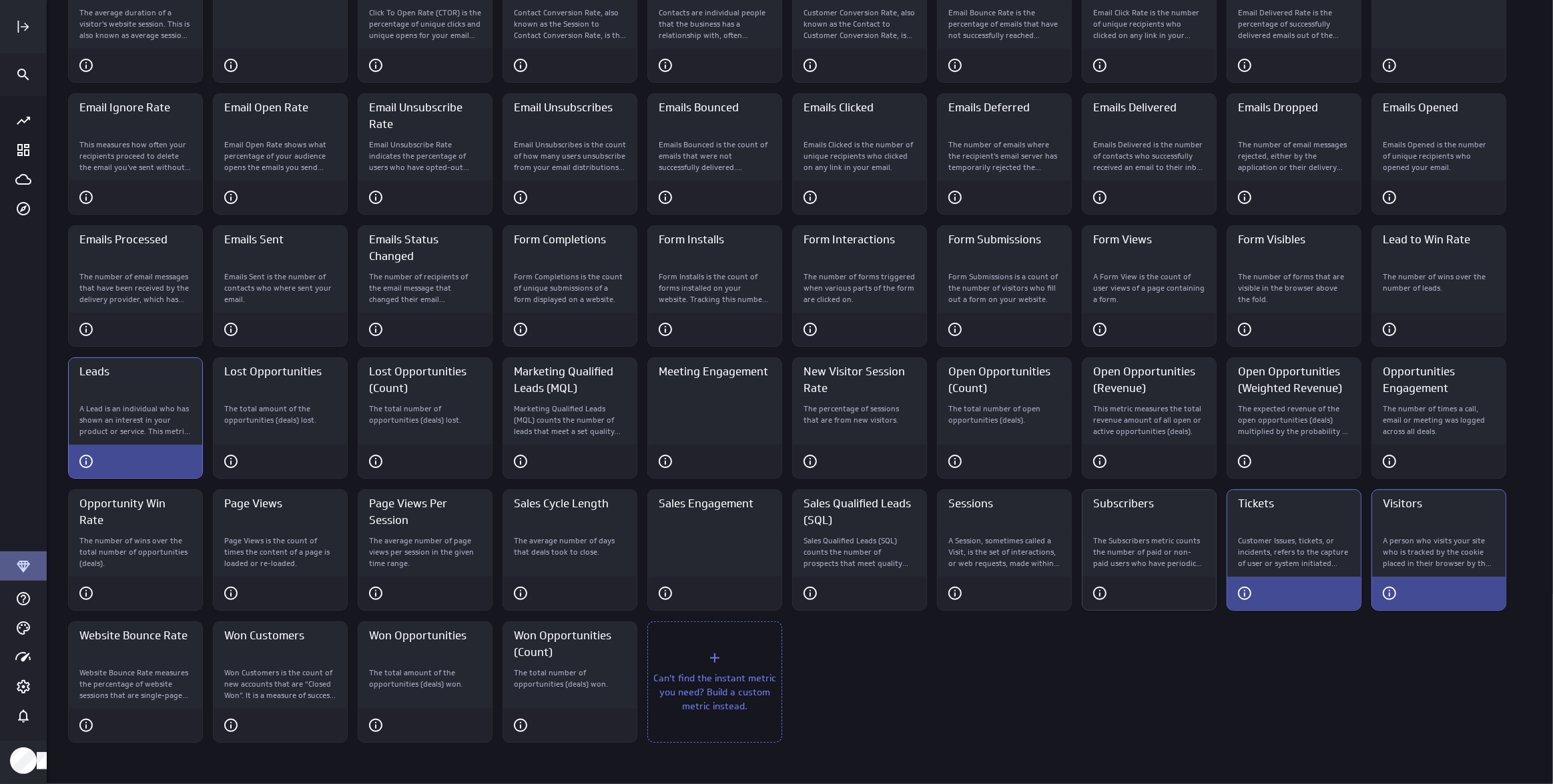
click at [1180, 535] on p "The Subscribers metric counts the number of paid or non-paid users who have per…" at bounding box center [1149, 552] width 112 height 33
click at [732, 575] on div "Sales Engagement" at bounding box center [715, 554] width 133 height 46
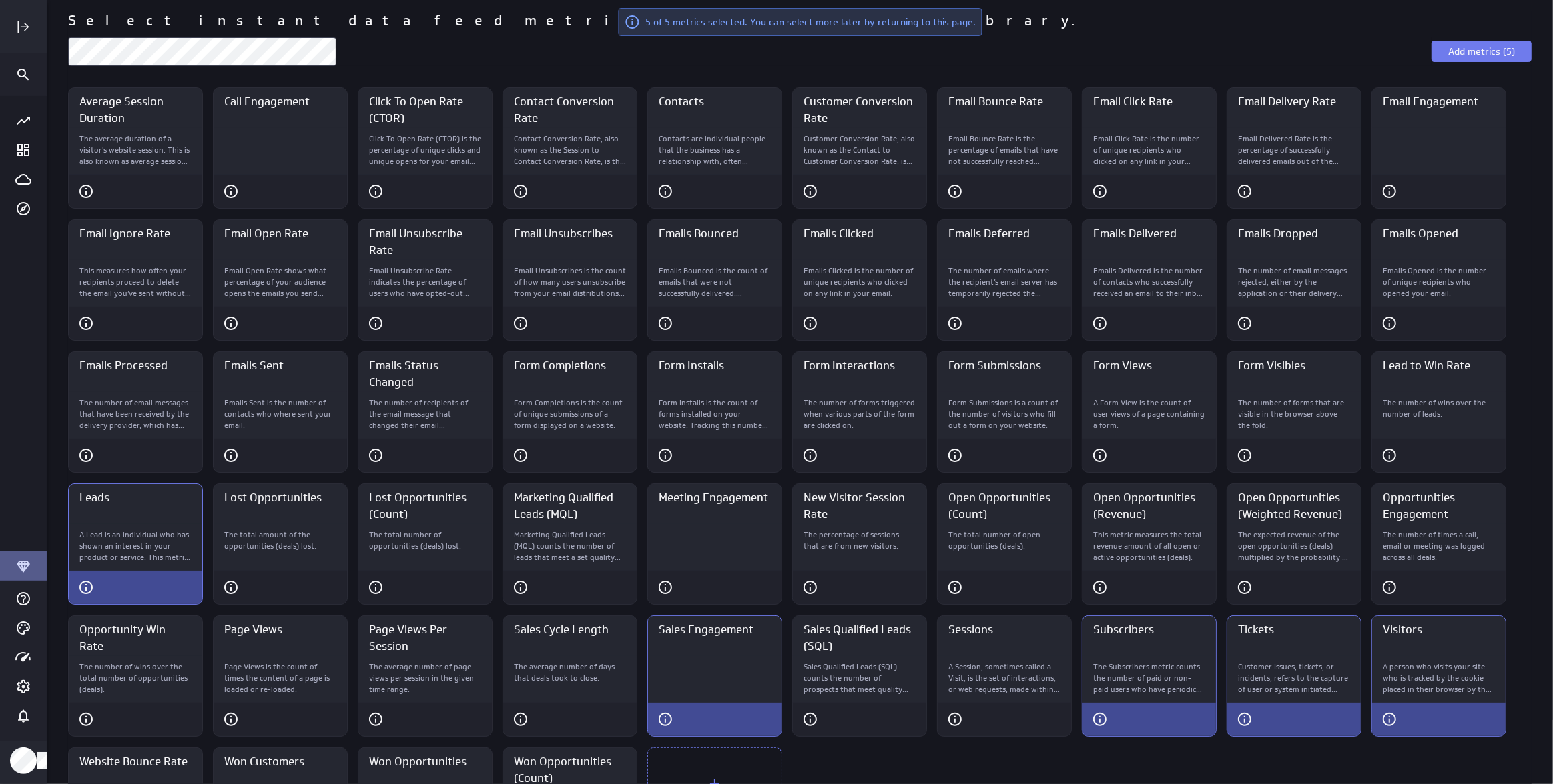
scroll to position [0, 0]
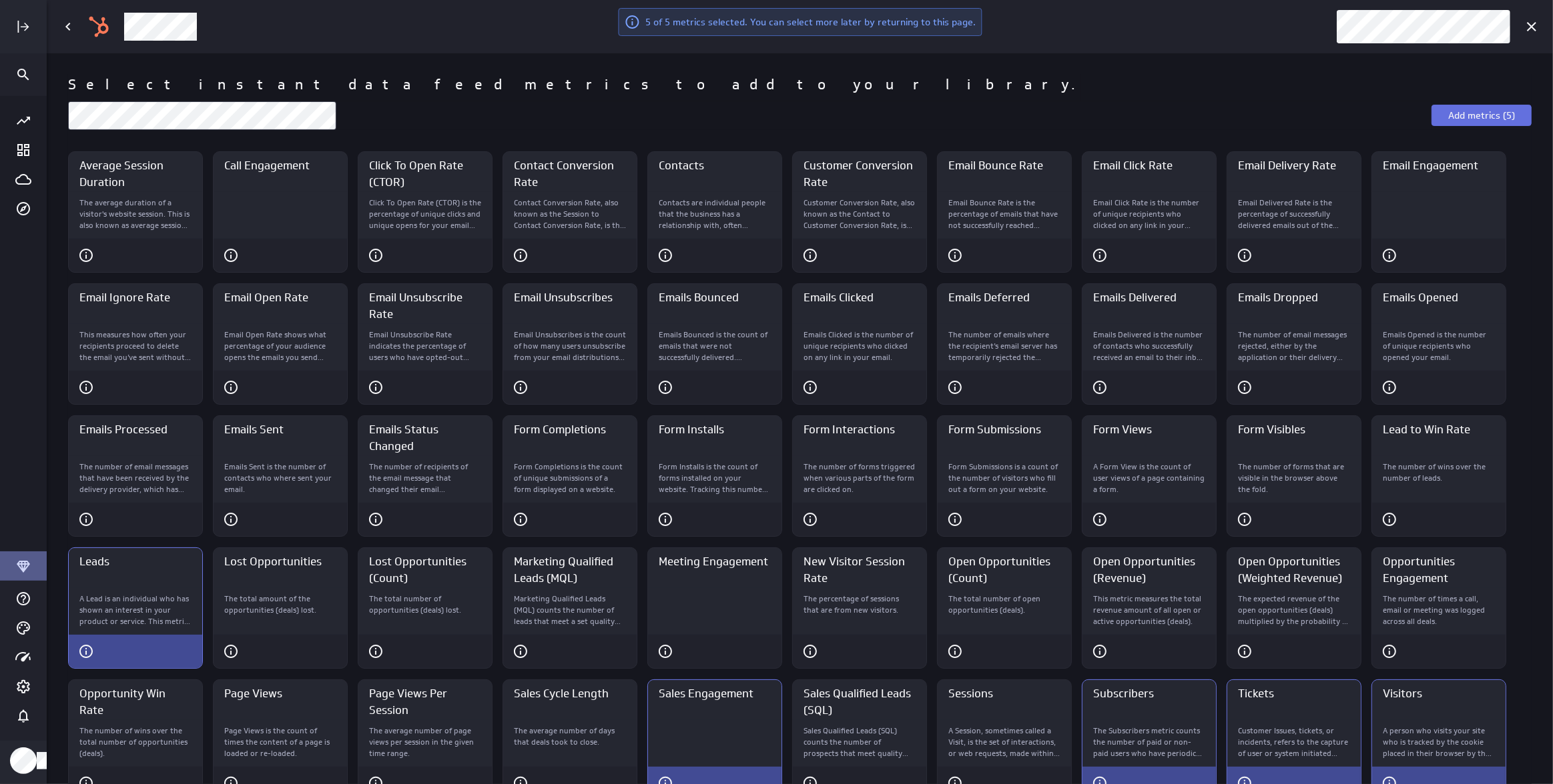
click at [1473, 114] on span "Add metrics (5)" at bounding box center [1481, 115] width 67 height 12
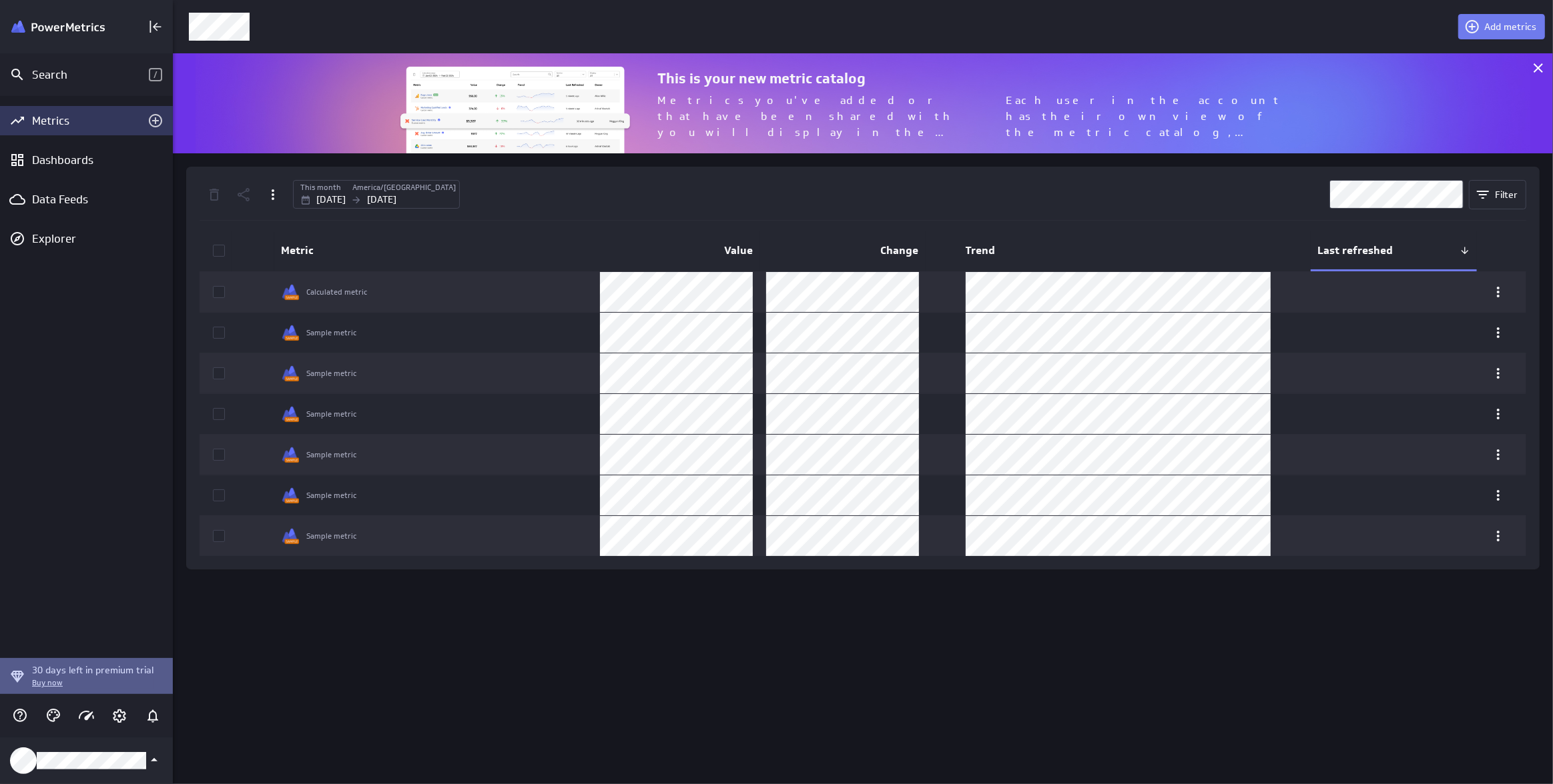
scroll to position [7, 7]
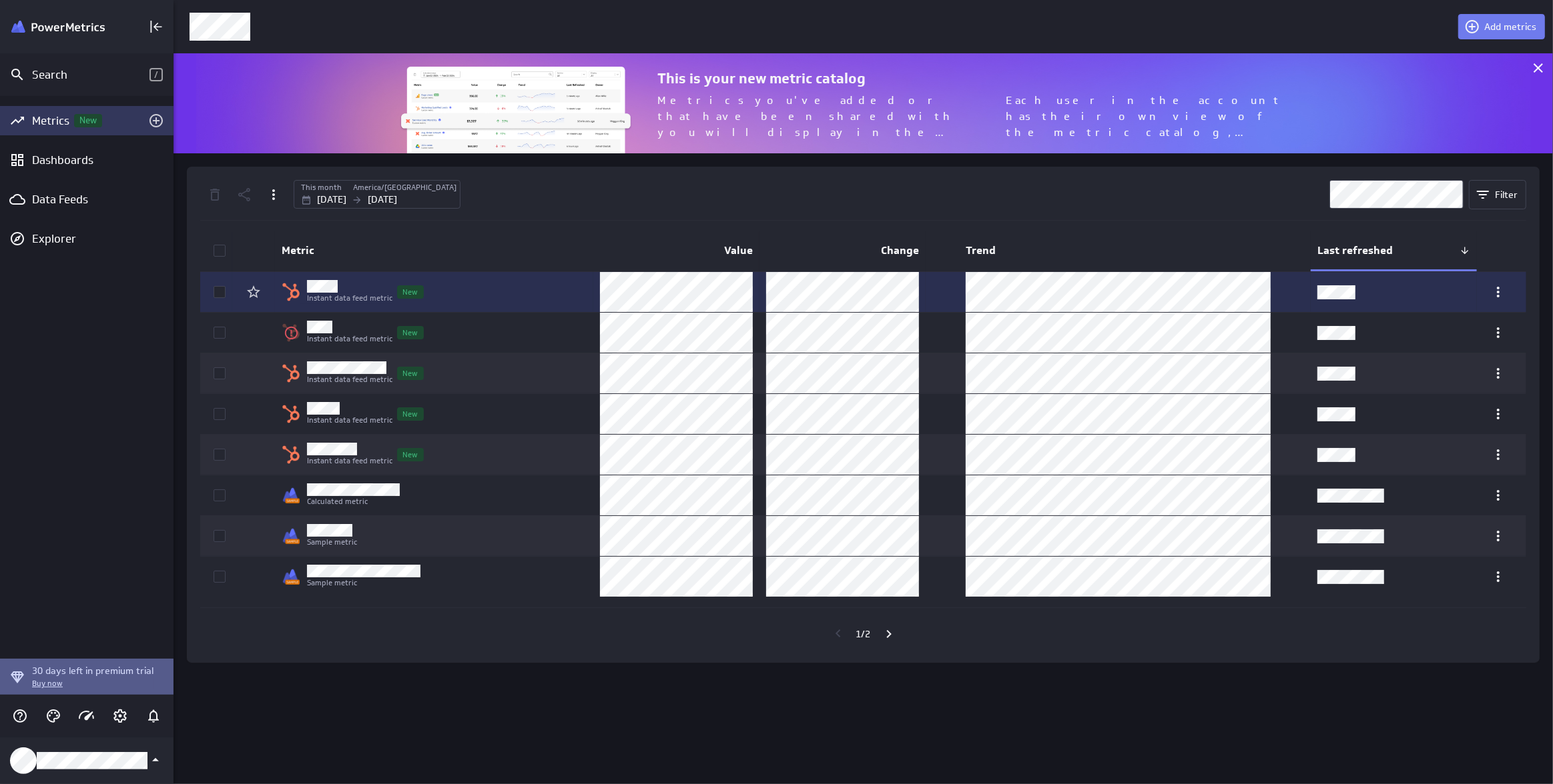
click at [221, 290] on icon at bounding box center [219, 292] width 11 height 11
click at [0, 0] on input "checkbox" at bounding box center [0, 0] width 0 height 0
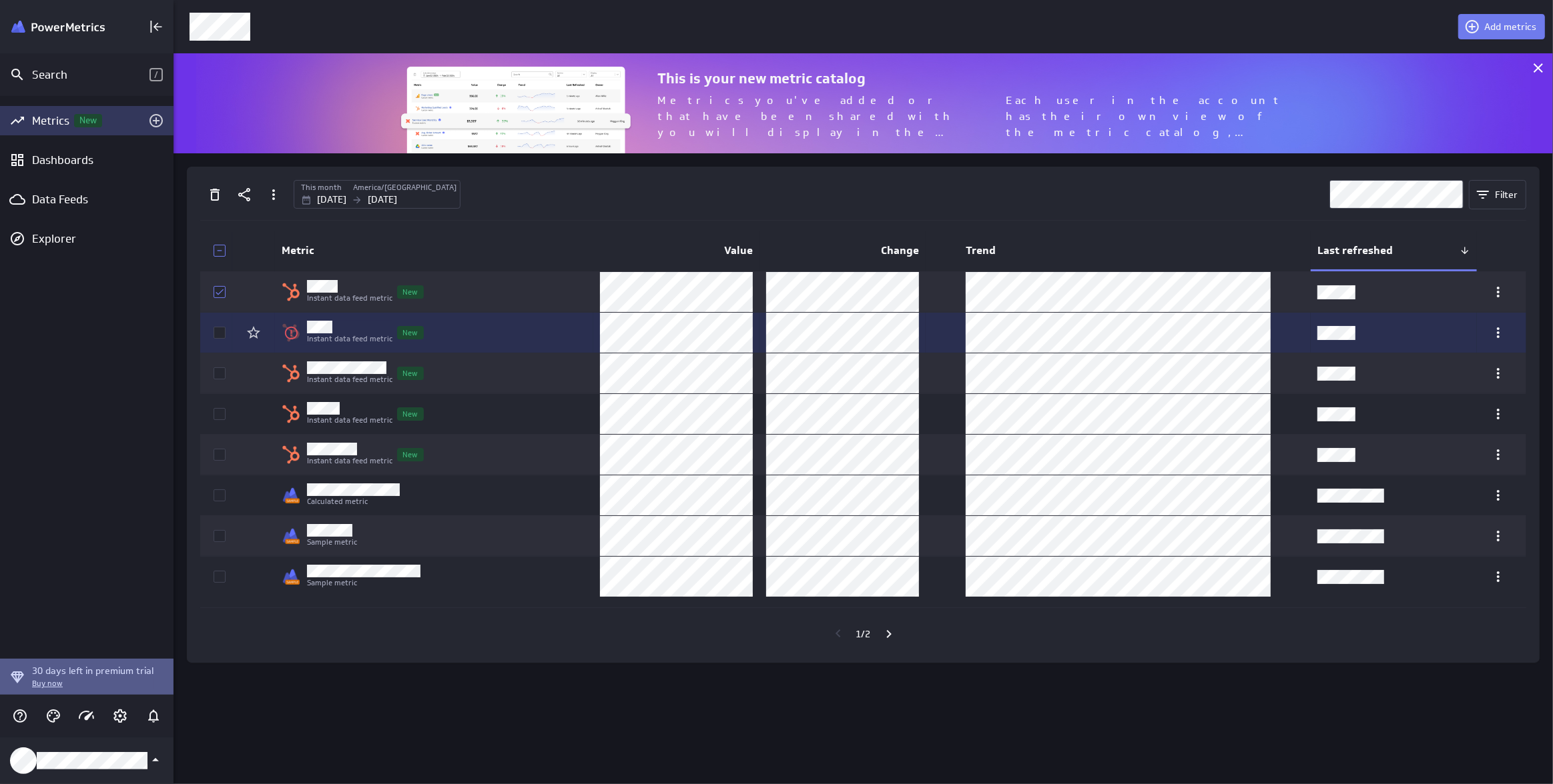
click at [222, 330] on icon at bounding box center [219, 333] width 11 height 11
click at [0, 0] on input "checkbox" at bounding box center [0, 0] width 0 height 0
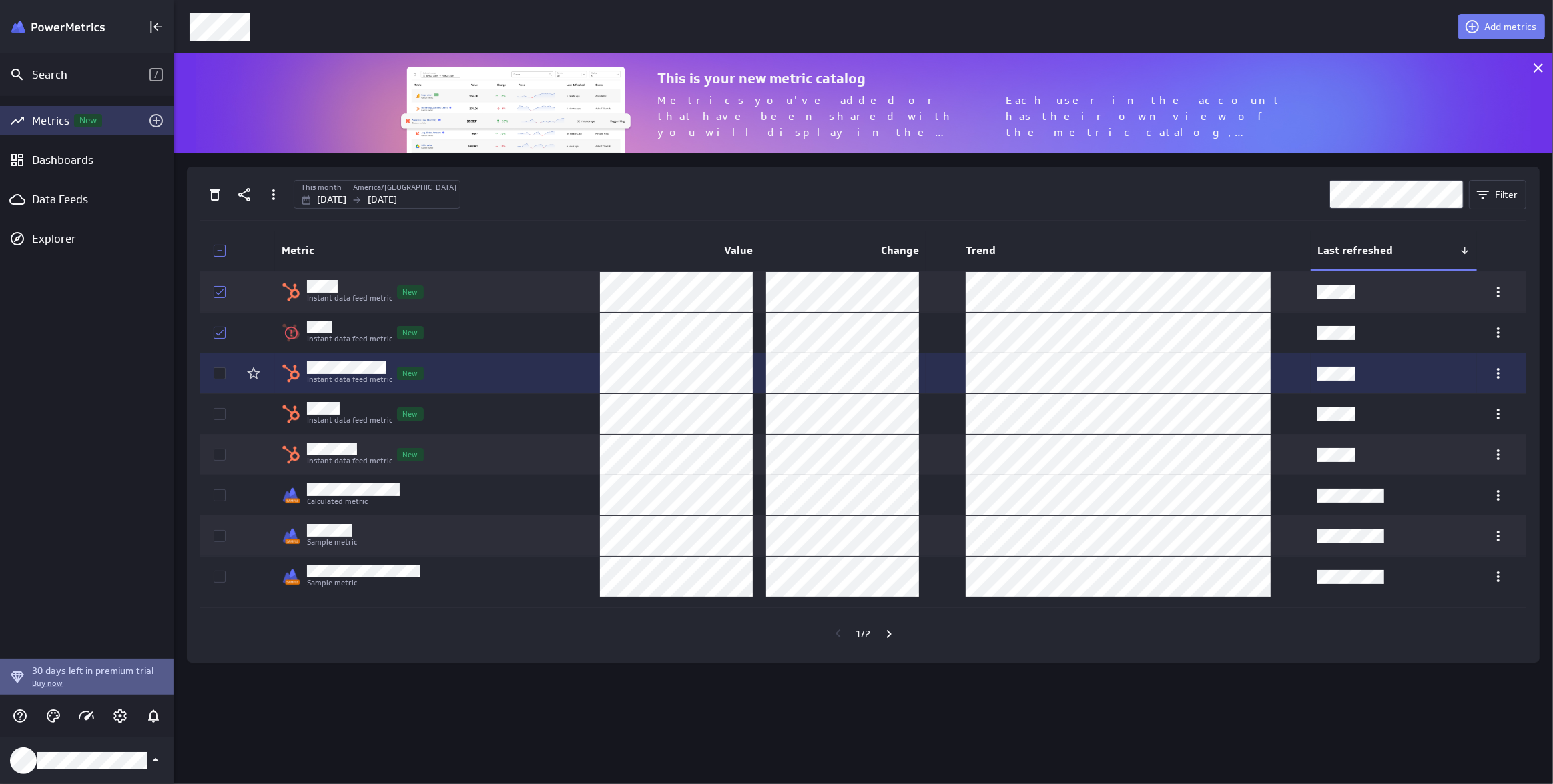
click at [221, 376] on icon at bounding box center [219, 373] width 11 height 11
click at [0, 0] on input "checkbox" at bounding box center [0, 0] width 0 height 0
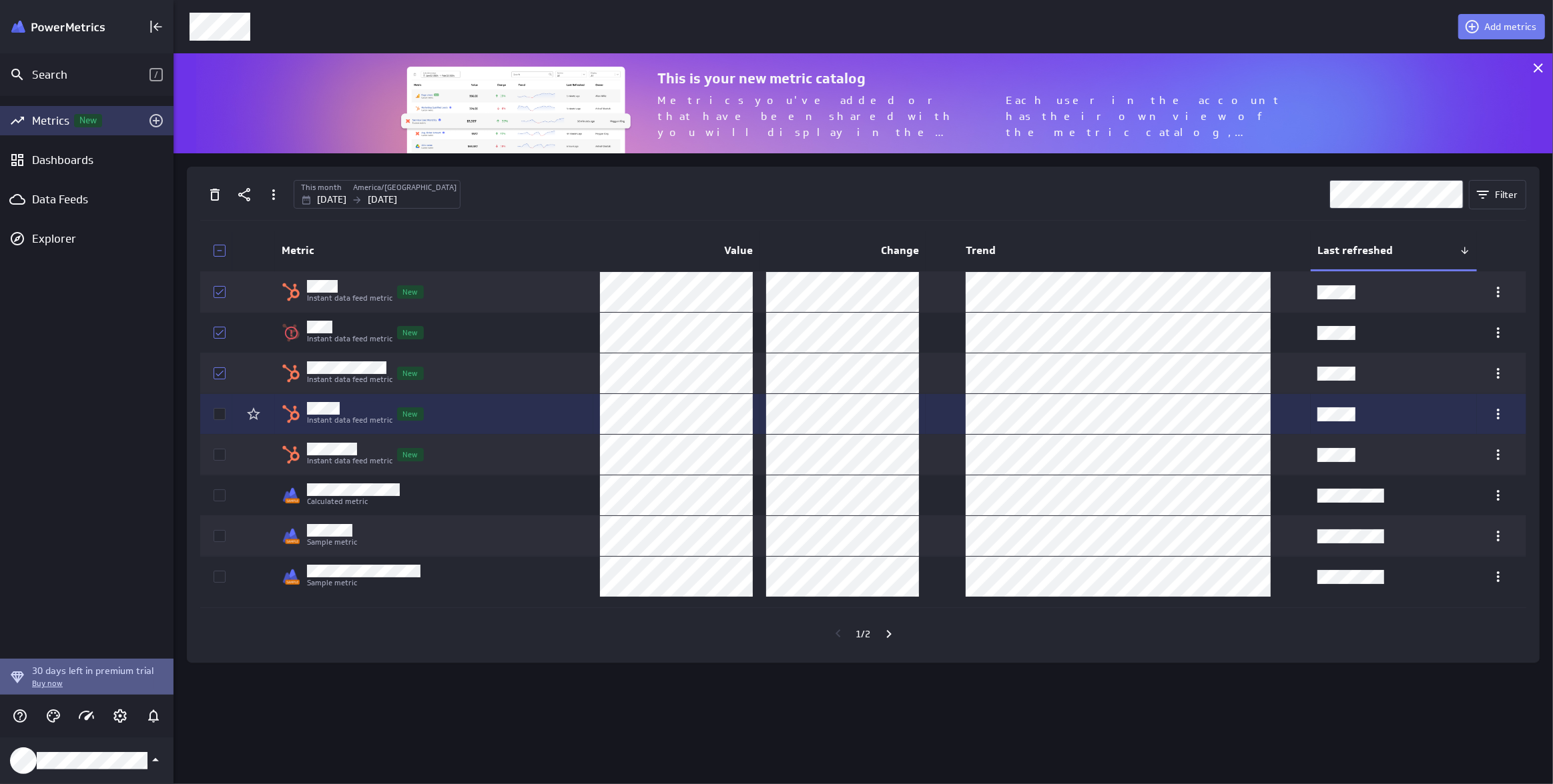
click at [226, 423] on td at bounding box center [216, 414] width 32 height 40
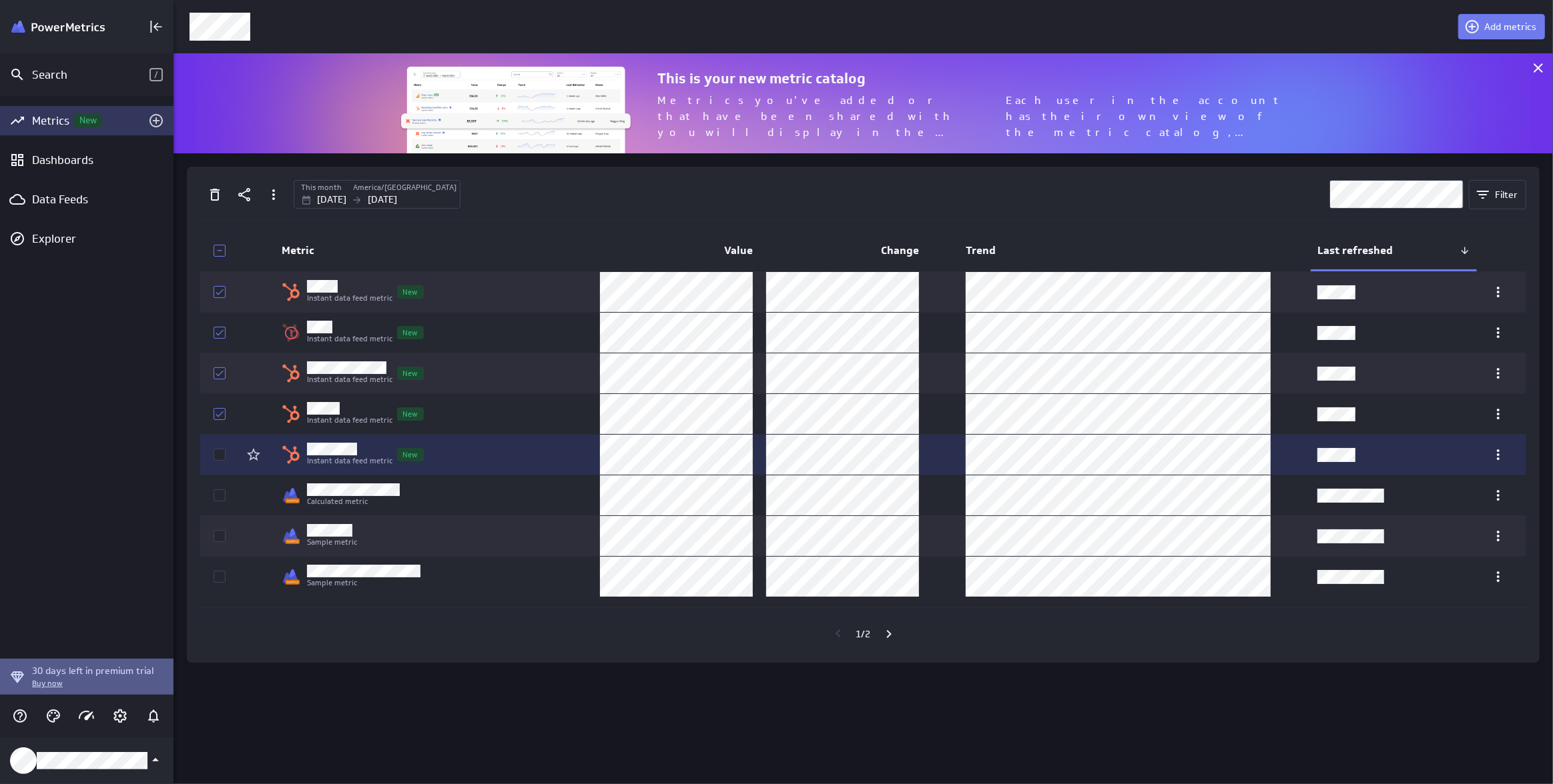
click at [223, 459] on icon at bounding box center [219, 454] width 11 height 11
click at [0, 0] on input "checkbox" at bounding box center [0, 0] width 0 height 0
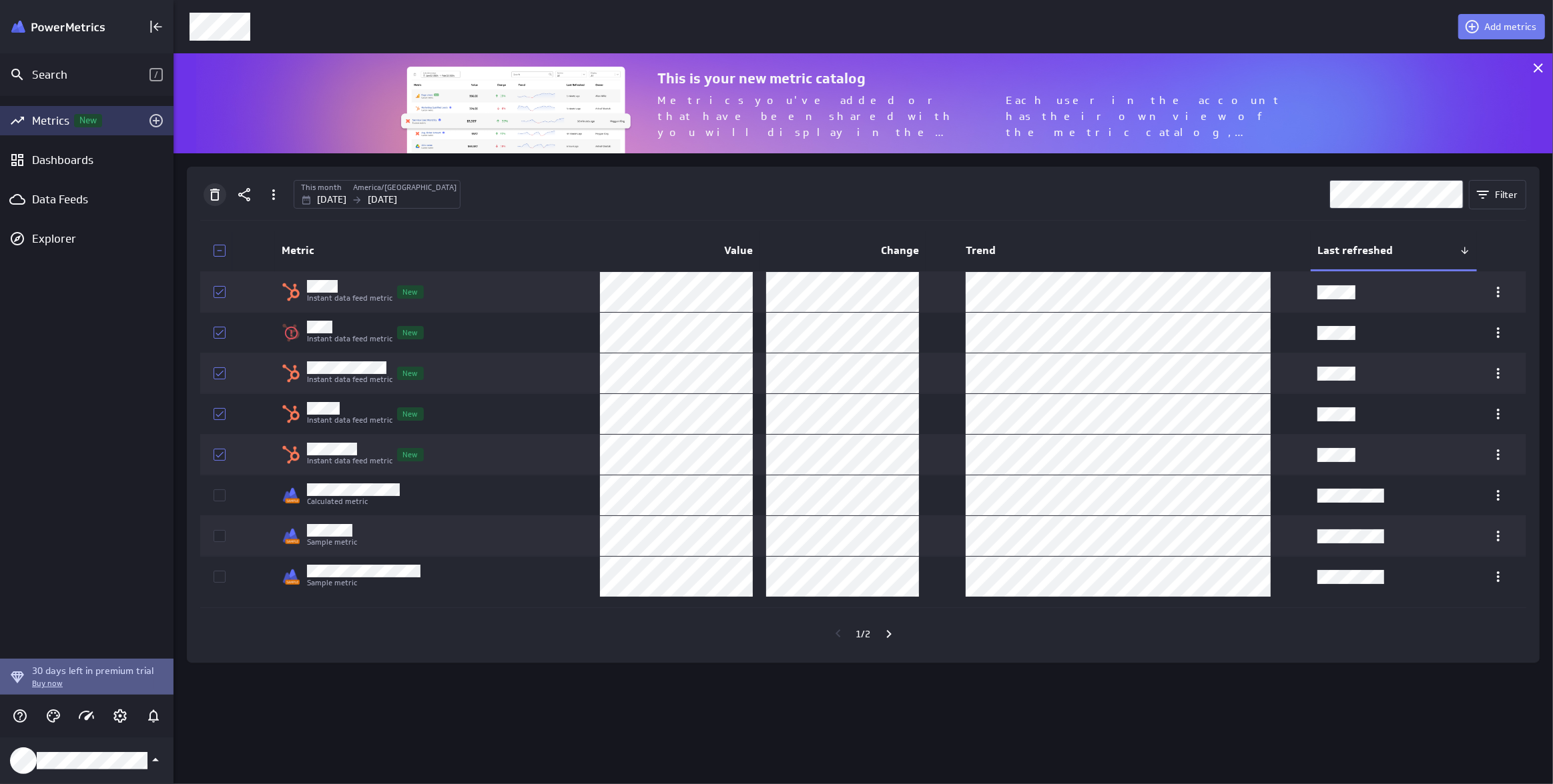
click at [212, 193] on icon "Delete" at bounding box center [215, 194] width 9 height 12
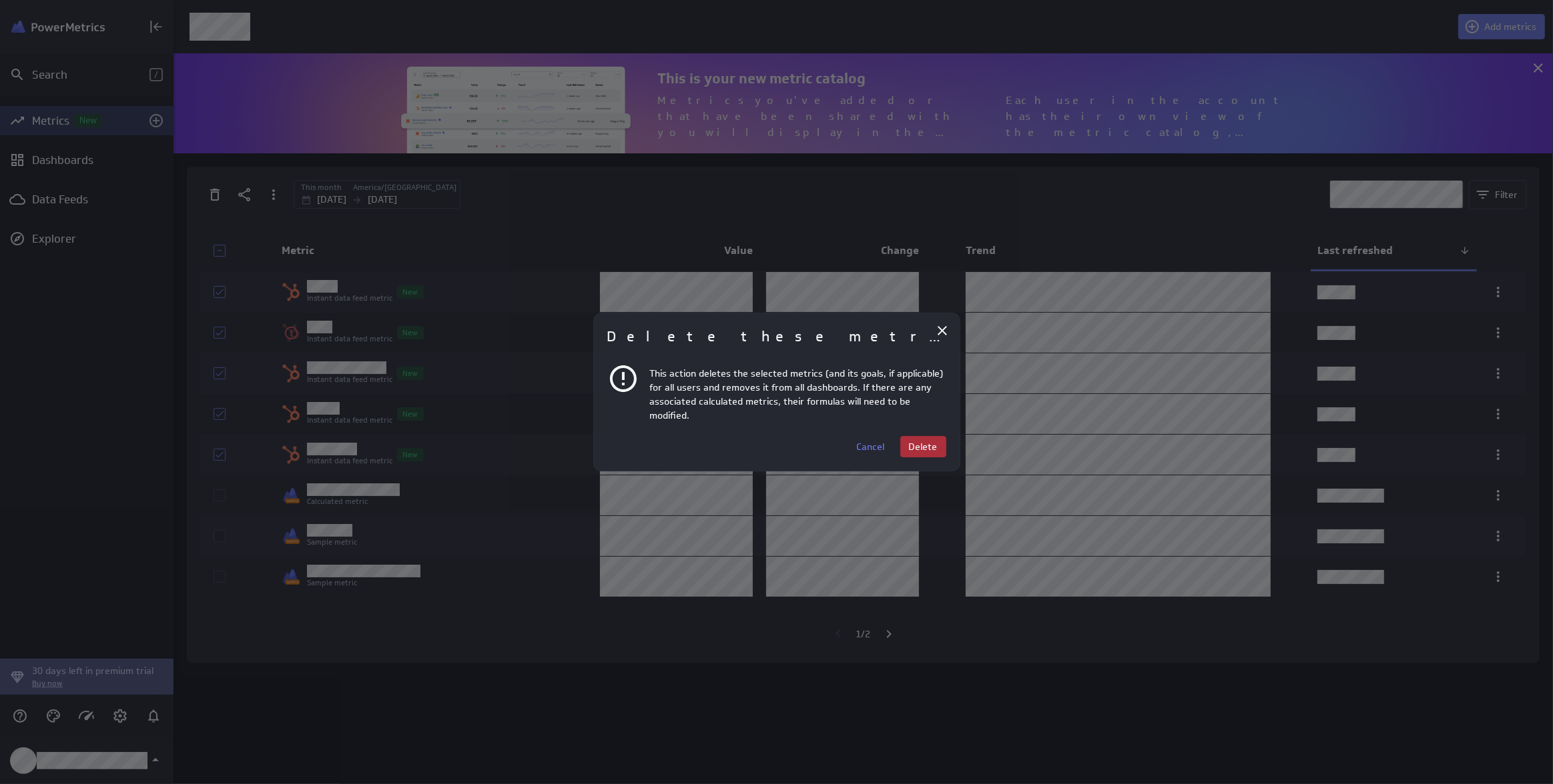
click at [925, 447] on span "Delete" at bounding box center [924, 446] width 29 height 12
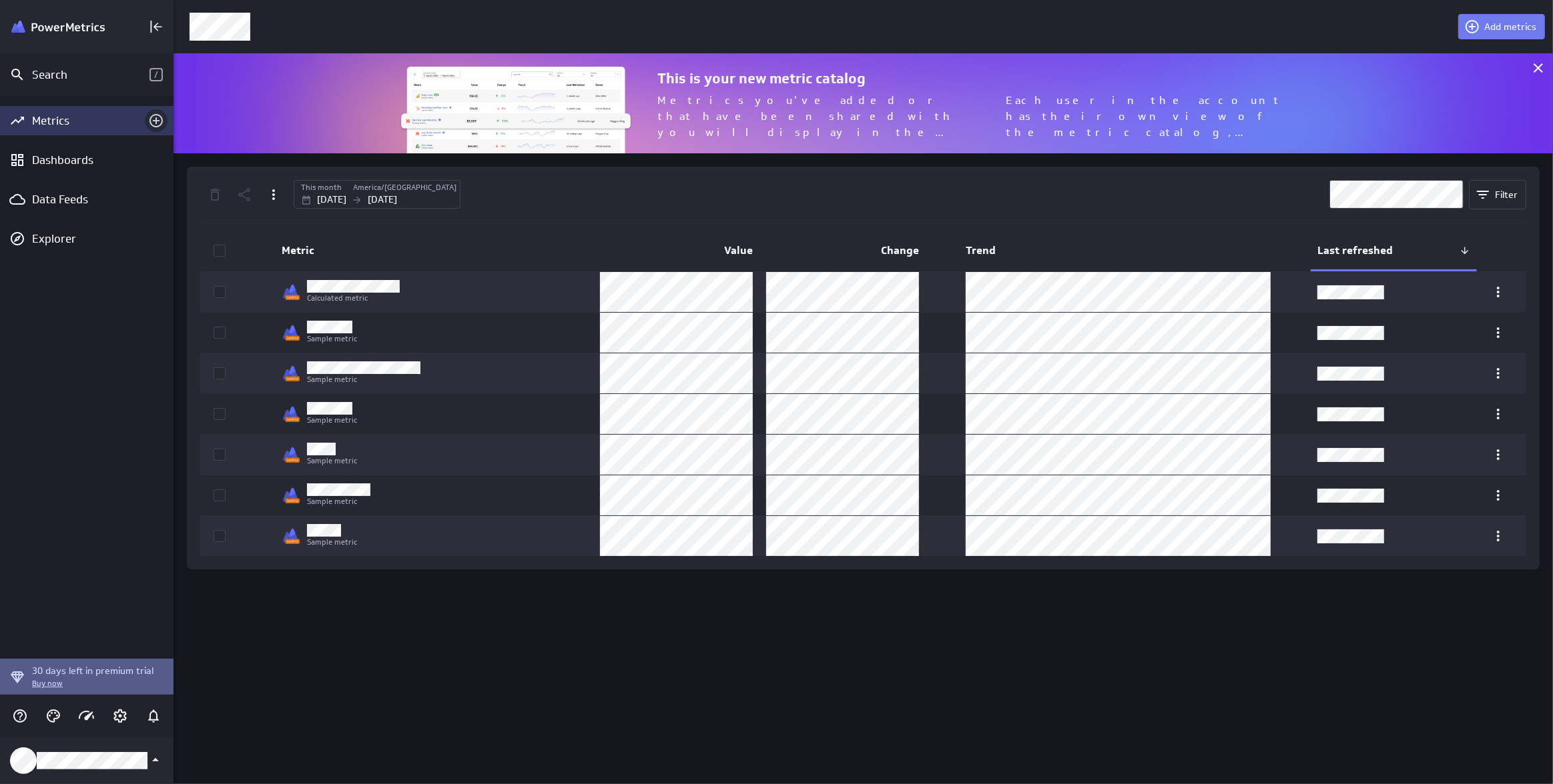
click at [162, 120] on div "Add metrics" at bounding box center [156, 120] width 22 height 22
click at [163, 125] on icon "Add metrics" at bounding box center [156, 121] width 16 height 16
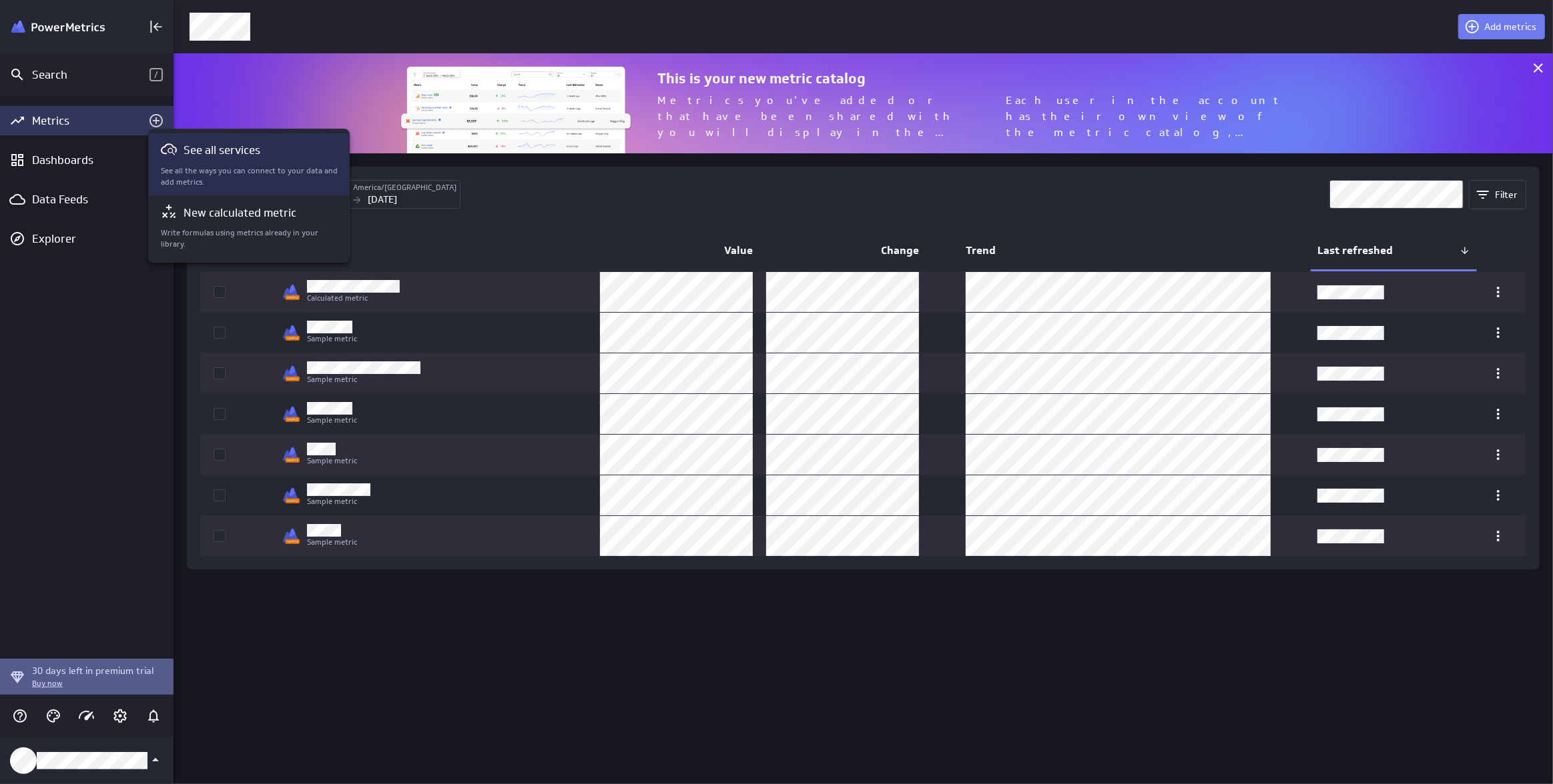
click at [230, 158] on p "See all services" at bounding box center [222, 150] width 77 height 17
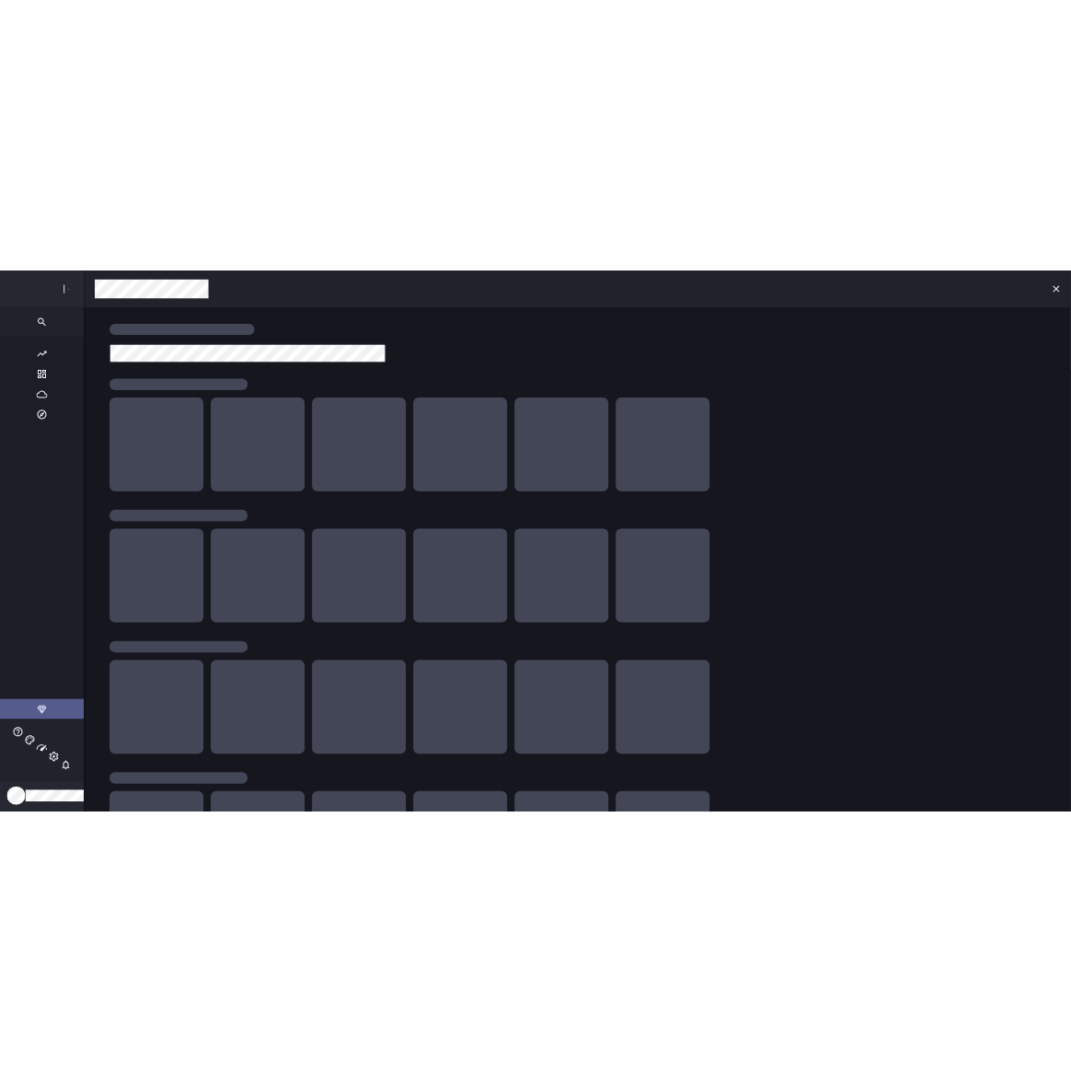
scroll to position [1109, 2104]
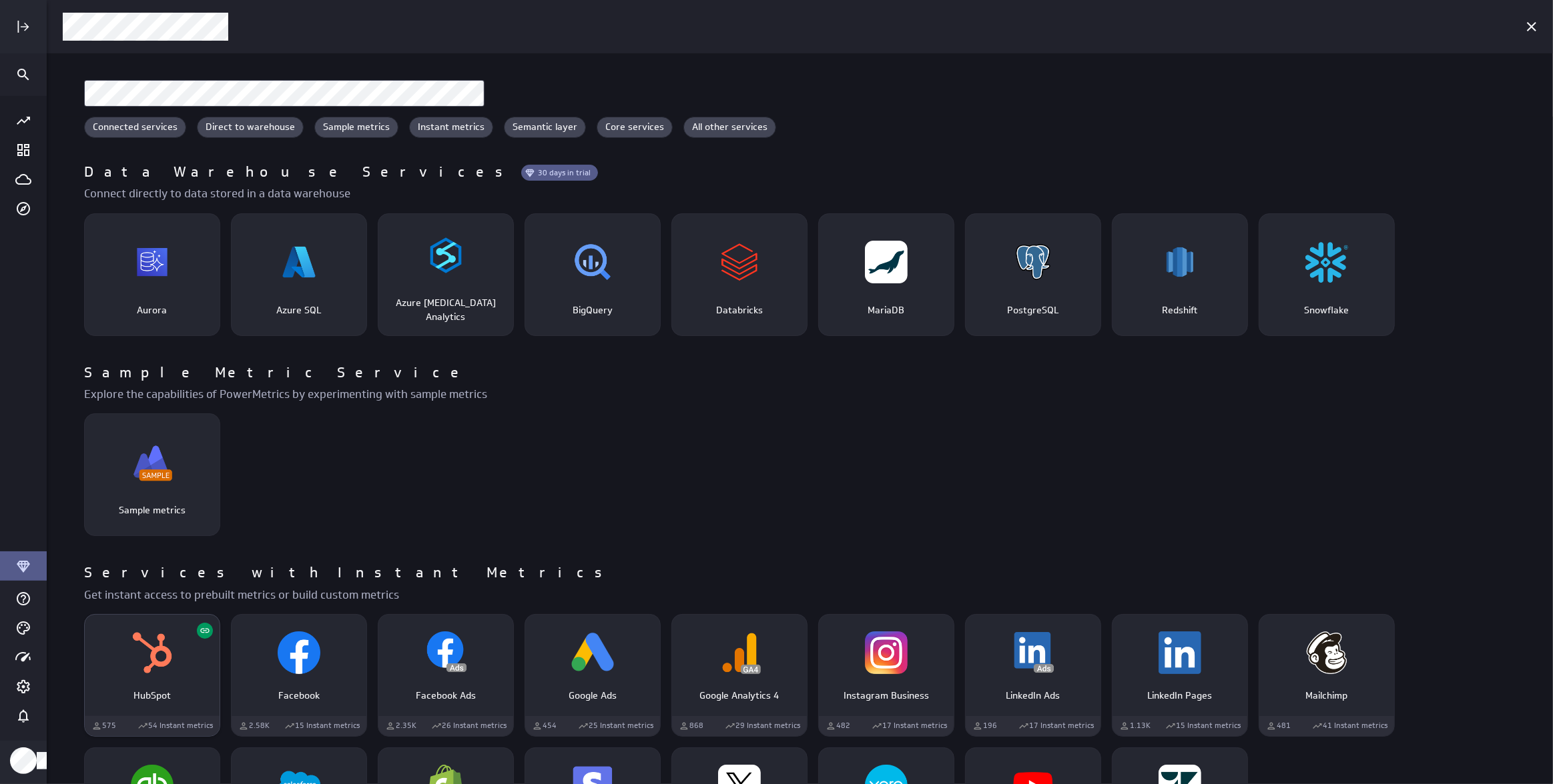
click at [175, 650] on div "HubSpot" at bounding box center [152, 653] width 135 height 51
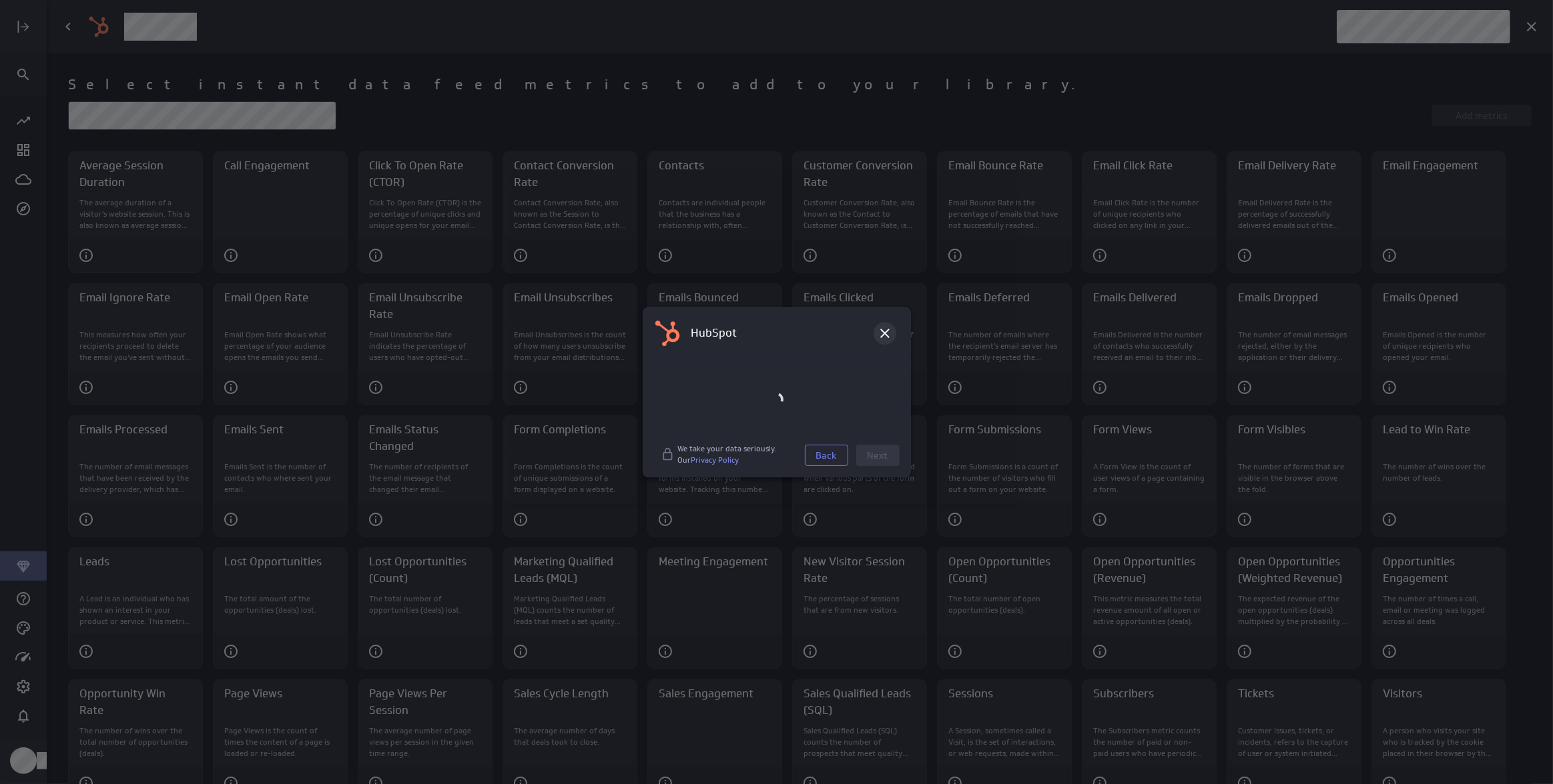
click at [887, 339] on icon at bounding box center [885, 333] width 16 height 16
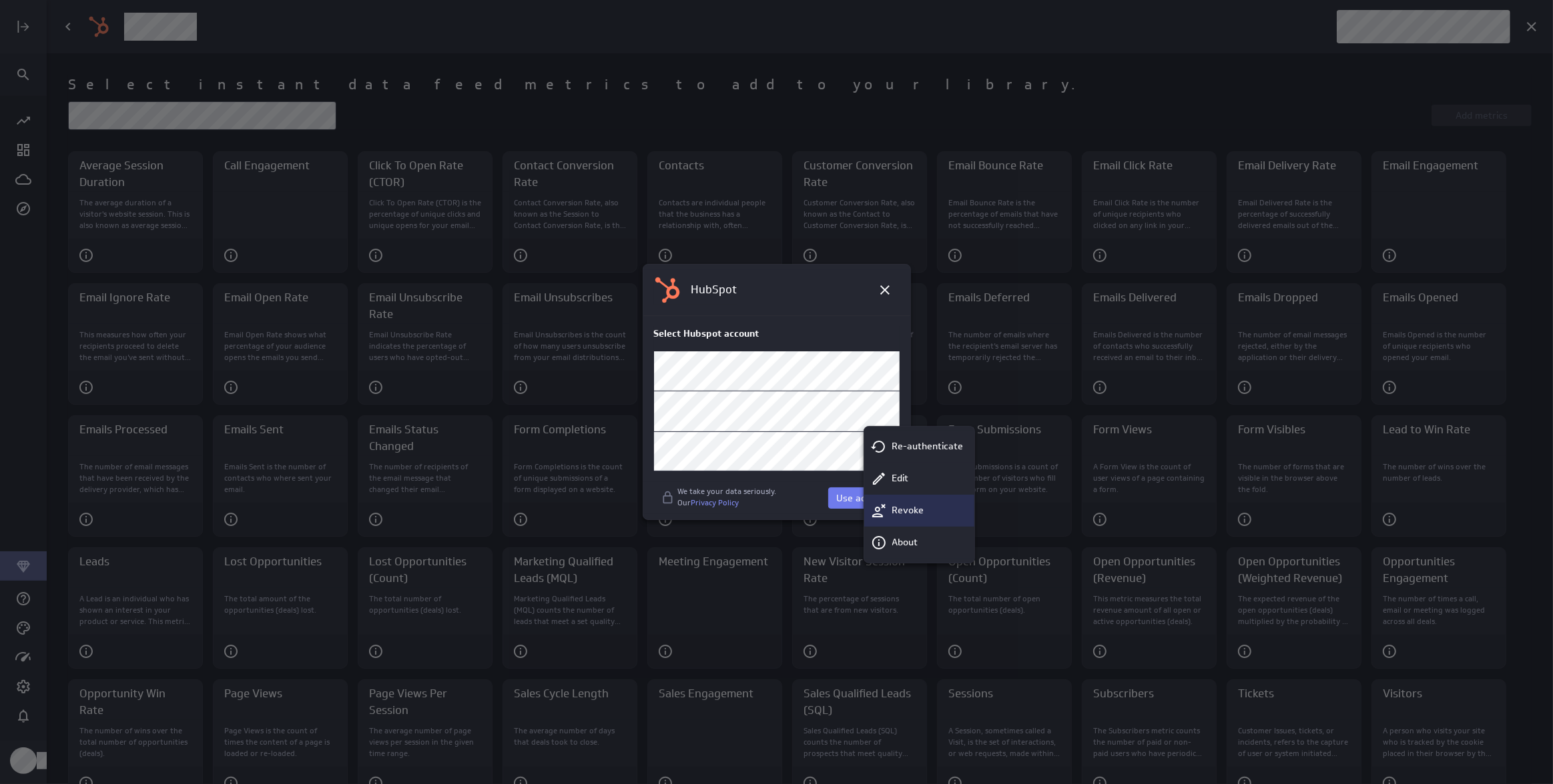
click at [912, 513] on p "Revoke" at bounding box center [908, 510] width 32 height 14
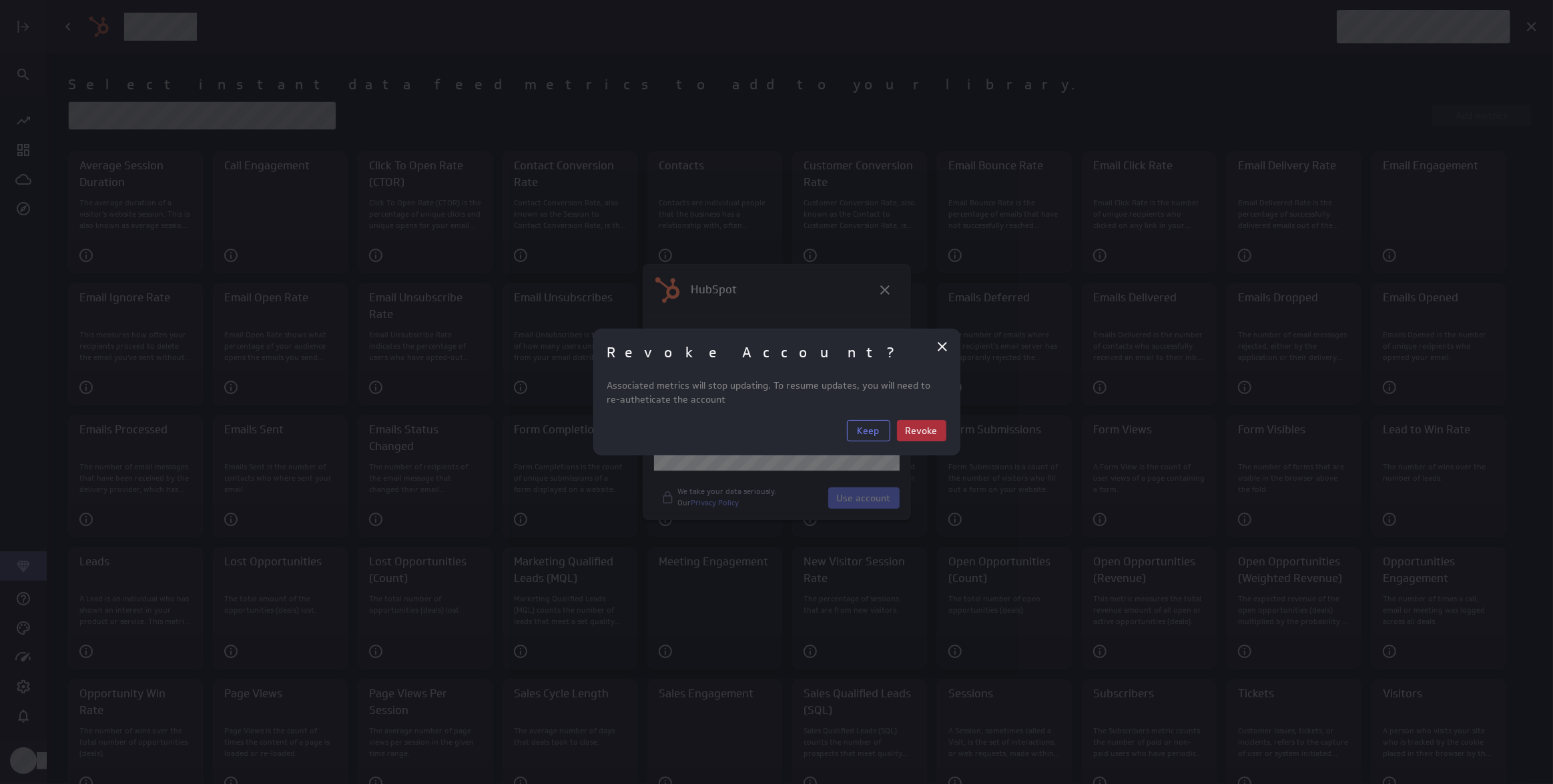
click at [916, 438] on button "Revoke" at bounding box center [922, 430] width 49 height 21
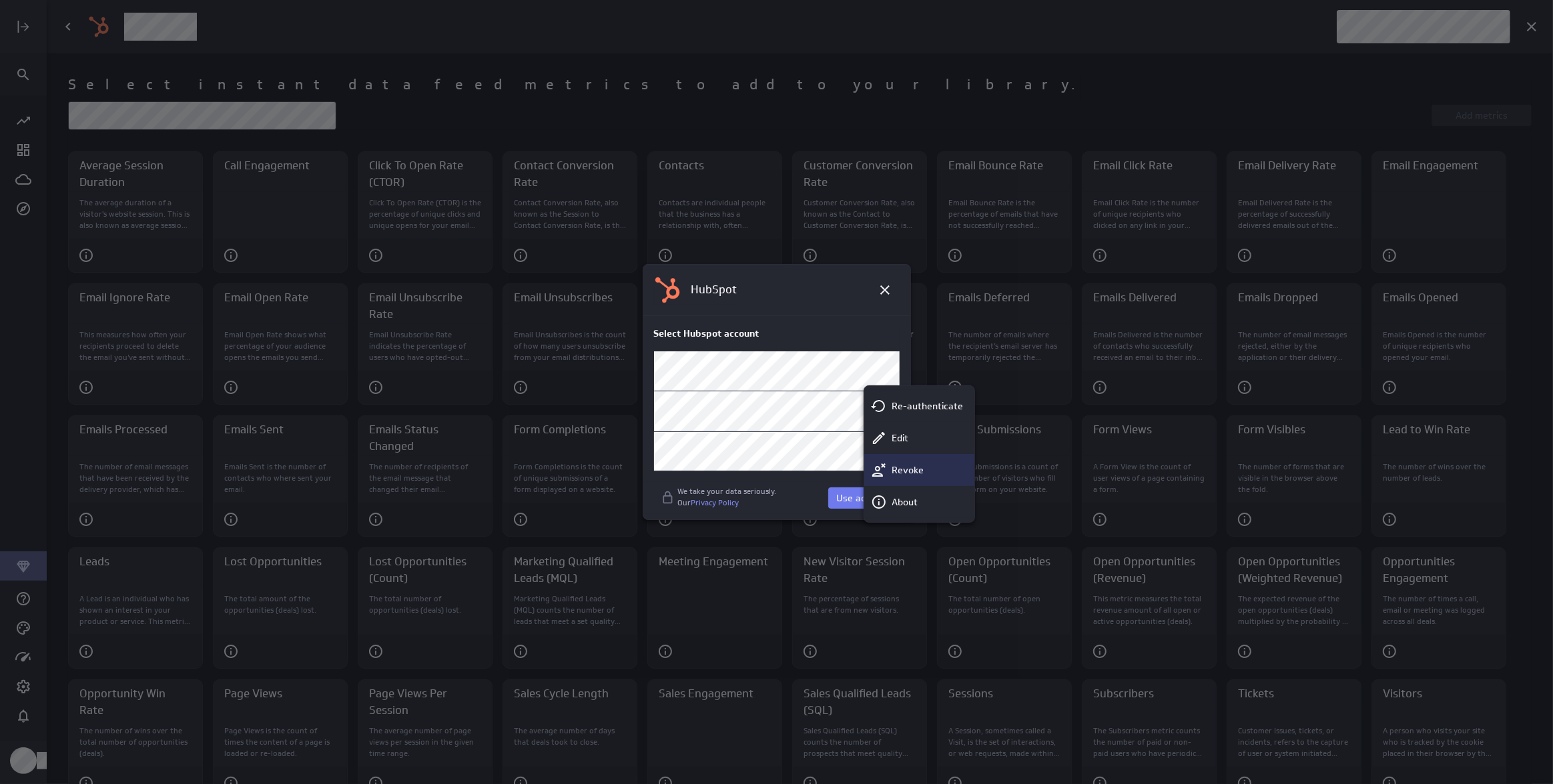
click at [901, 470] on p "Revoke" at bounding box center [908, 470] width 32 height 14
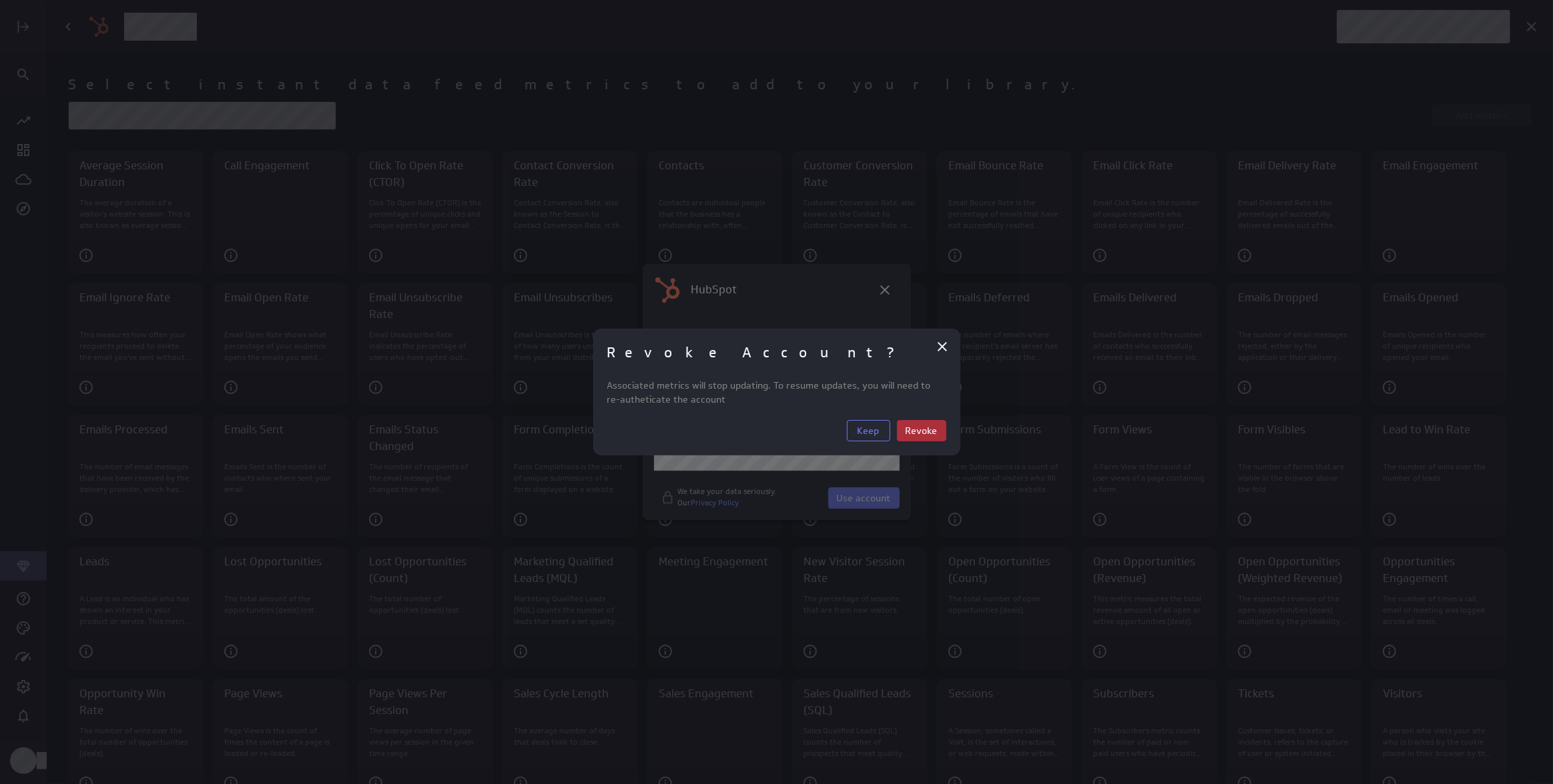
click at [916, 433] on span "Revoke" at bounding box center [922, 430] width 32 height 12
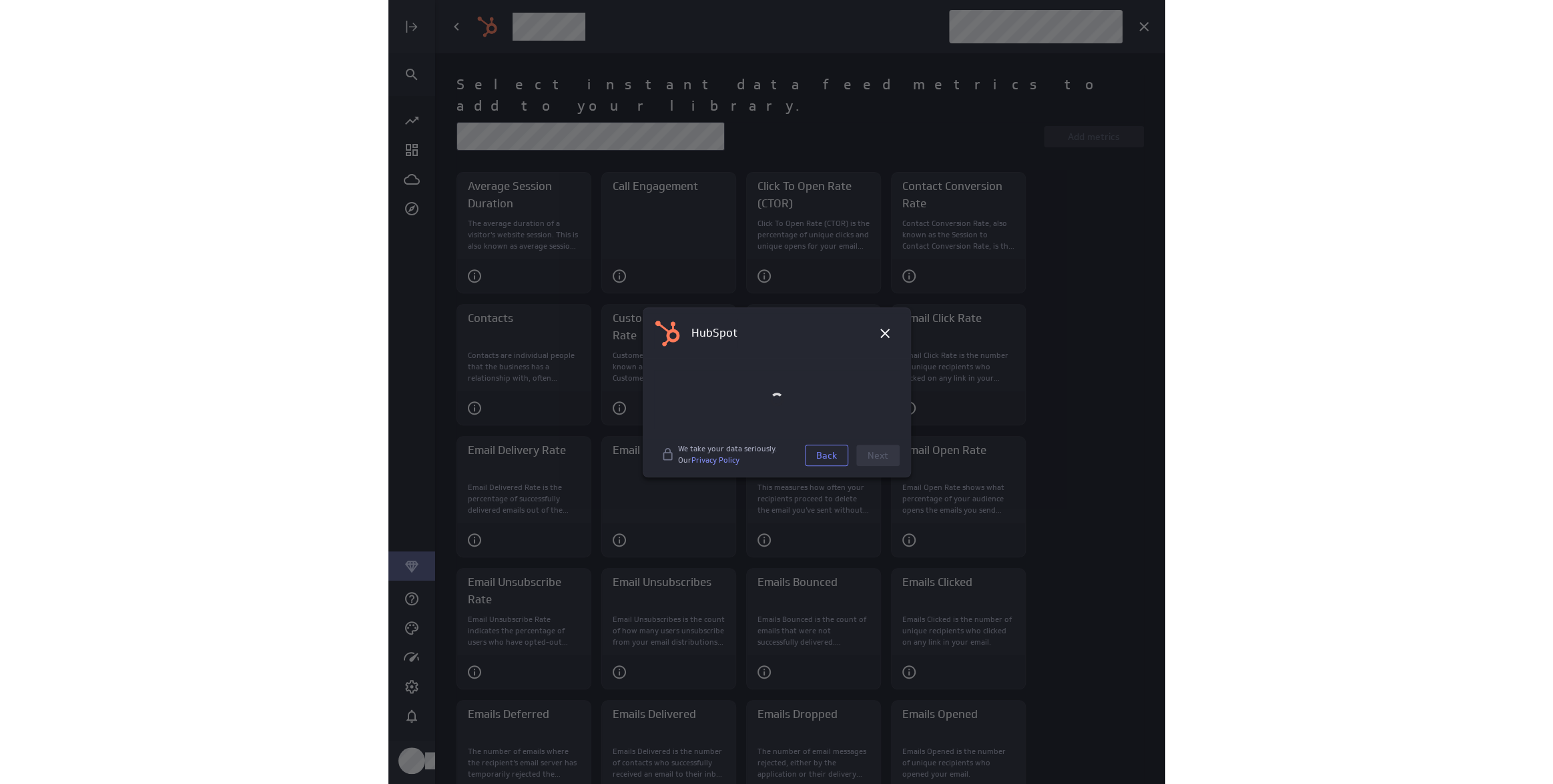
scroll to position [804, 749]
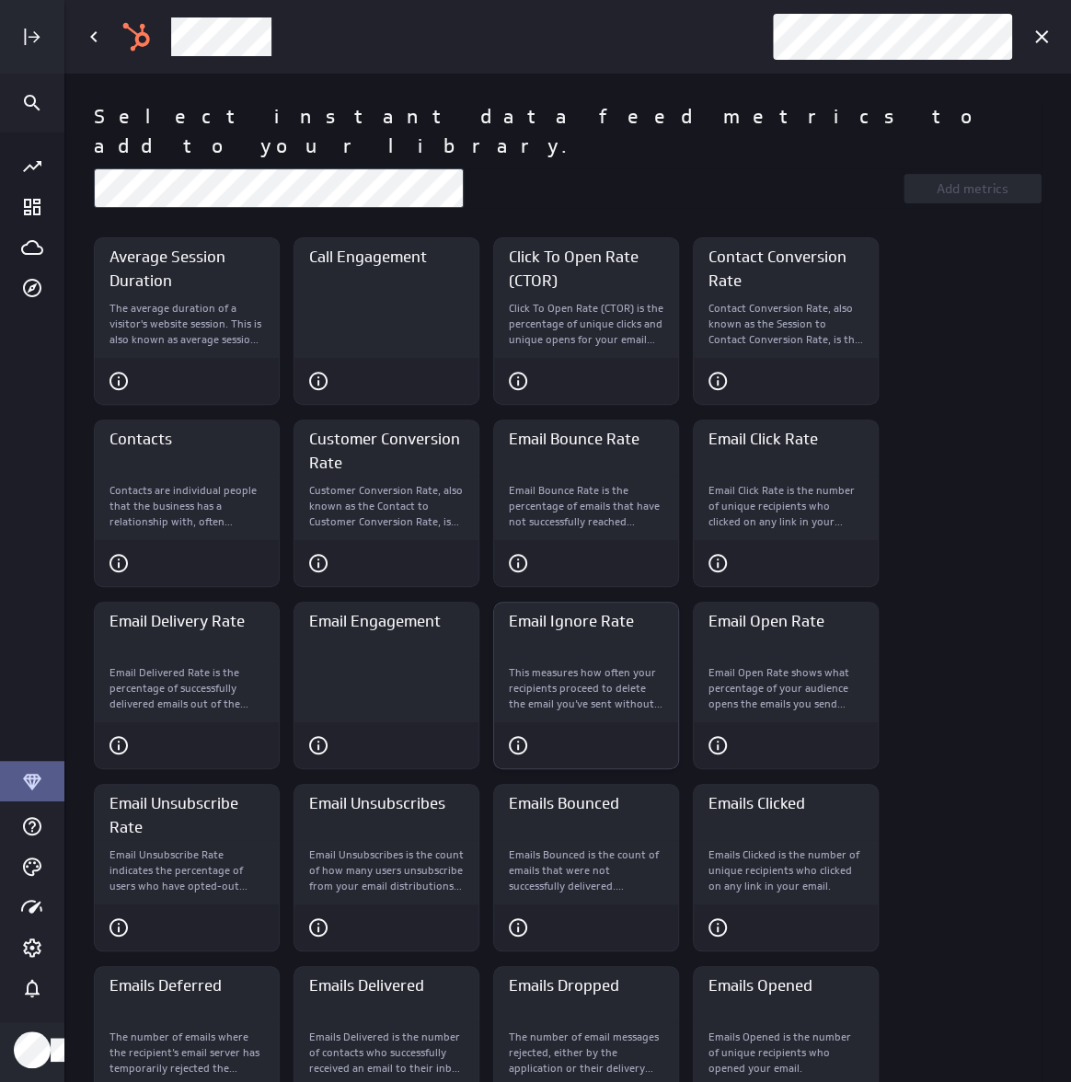
click at [667, 723] on div "Email Ignore Rate" at bounding box center [586, 746] width 184 height 46
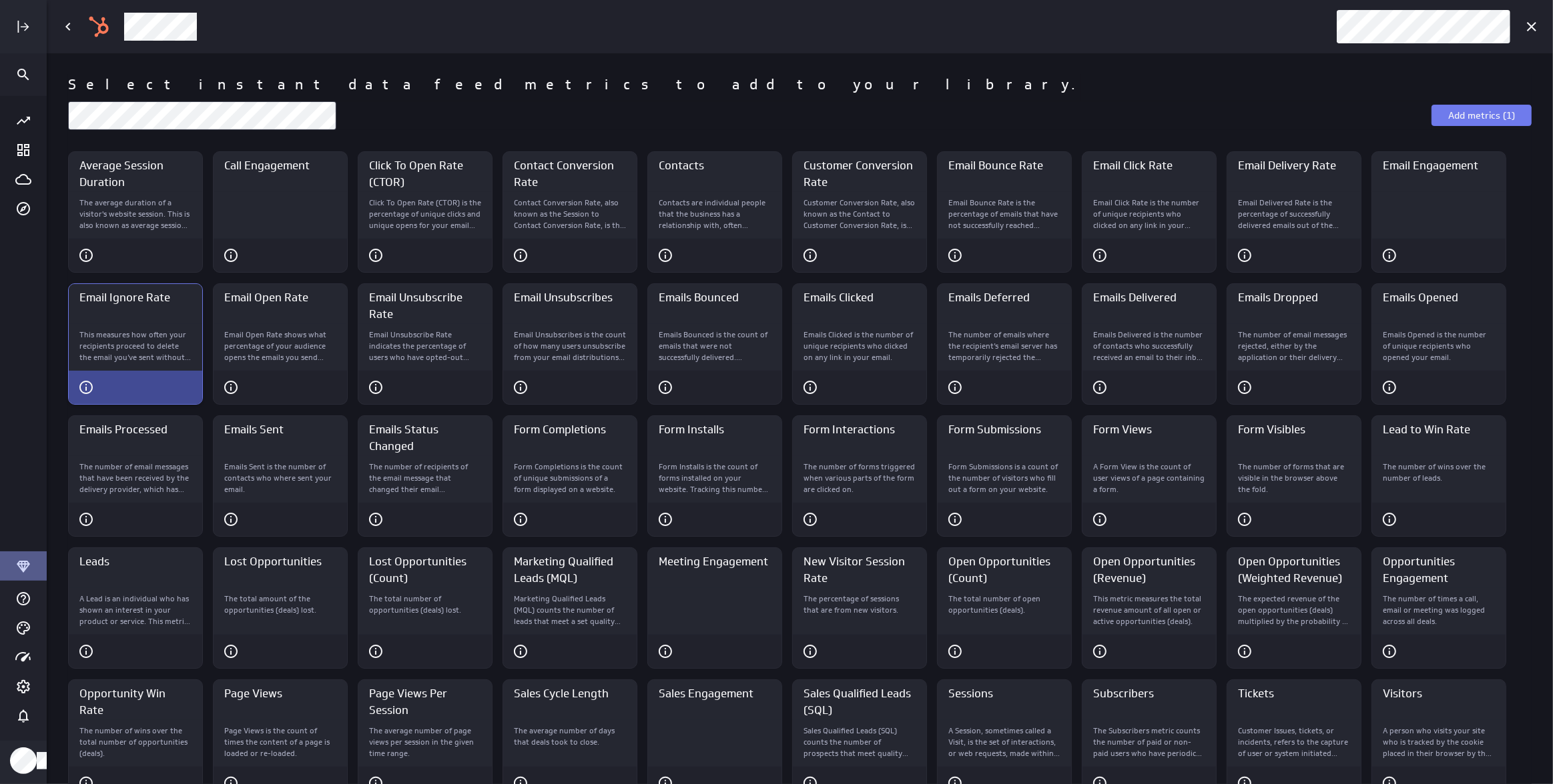
scroll to position [804, 1525]
click at [700, 211] on p "Contacts are individual people that the business has a relationship with, often…" at bounding box center [714, 214] width 112 height 33
click at [150, 351] on p "This measures how often your recipients proceed to delete the email you’ve sent…" at bounding box center [136, 346] width 112 height 33
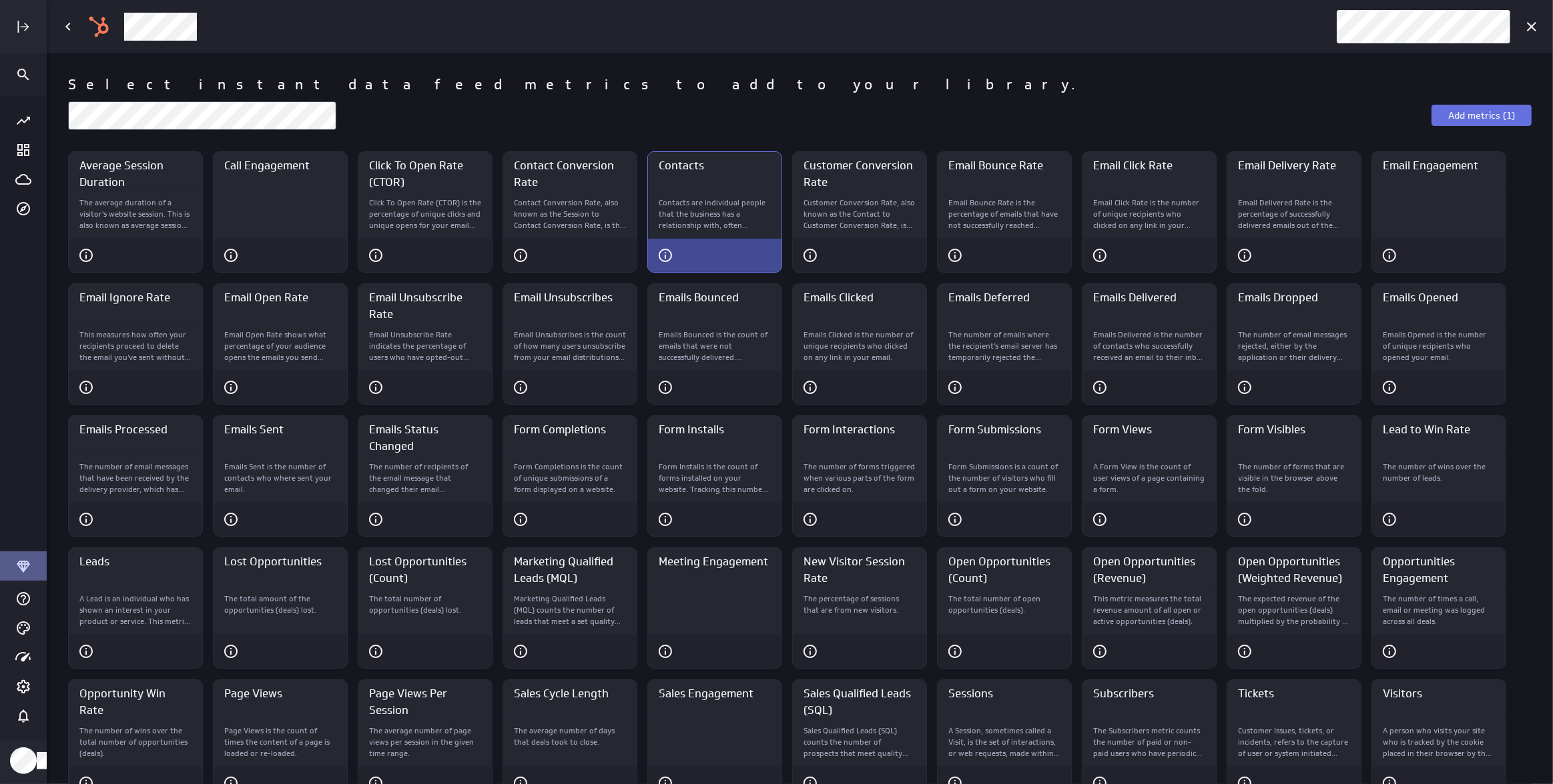
click at [1513, 117] on button "Add metrics (1)" at bounding box center [1481, 115] width 100 height 21
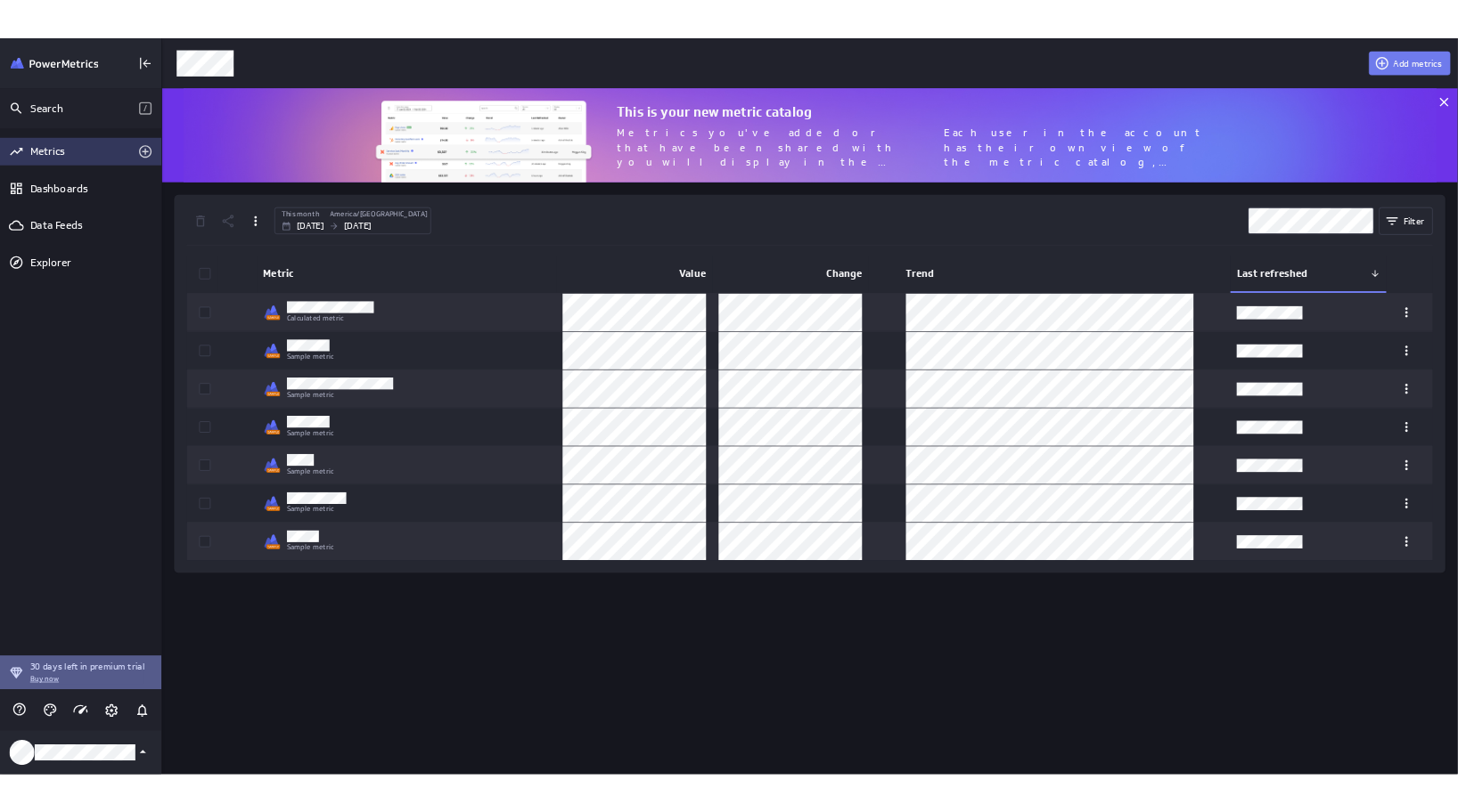
scroll to position [1073, 1868]
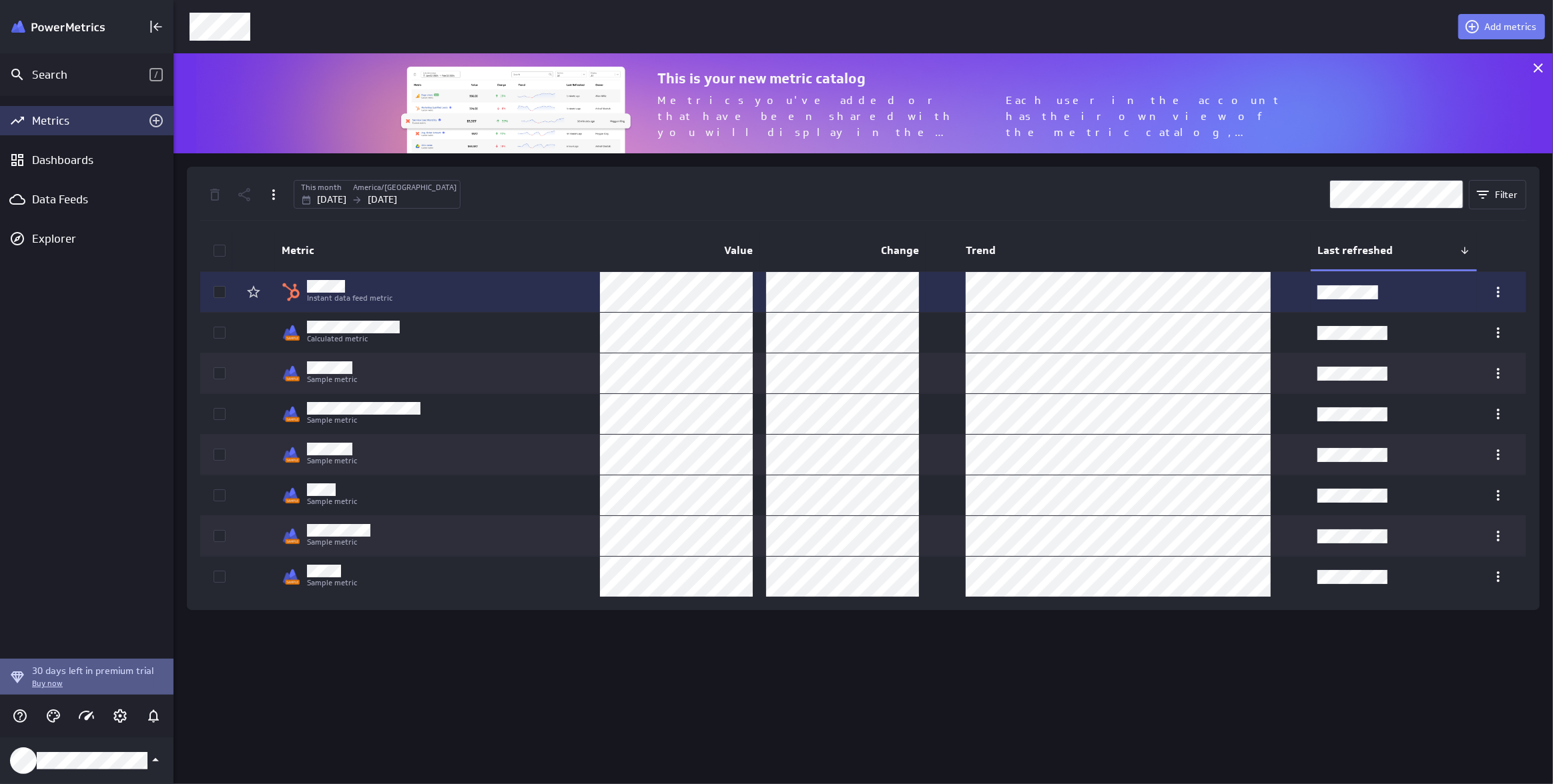
click at [223, 287] on icon at bounding box center [219, 292] width 11 height 11
click at [0, 0] on input "checkbox" at bounding box center [0, 0] width 0 height 0
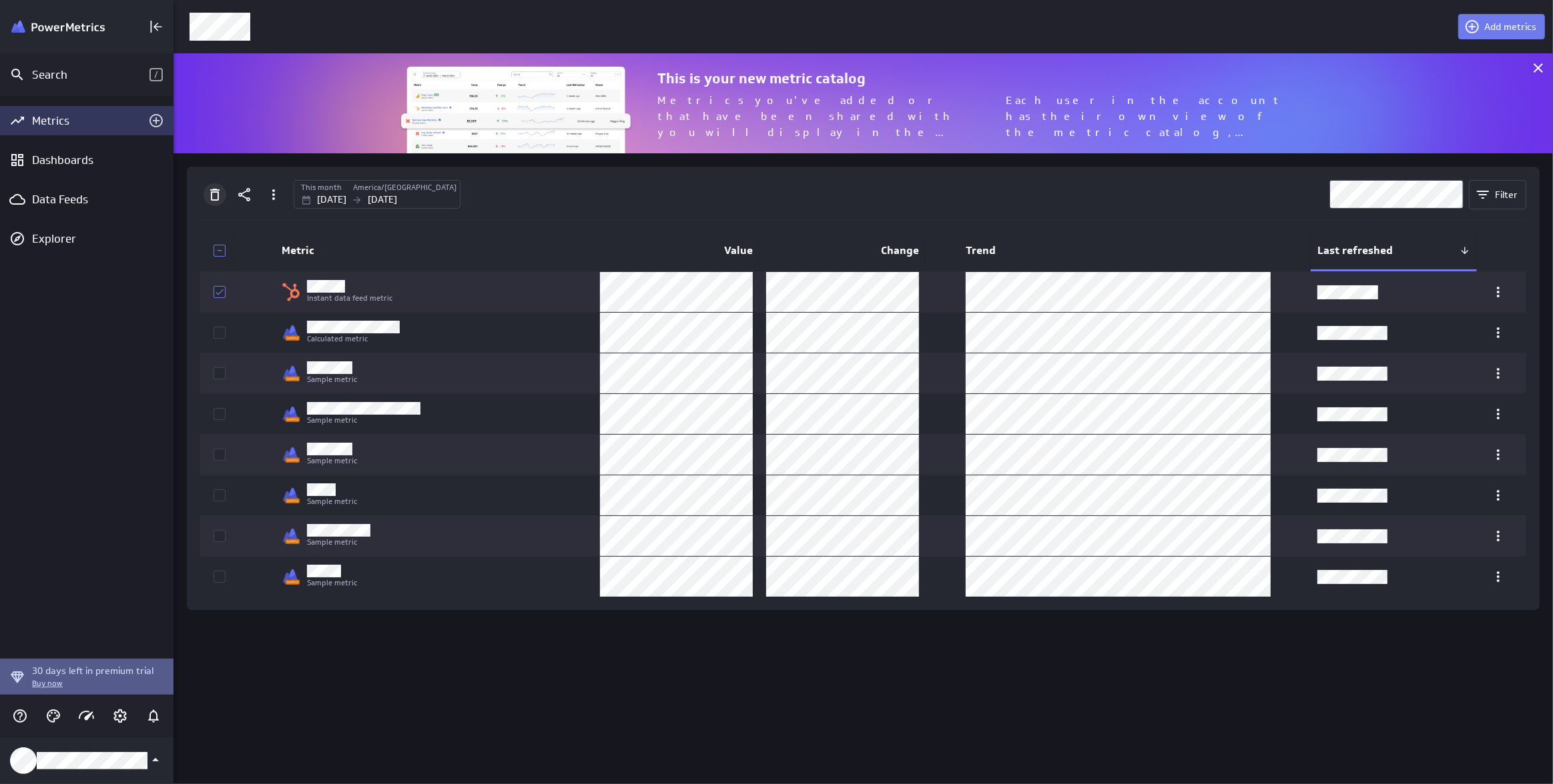
click at [214, 190] on icon "Delete" at bounding box center [215, 194] width 9 height 12
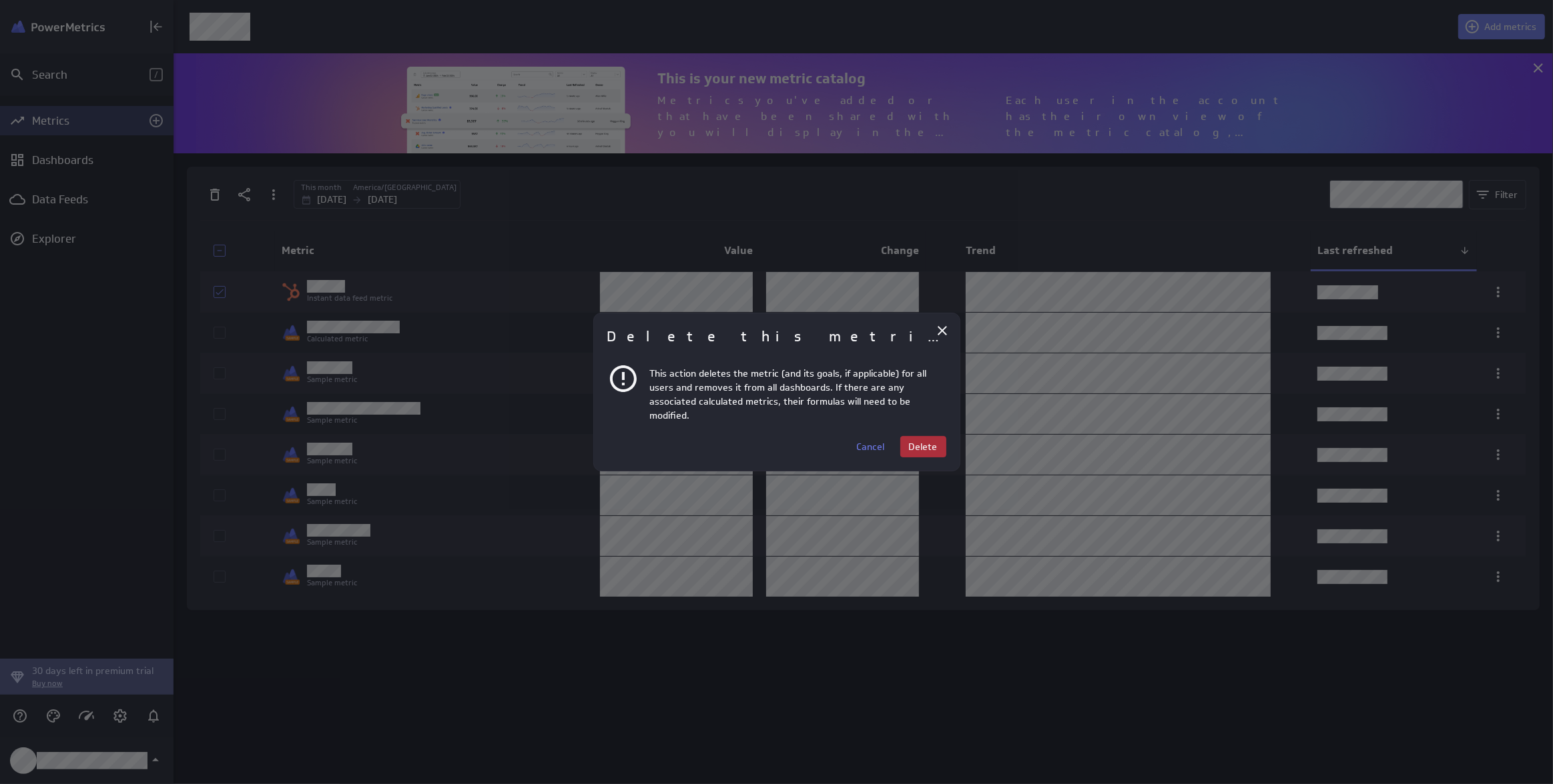
click at [942, 439] on button "Delete" at bounding box center [924, 446] width 46 height 21
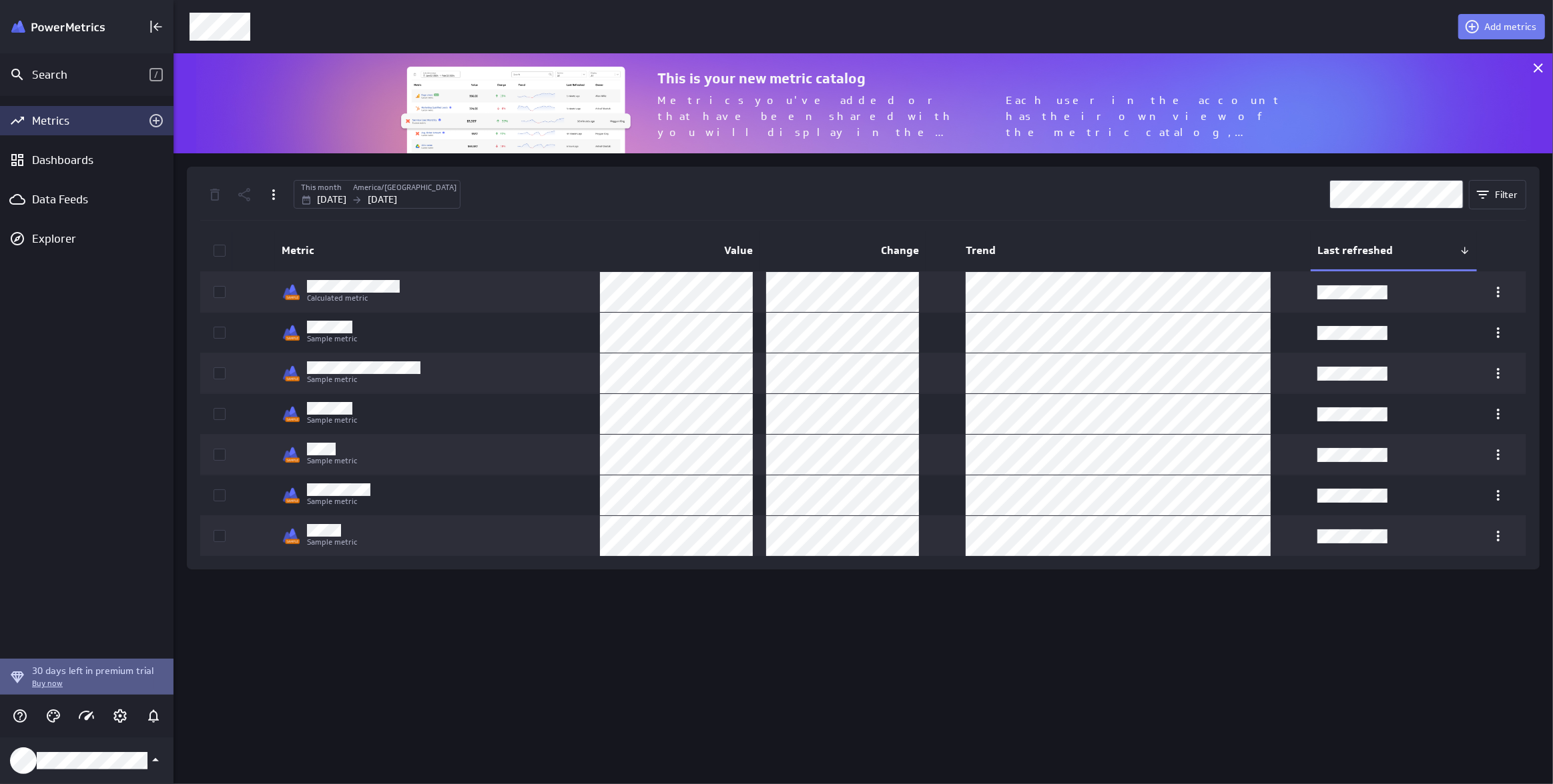
click at [544, 686] on div "Add metrics This is your new metric catalog Metrics you've added or that have b…" at bounding box center [863, 392] width 1379 height 784
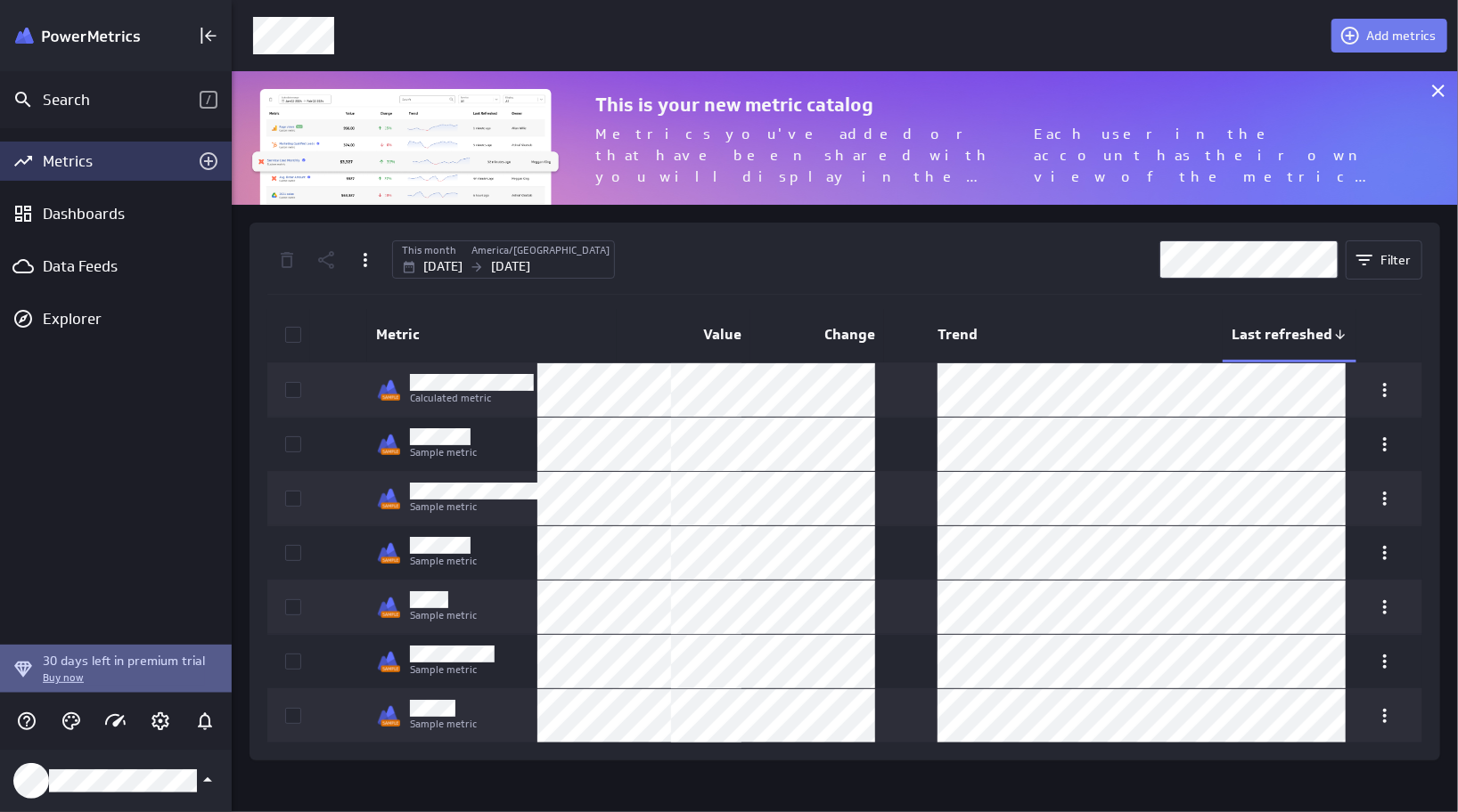
scroll to position [838, 1252]
